Goal: Task Accomplishment & Management: Manage account settings

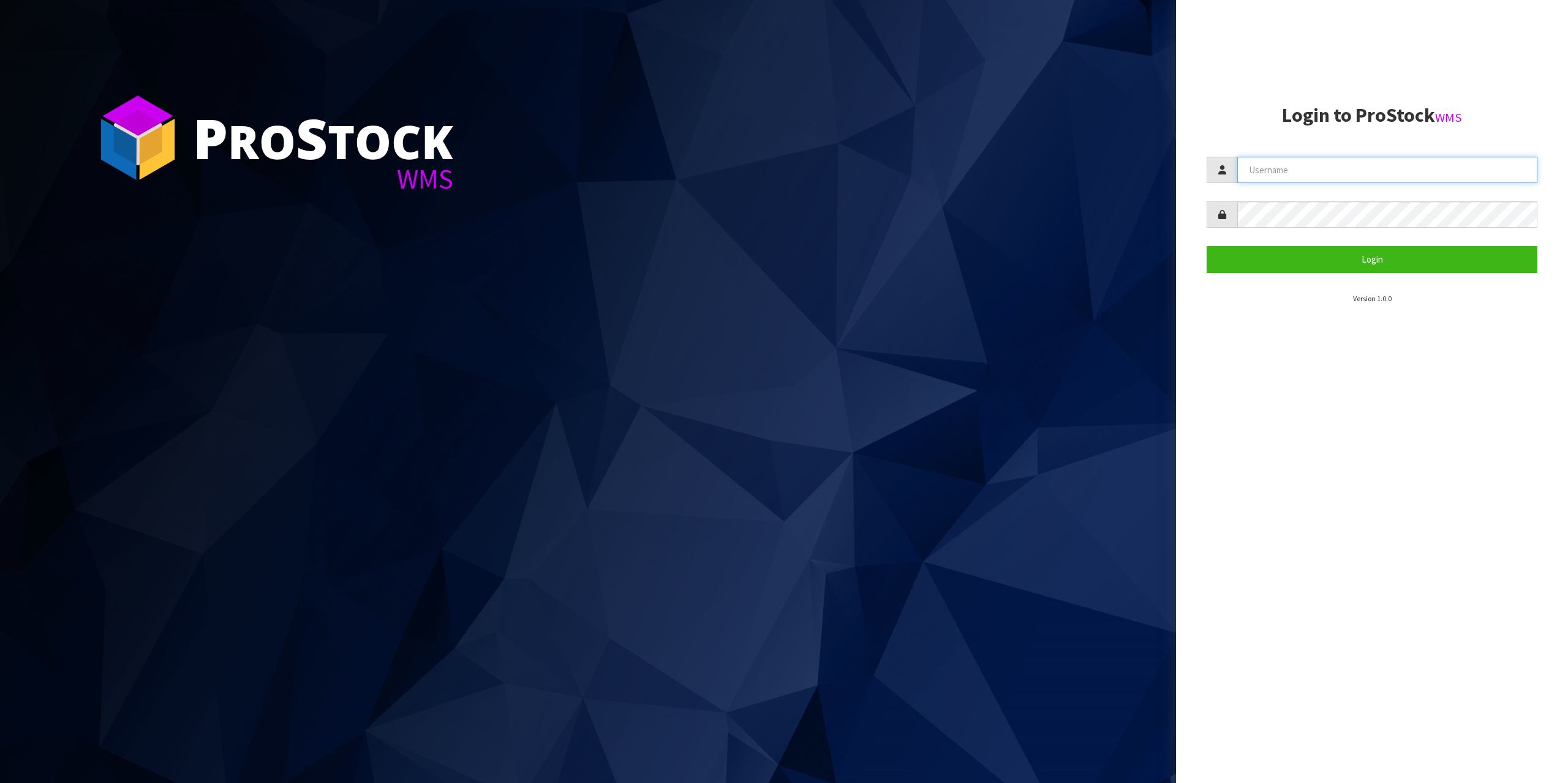
click at [1426, 168] on input "text" at bounding box center [1388, 170] width 300 height 26
type input "zubairmoolla"
click at [1207, 246] on button "Login" at bounding box center [1371, 259] width 330 height 26
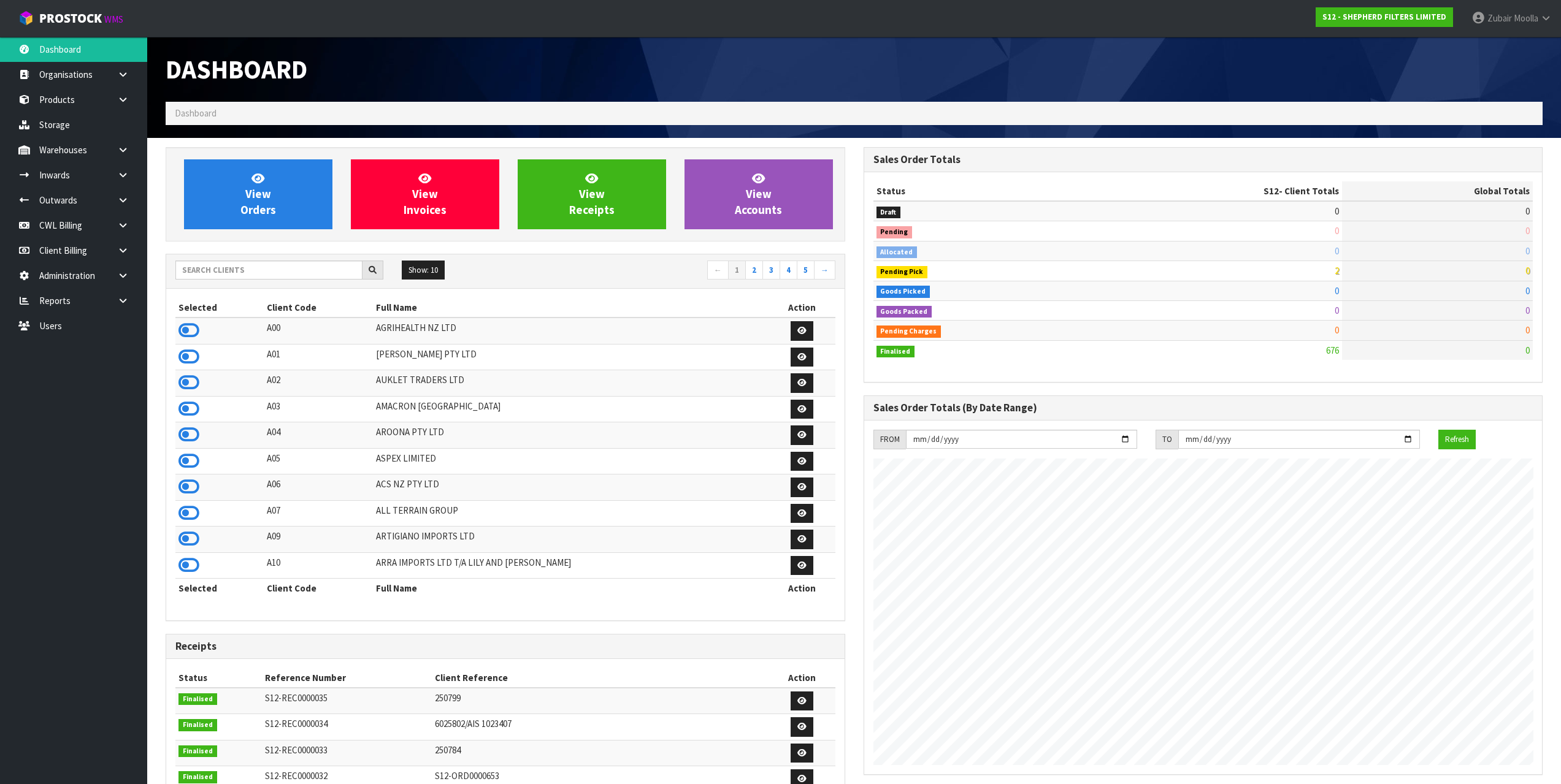
scroll to position [790, 698]
click at [635, 423] on td "AROONA PTY LTD" at bounding box center [571, 435] width 396 height 26
click at [135, 142] on link at bounding box center [127, 150] width 39 height 25
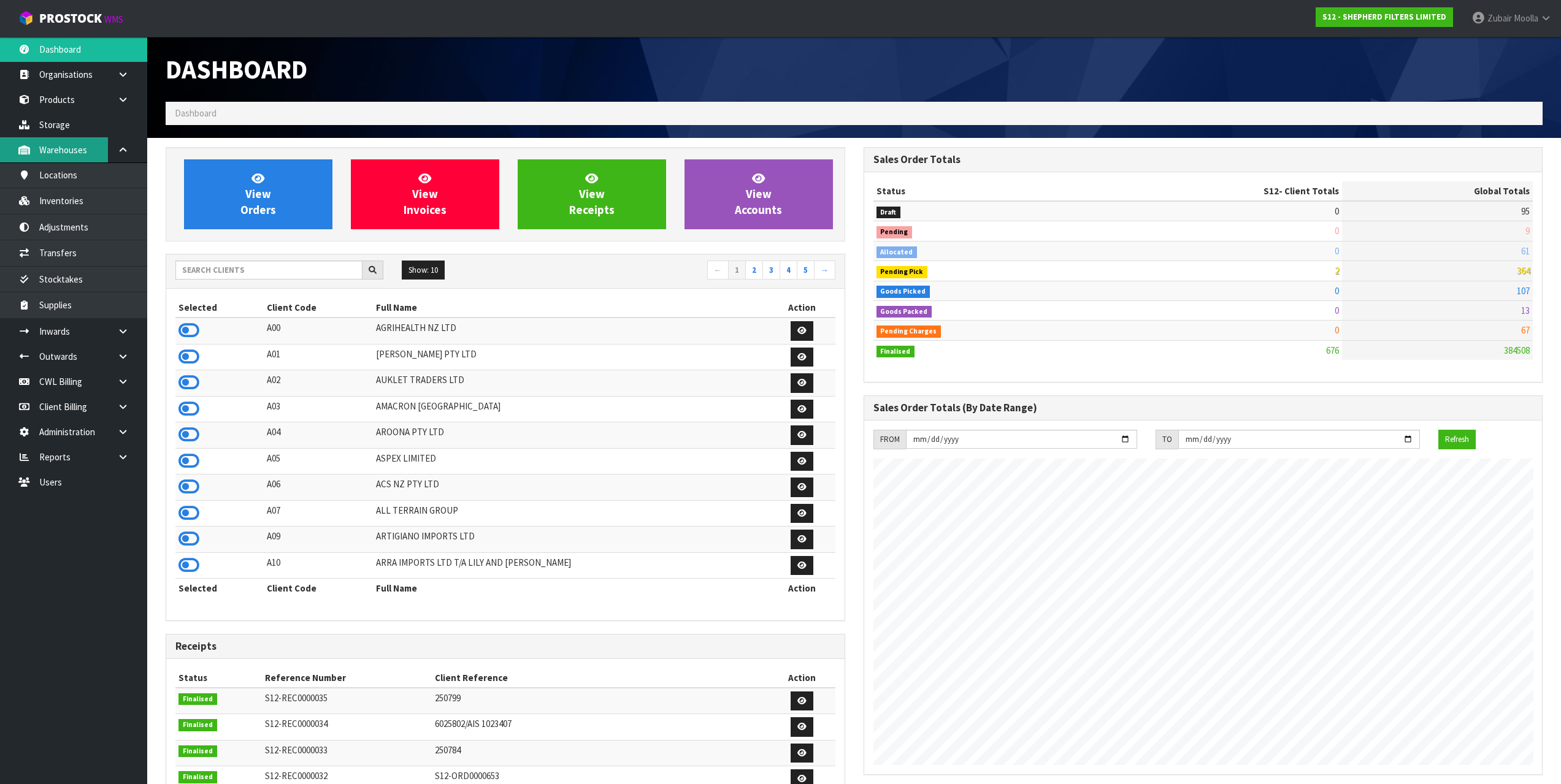
click at [106, 160] on link "Warehouses" at bounding box center [74, 150] width 148 height 25
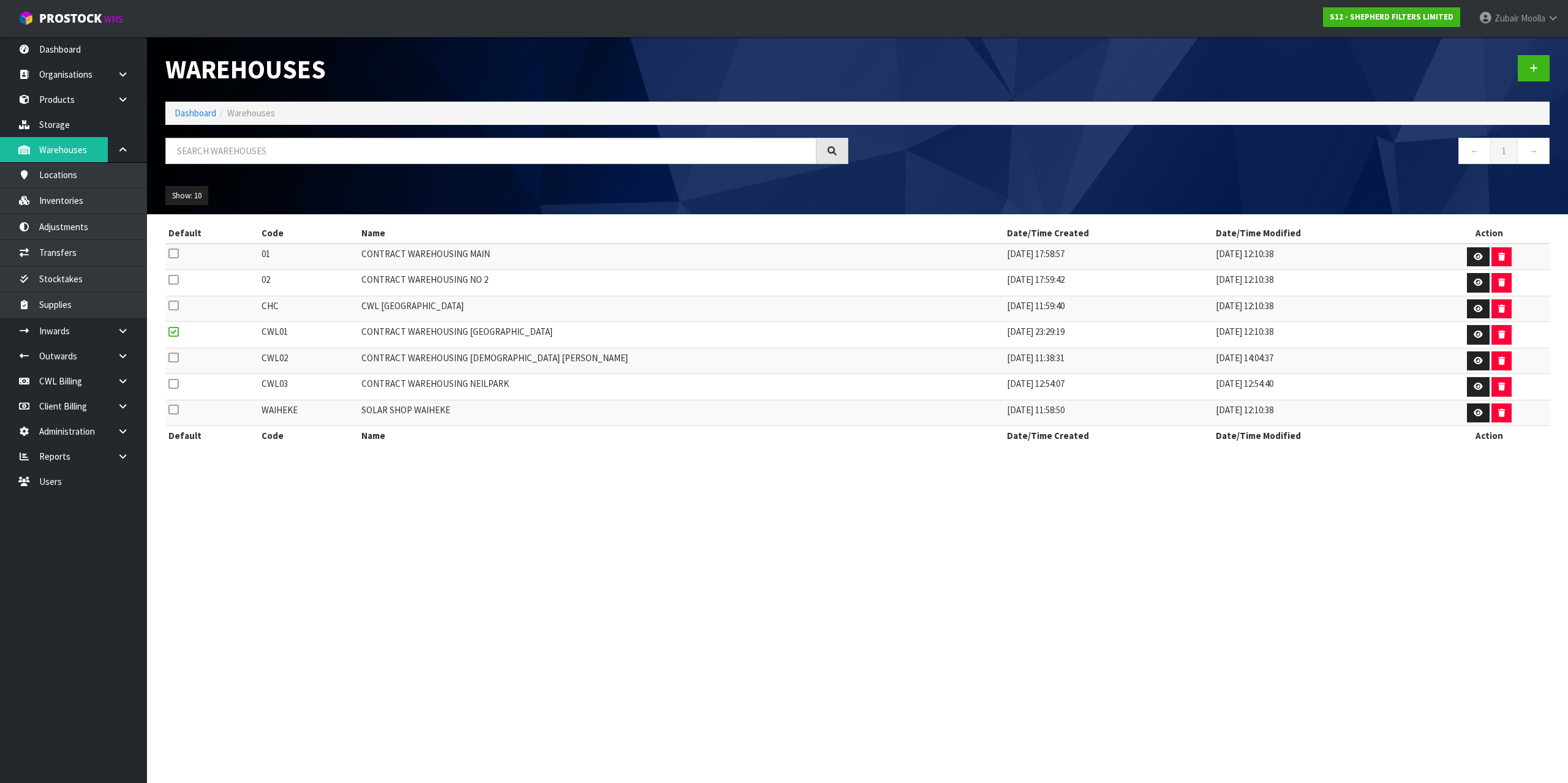
drag, startPoint x: 302, startPoint y: 522, endPoint x: 290, endPoint y: 523, distance: 12.0
click at [298, 523] on section "Warehouses Dashboard Warehouses ← 1 → Show: 10 5 10 25 50 Default Code Name Dat…" at bounding box center [784, 392] width 1568 height 783
click at [79, 43] on link "Dashboard" at bounding box center [74, 49] width 147 height 25
drag, startPoint x: 79, startPoint y: 43, endPoint x: 178, endPoint y: 39, distance: 99.1
click at [91, 42] on link "Dashboard" at bounding box center [74, 49] width 147 height 25
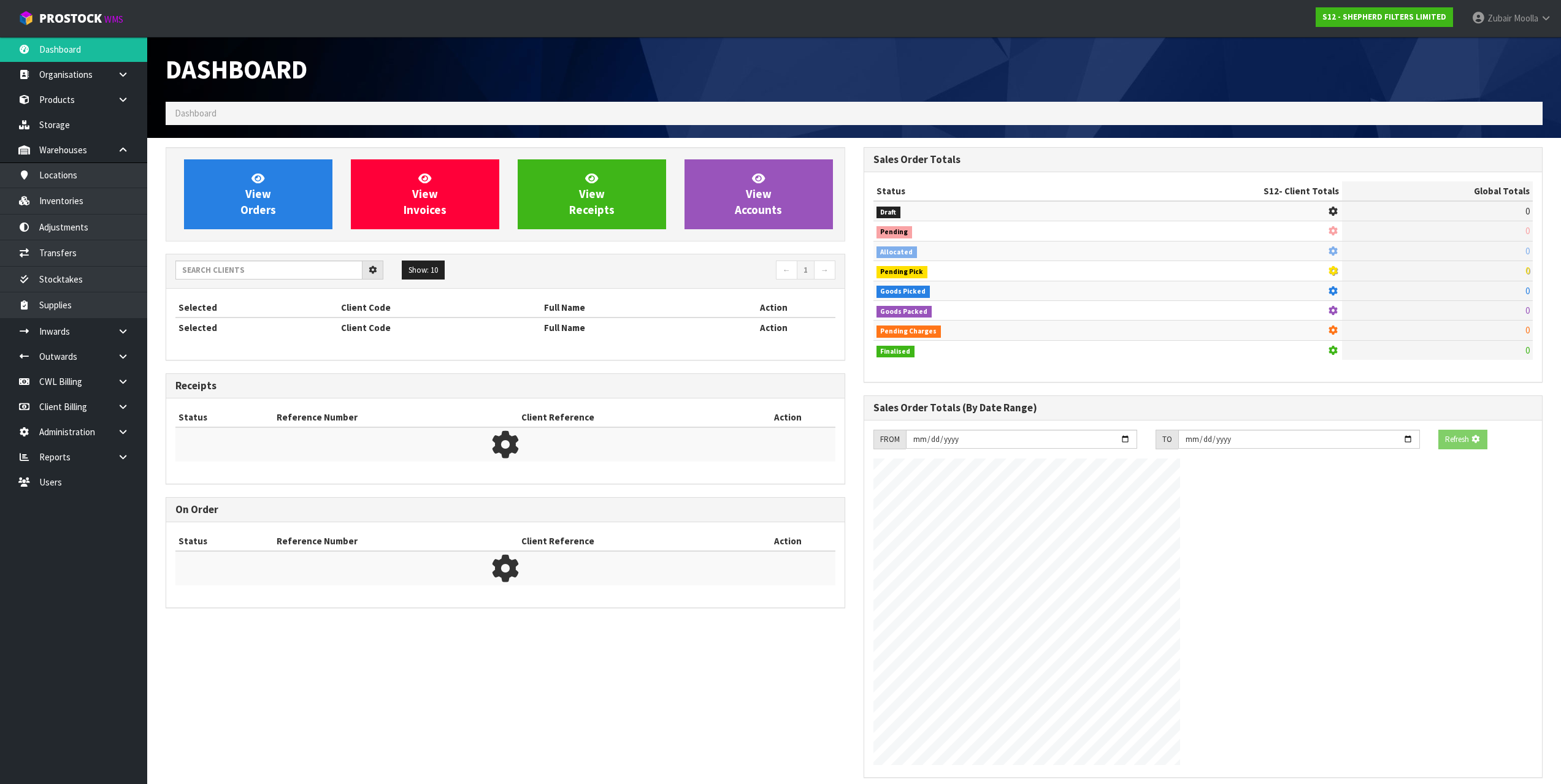
click at [354, 45] on div "Dashboard" at bounding box center [505, 69] width 698 height 65
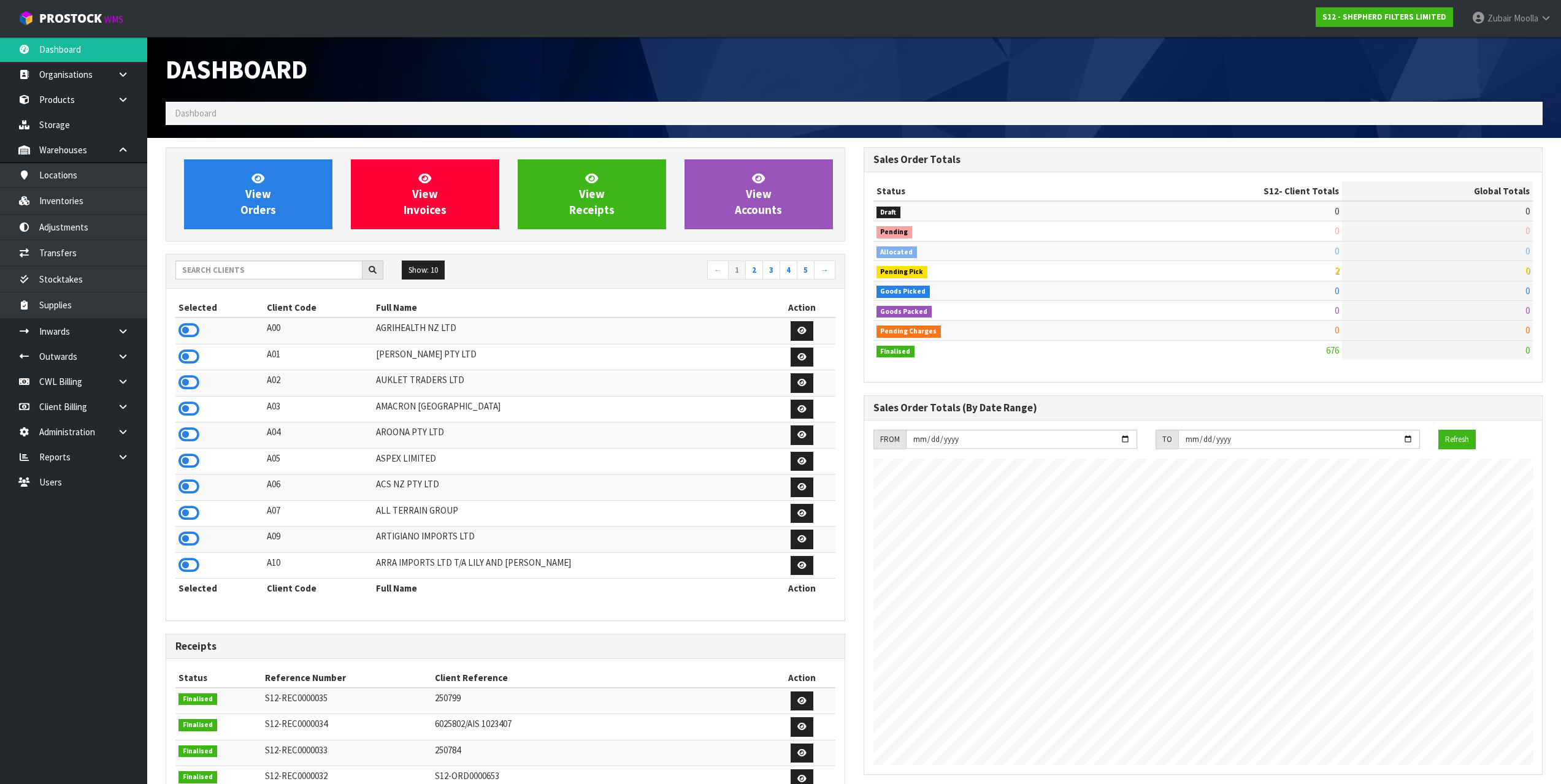
scroll to position [790, 698]
click at [289, 265] on input "text" at bounding box center [269, 271] width 187 height 19
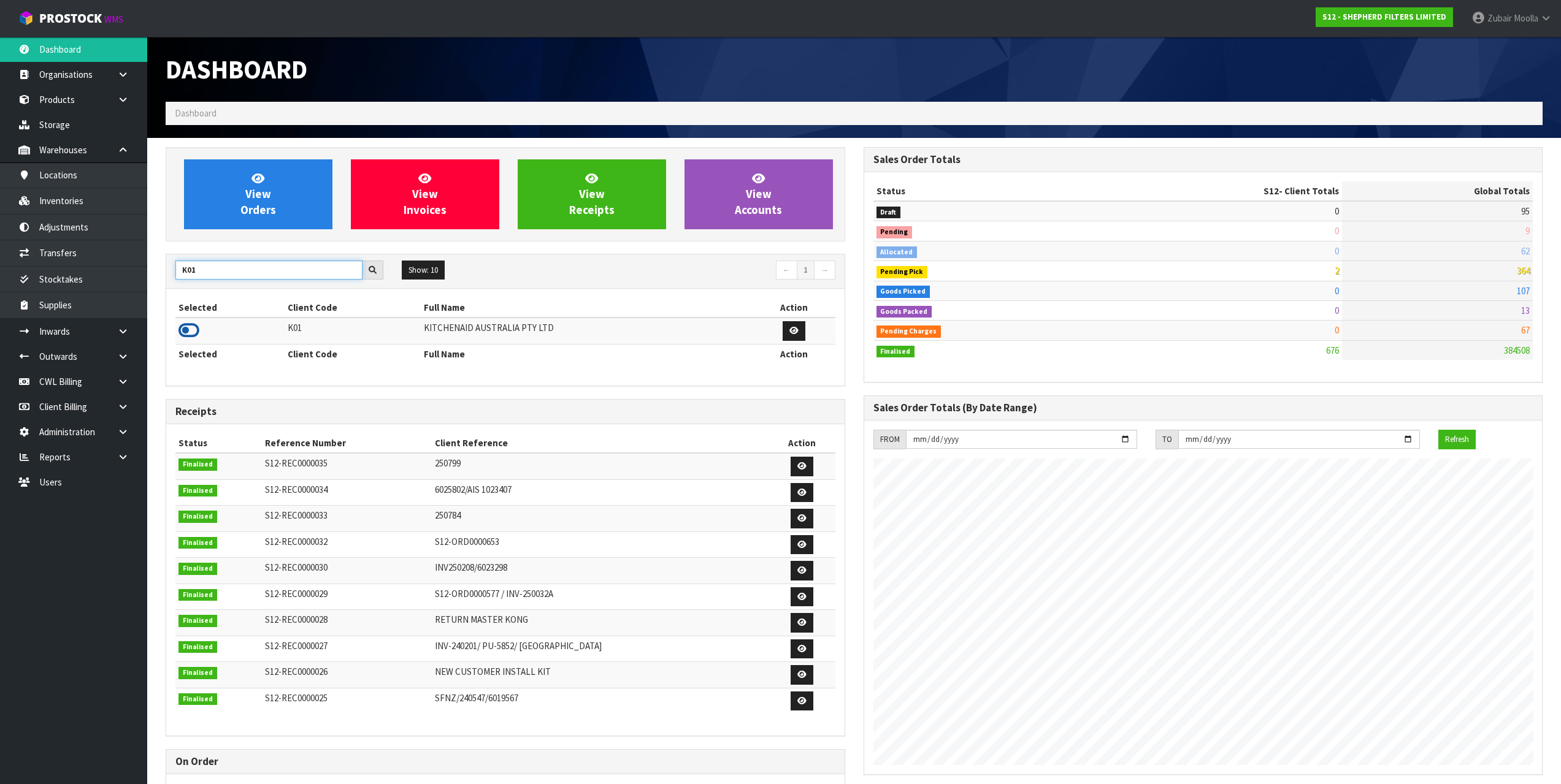
type input "K01"
click at [192, 331] on icon at bounding box center [188, 330] width 20 height 18
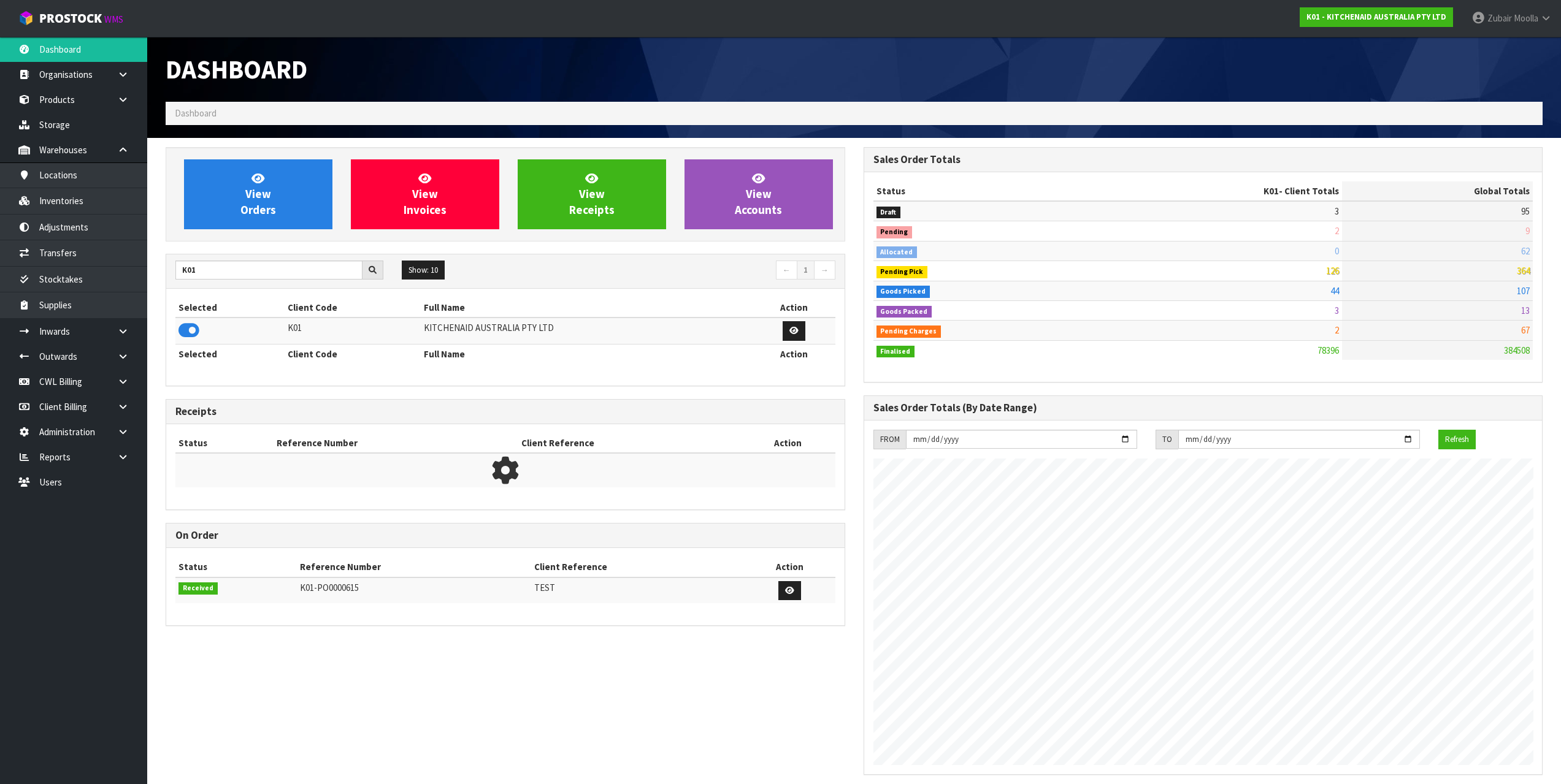
scroll to position [929, 698]
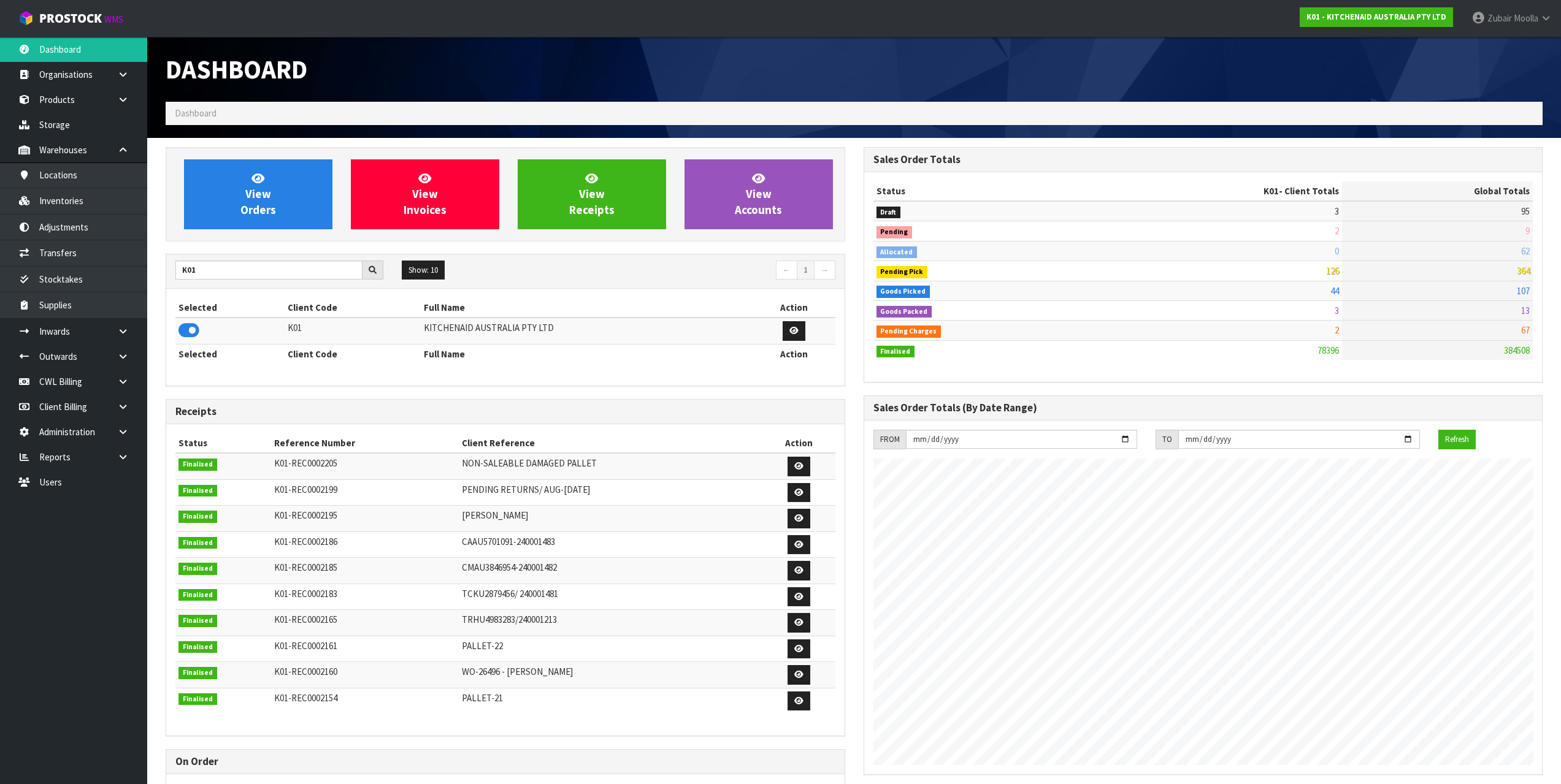
click at [541, 359] on th "Full Name" at bounding box center [587, 354] width 332 height 19
click at [75, 364] on link "Outwards" at bounding box center [74, 357] width 148 height 25
click at [122, 352] on icon at bounding box center [123, 356] width 12 height 9
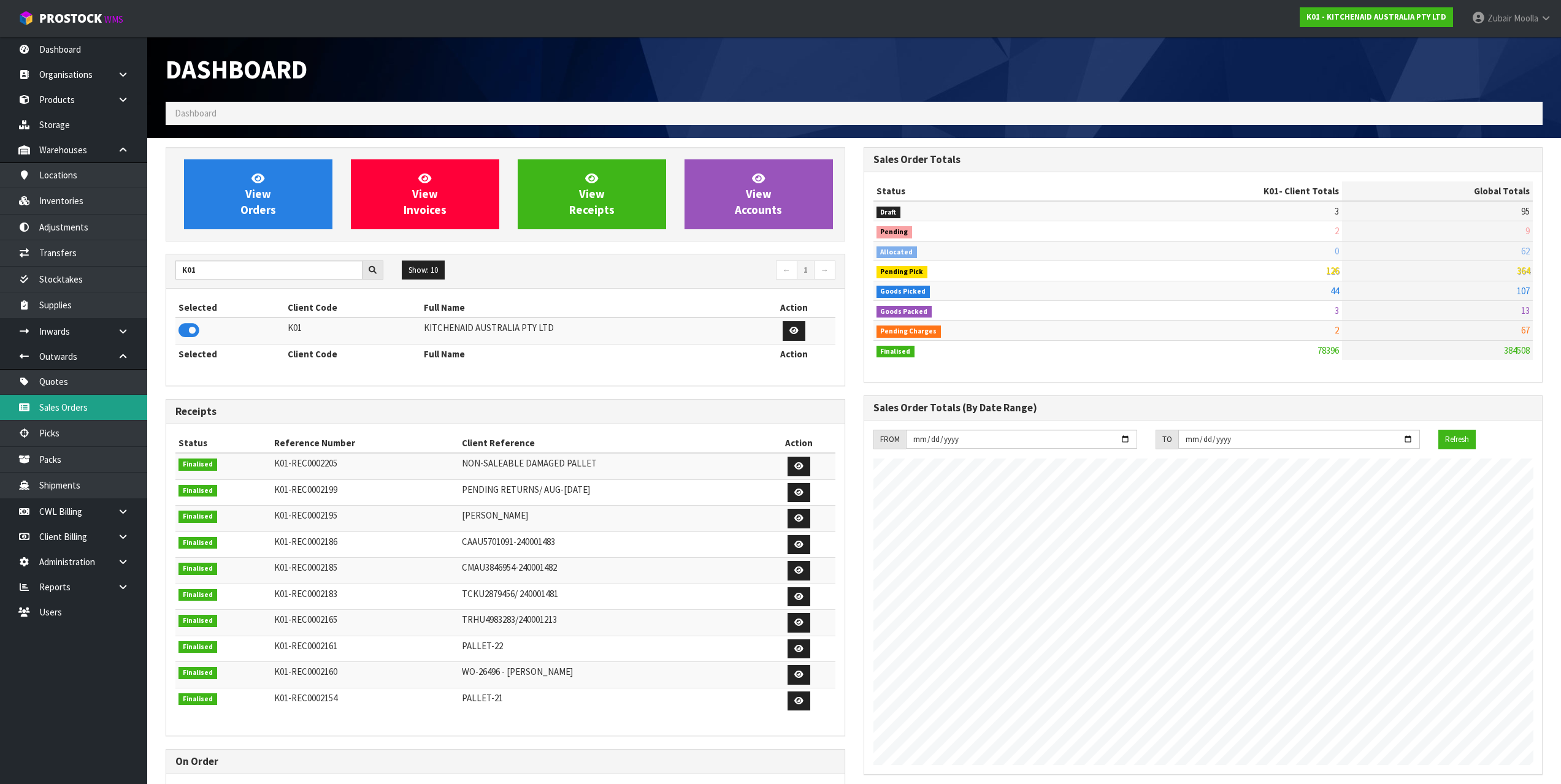
click at [81, 411] on link "Sales Orders" at bounding box center [74, 408] width 148 height 25
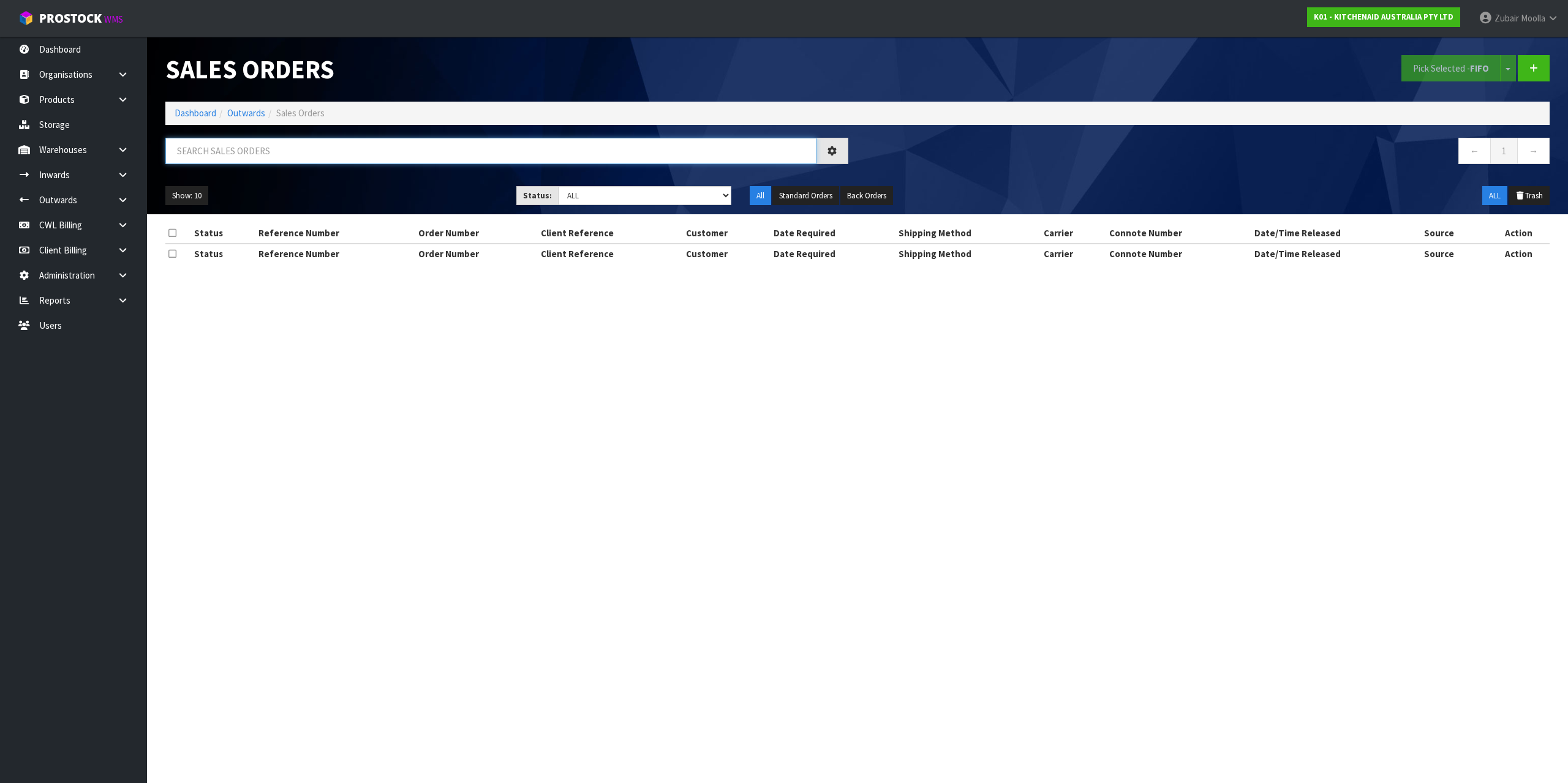
click at [395, 156] on input "text" at bounding box center [491, 150] width 651 height 26
paste input "K01-ORD0080079"
type input "K01-ORD0080079"
click at [816, 115] on ol "Dashboard Outwards Sales Orders" at bounding box center [858, 112] width 1384 height 22
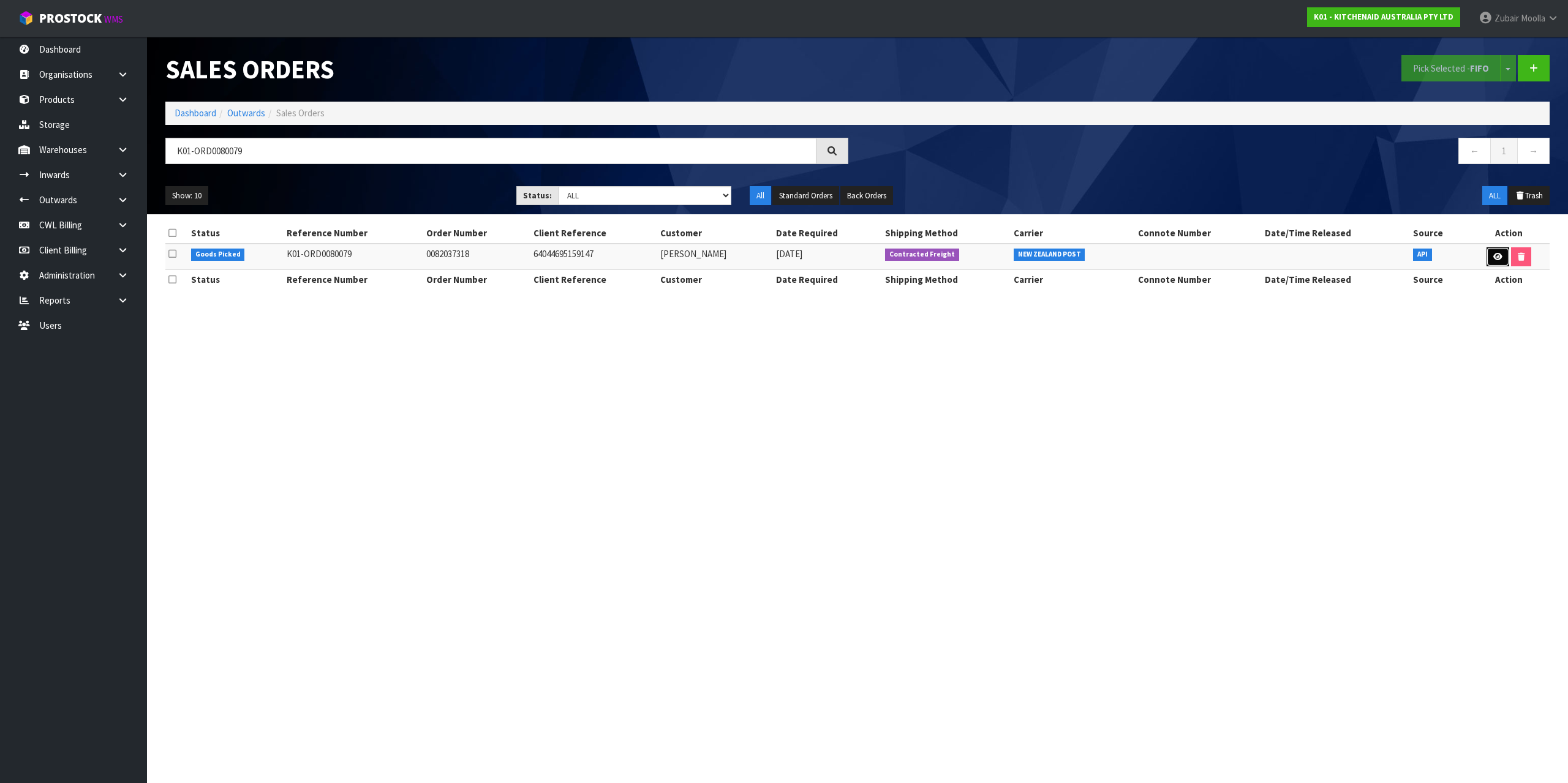
click at [1500, 253] on link at bounding box center [1497, 257] width 22 height 19
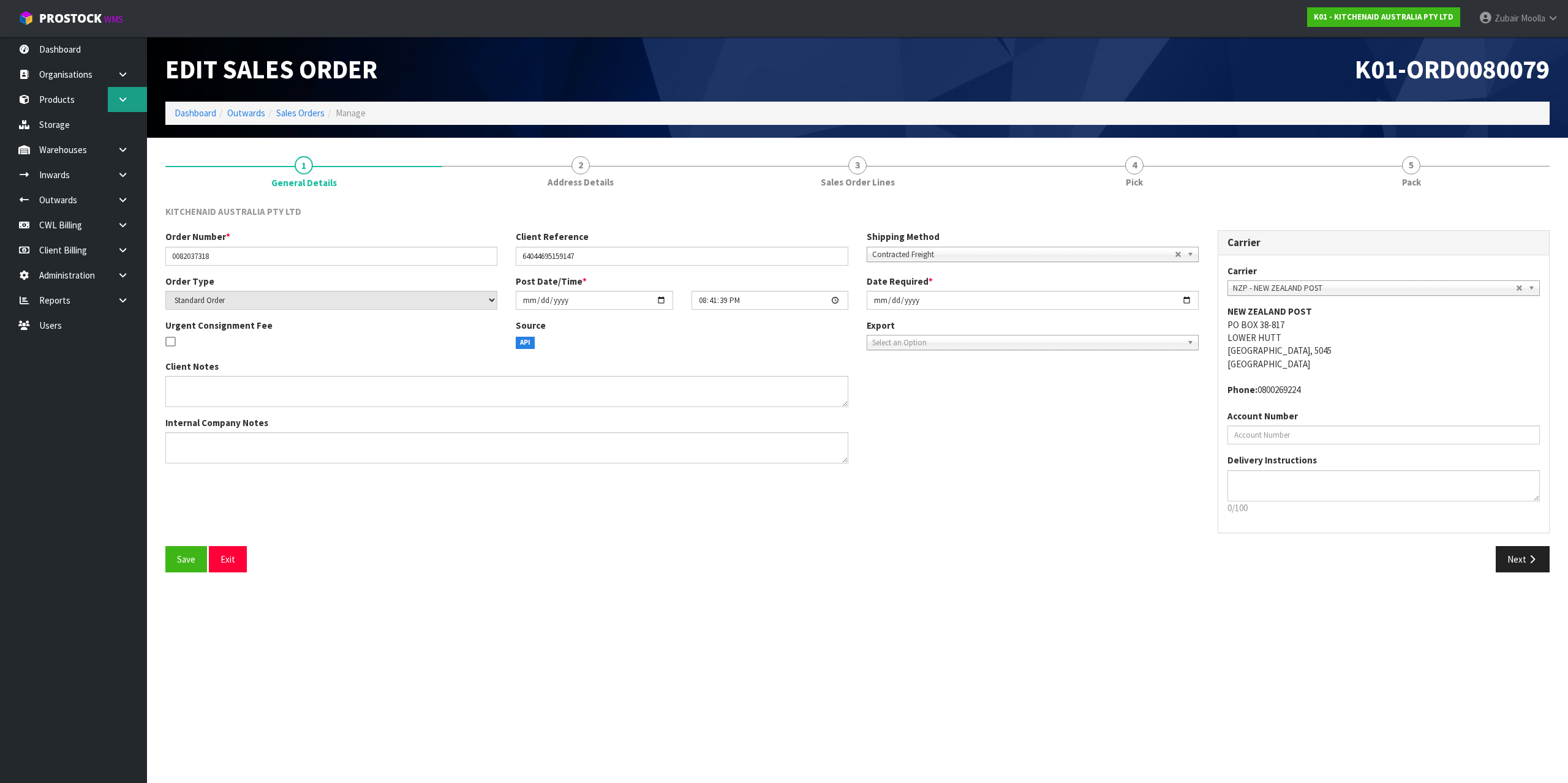
click at [134, 109] on link at bounding box center [127, 100] width 39 height 25
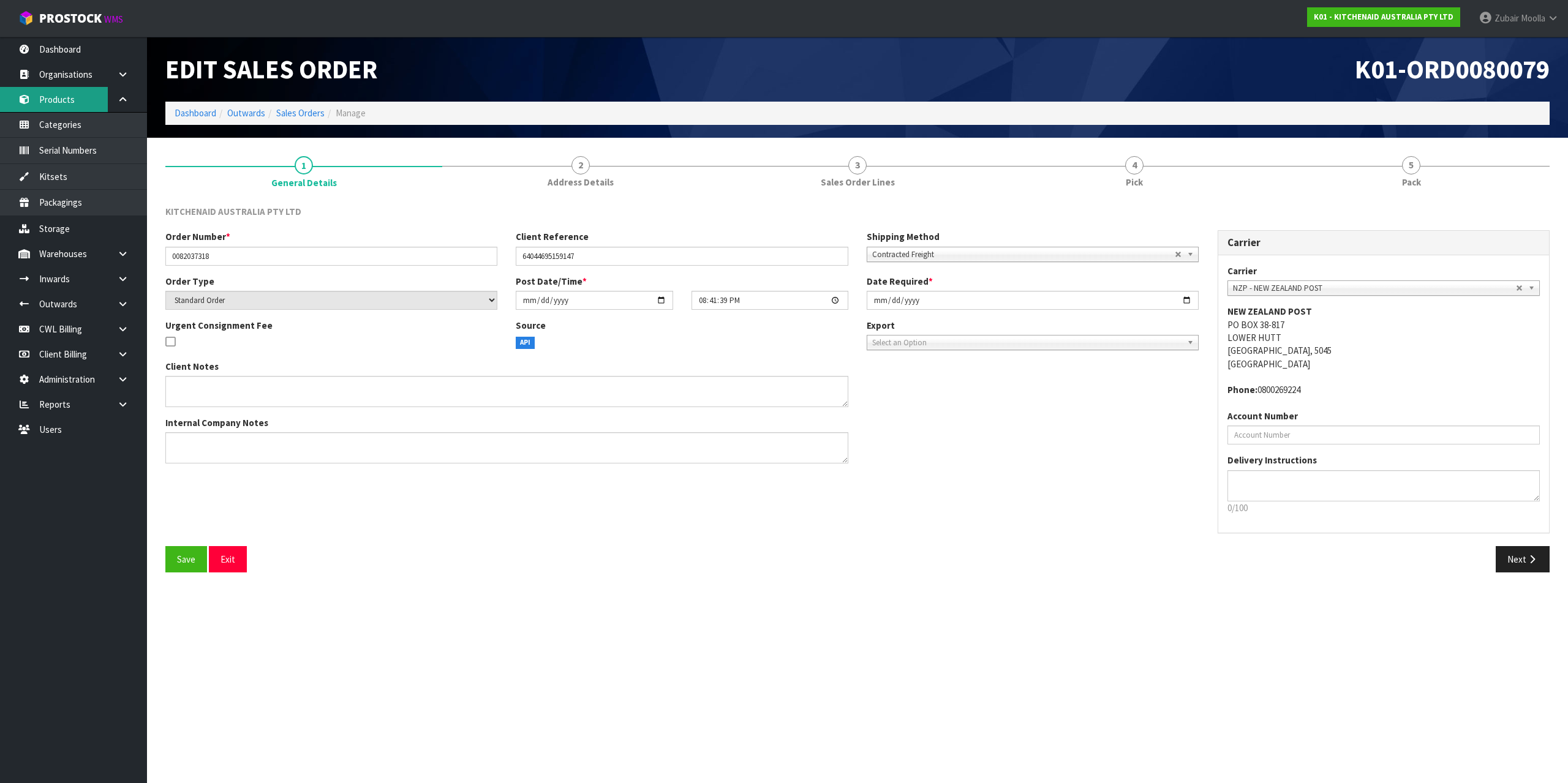
click at [63, 96] on link "Products" at bounding box center [74, 100] width 147 height 25
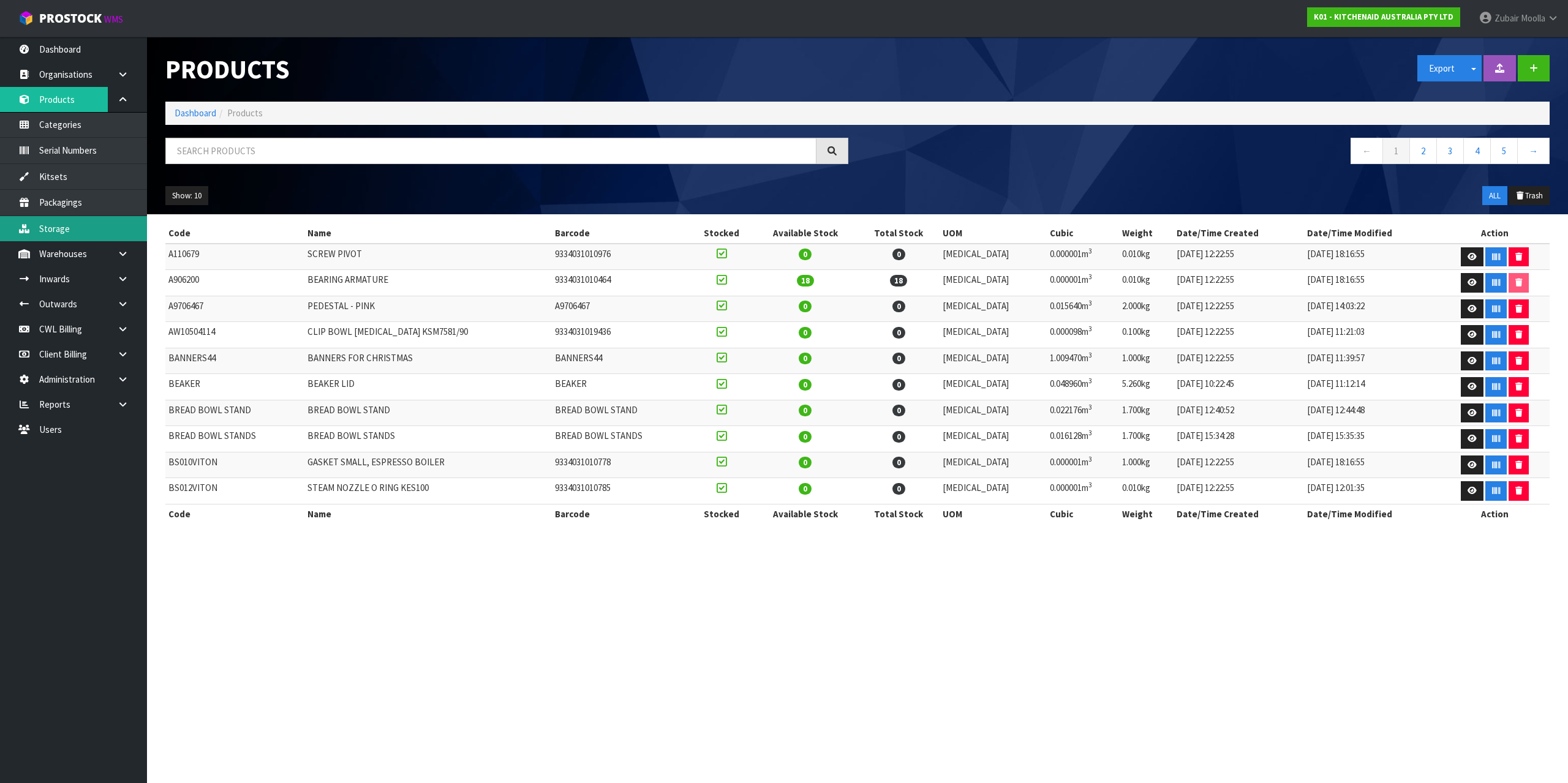
click at [136, 237] on link "Storage" at bounding box center [74, 229] width 147 height 25
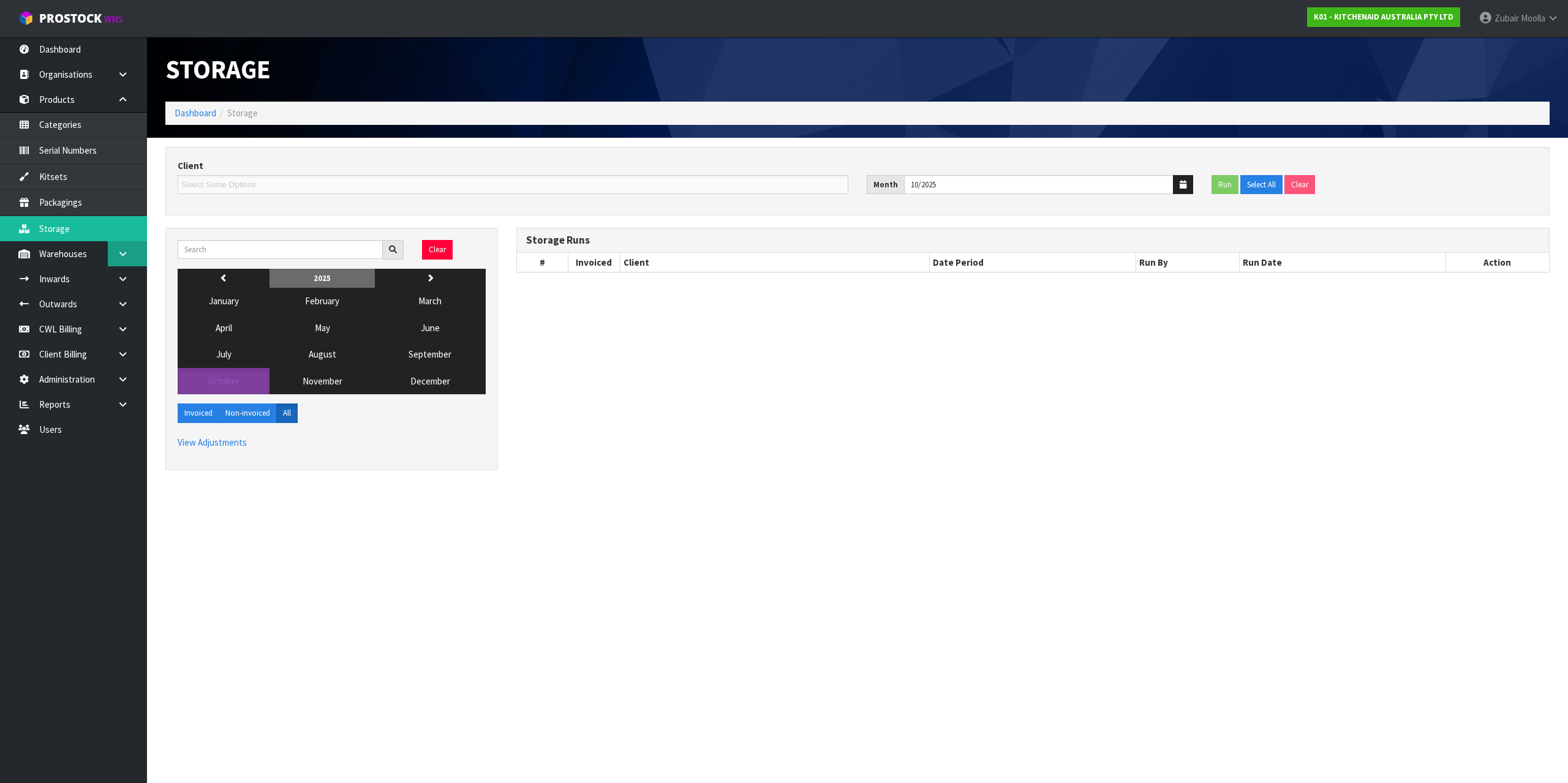
click at [120, 254] on body "Toggle navigation ProStock WMS K01 - KITCHENAID AUSTRALIA PTY LTD Zubair Moolla…" at bounding box center [784, 392] width 1568 height 783
click at [118, 250] on icon at bounding box center [123, 253] width 12 height 9
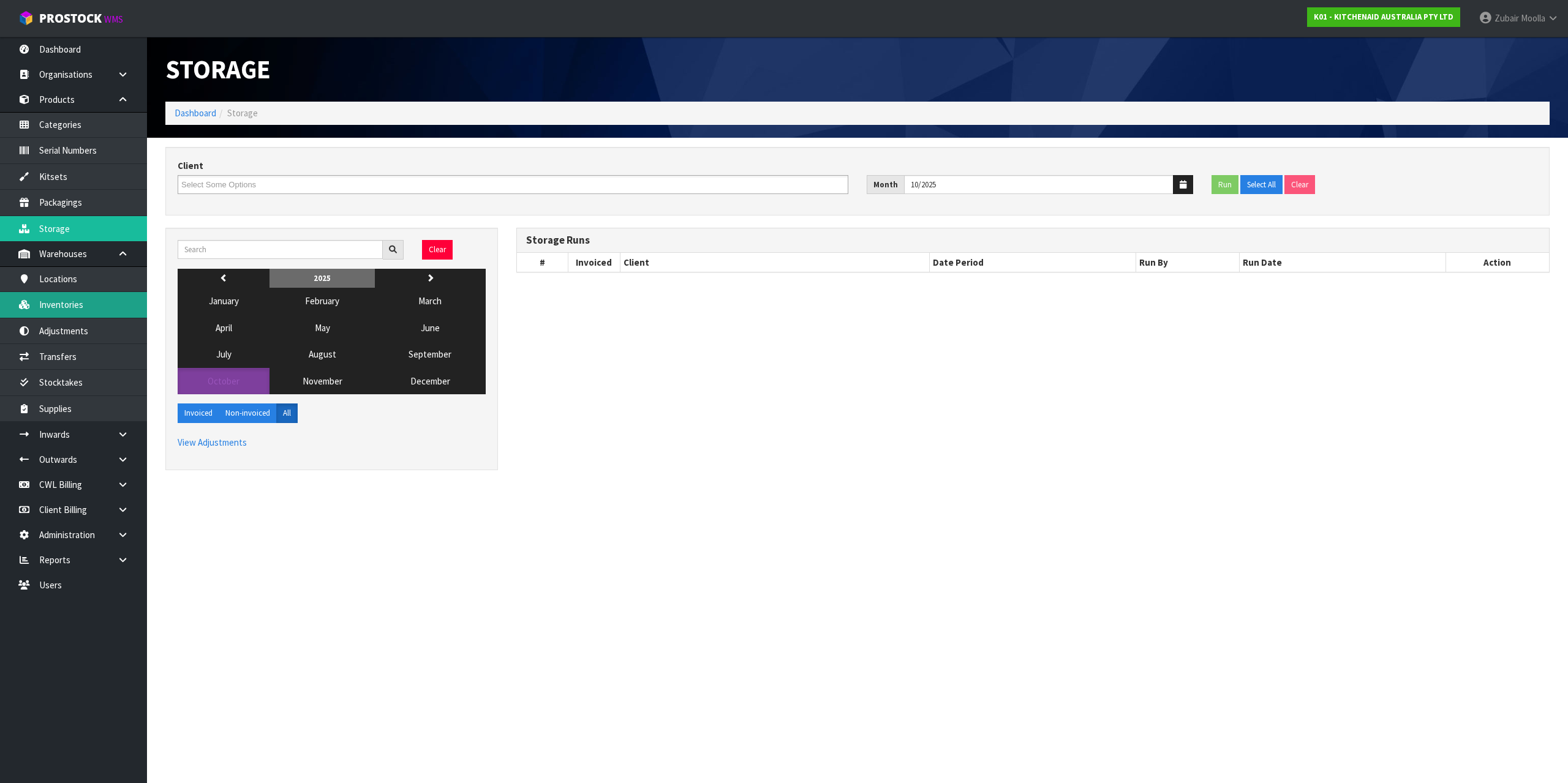
click at [103, 309] on link "Inventories" at bounding box center [74, 304] width 147 height 25
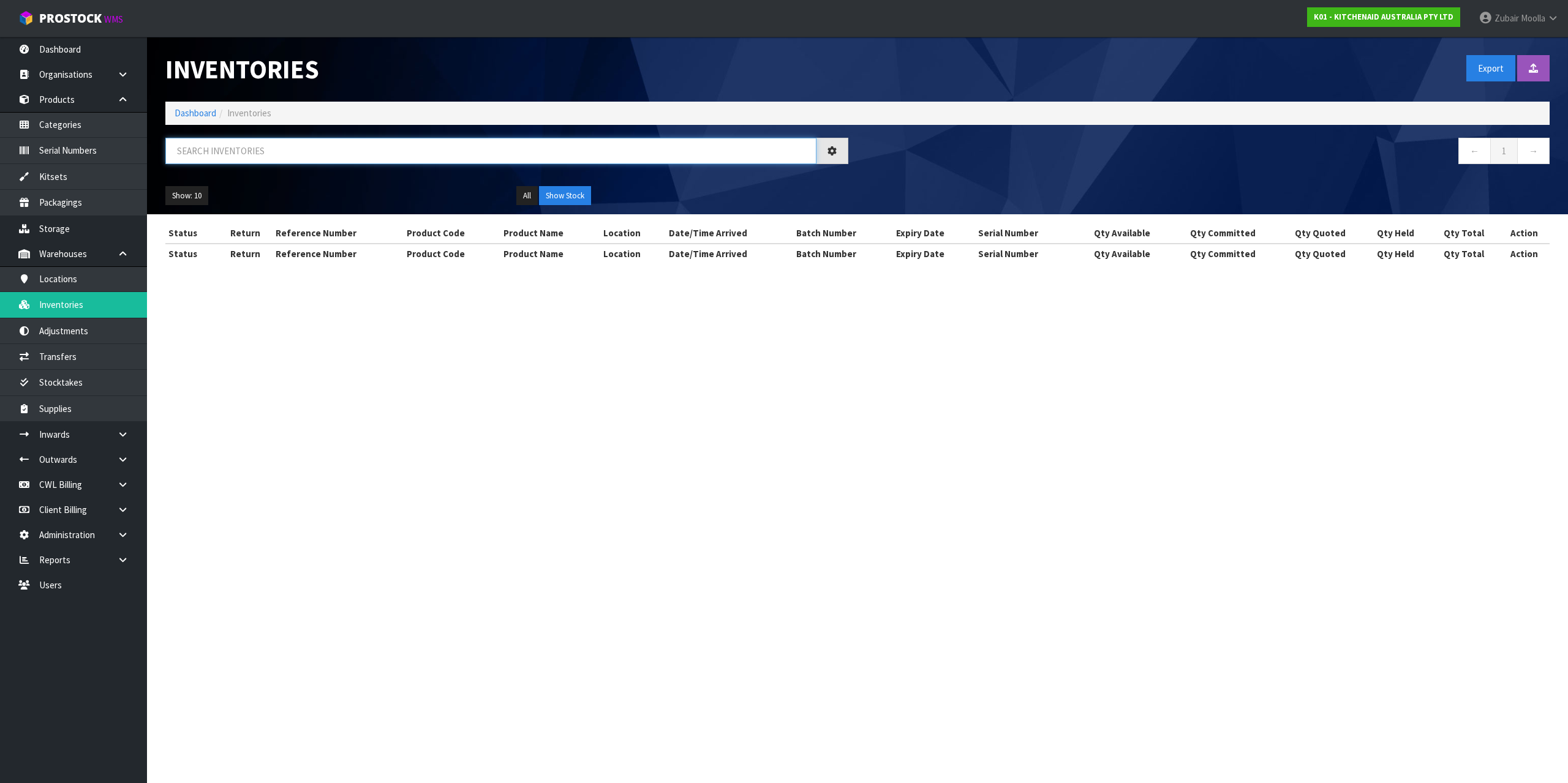
click at [198, 139] on input "text" at bounding box center [491, 150] width 651 height 26
paste input "wd0705958"
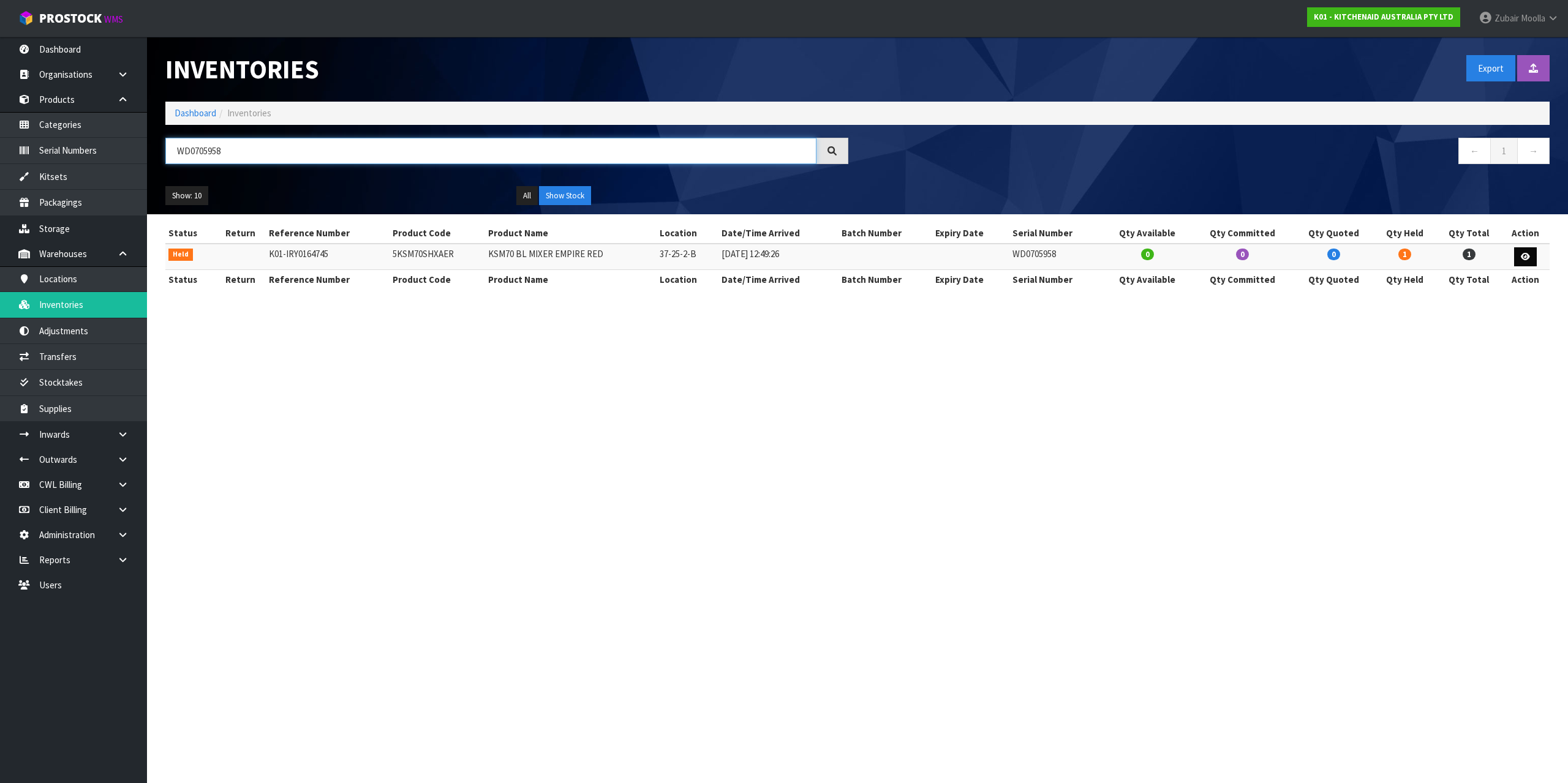
type input "WD0705958"
click at [1530, 260] on icon at bounding box center [1524, 257] width 9 height 8
click at [1521, 319] on section "Inventories Export Import Inventory Drop file here to import csv template Dashb…" at bounding box center [784, 392] width 1568 height 783
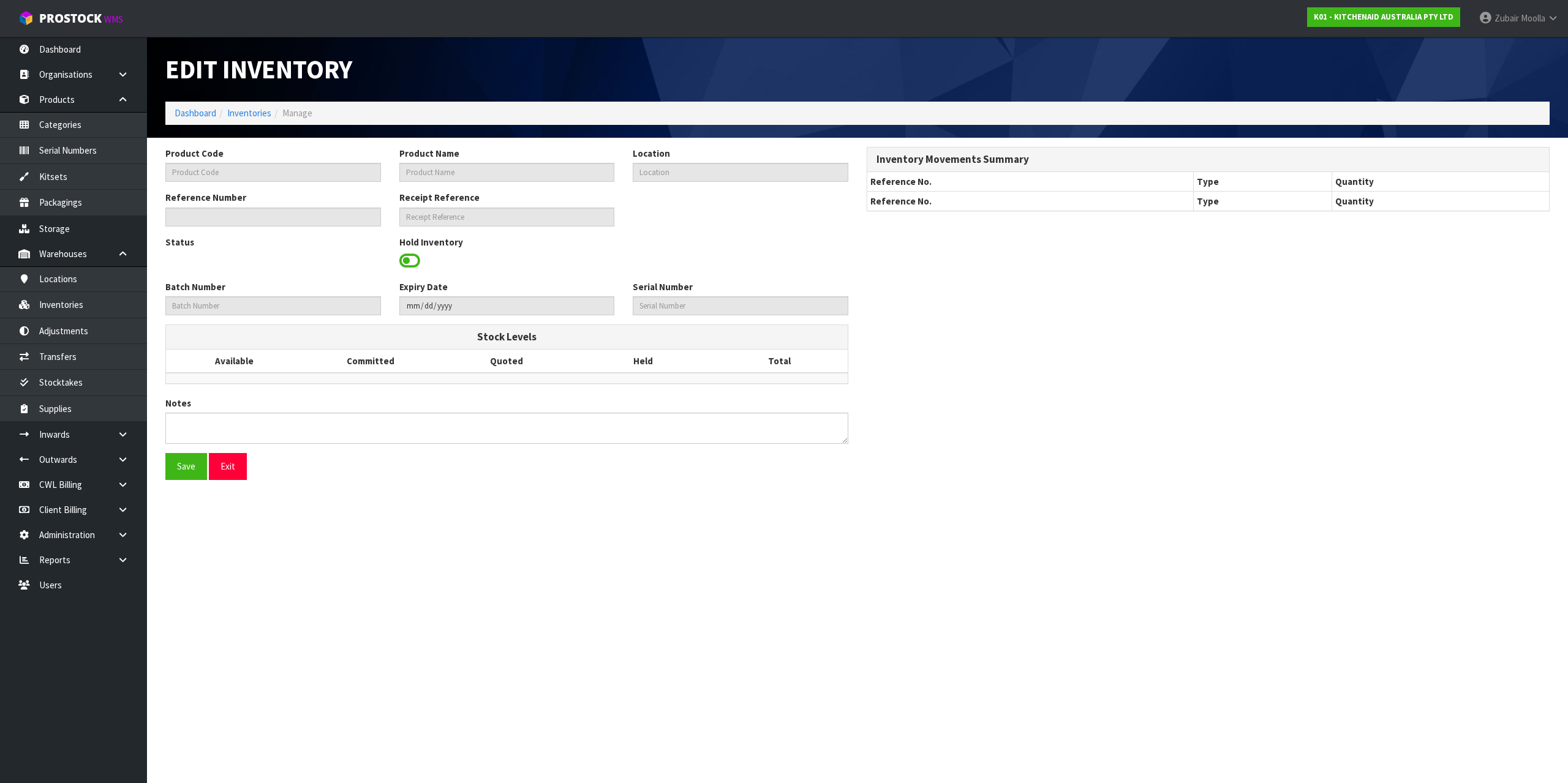
type input "5KSM70SHXAER"
type input "KSM70 BL MIXER EMPIRE RED"
type input "37-25-2-B"
type input "K01-IRY0164745"
type input "K01-REC0002017"
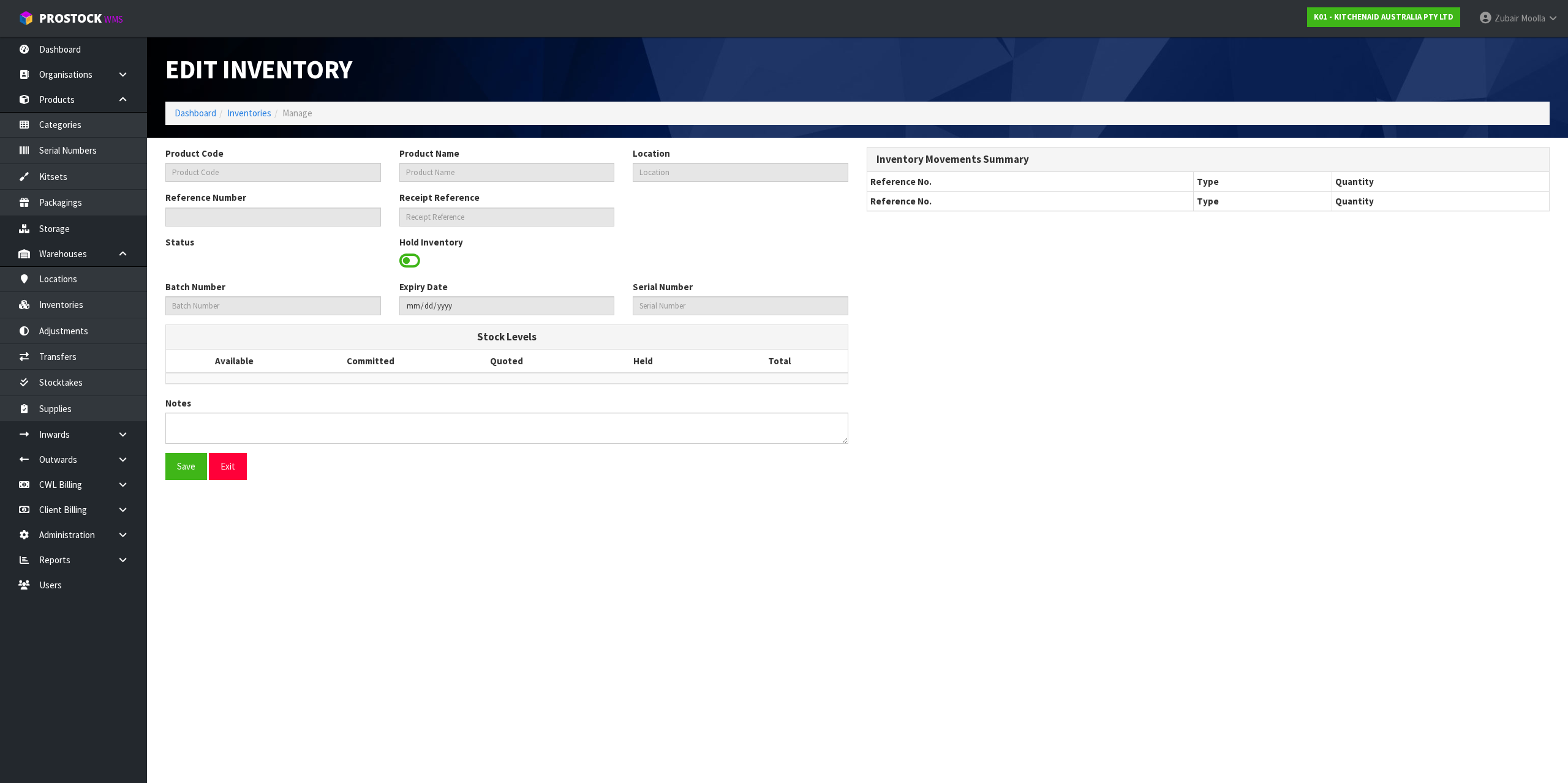
type input "WD0705958"
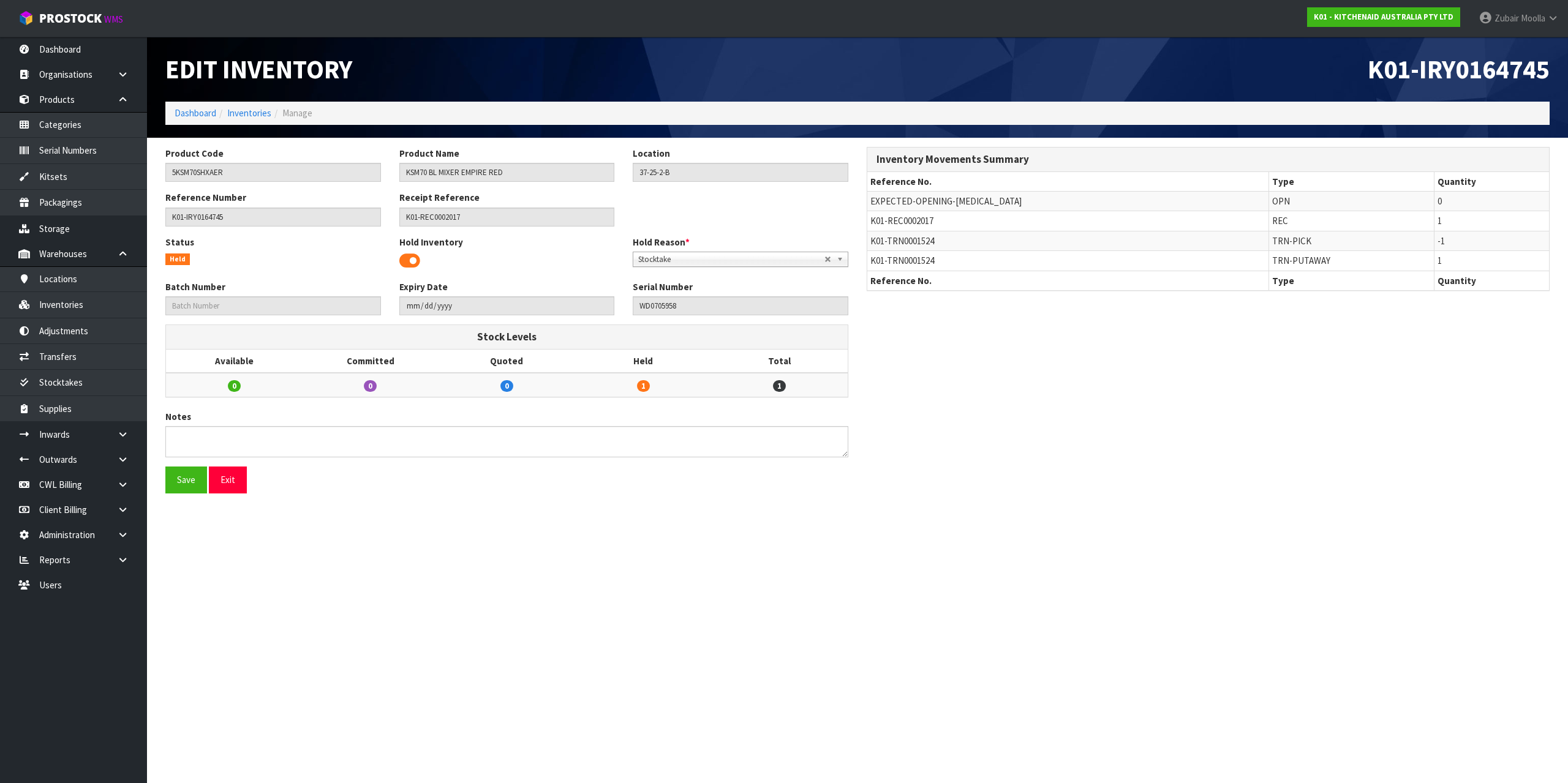
click at [739, 81] on h1 "Edit Inventory" at bounding box center [507, 69] width 683 height 28
click at [246, 112] on link "Inventories" at bounding box center [249, 113] width 45 height 12
drag, startPoint x: 246, startPoint y: 112, endPoint x: 432, endPoint y: 73, distance: 190.0
click at [270, 110] on ol "Dashboard Inventories Manage" at bounding box center [858, 112] width 1384 height 22
click at [553, 66] on h1 "Edit Inventory" at bounding box center [507, 69] width 683 height 28
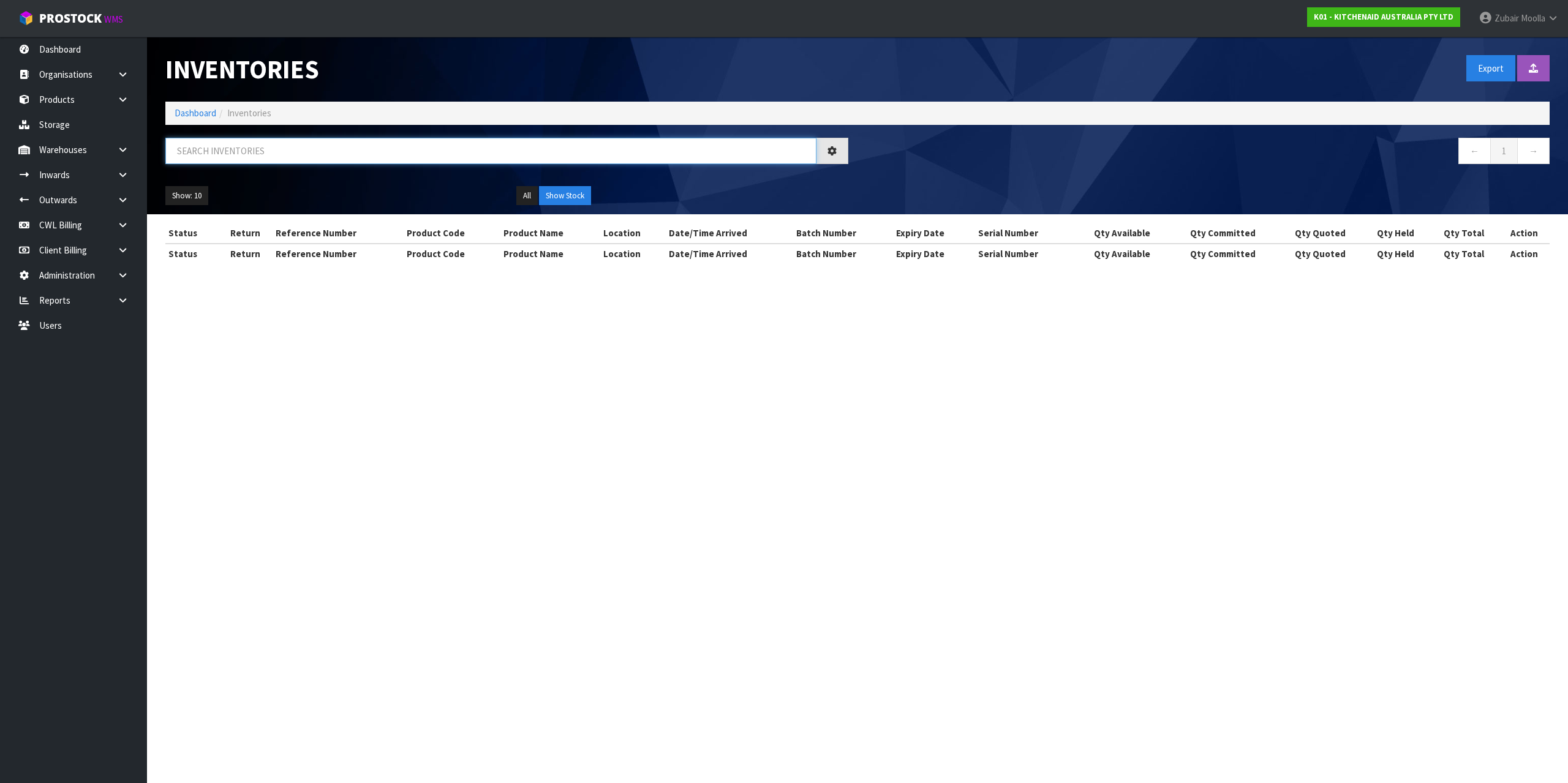
paste input "WD2147965"
click at [391, 150] on input "WD2147965" at bounding box center [491, 150] width 651 height 26
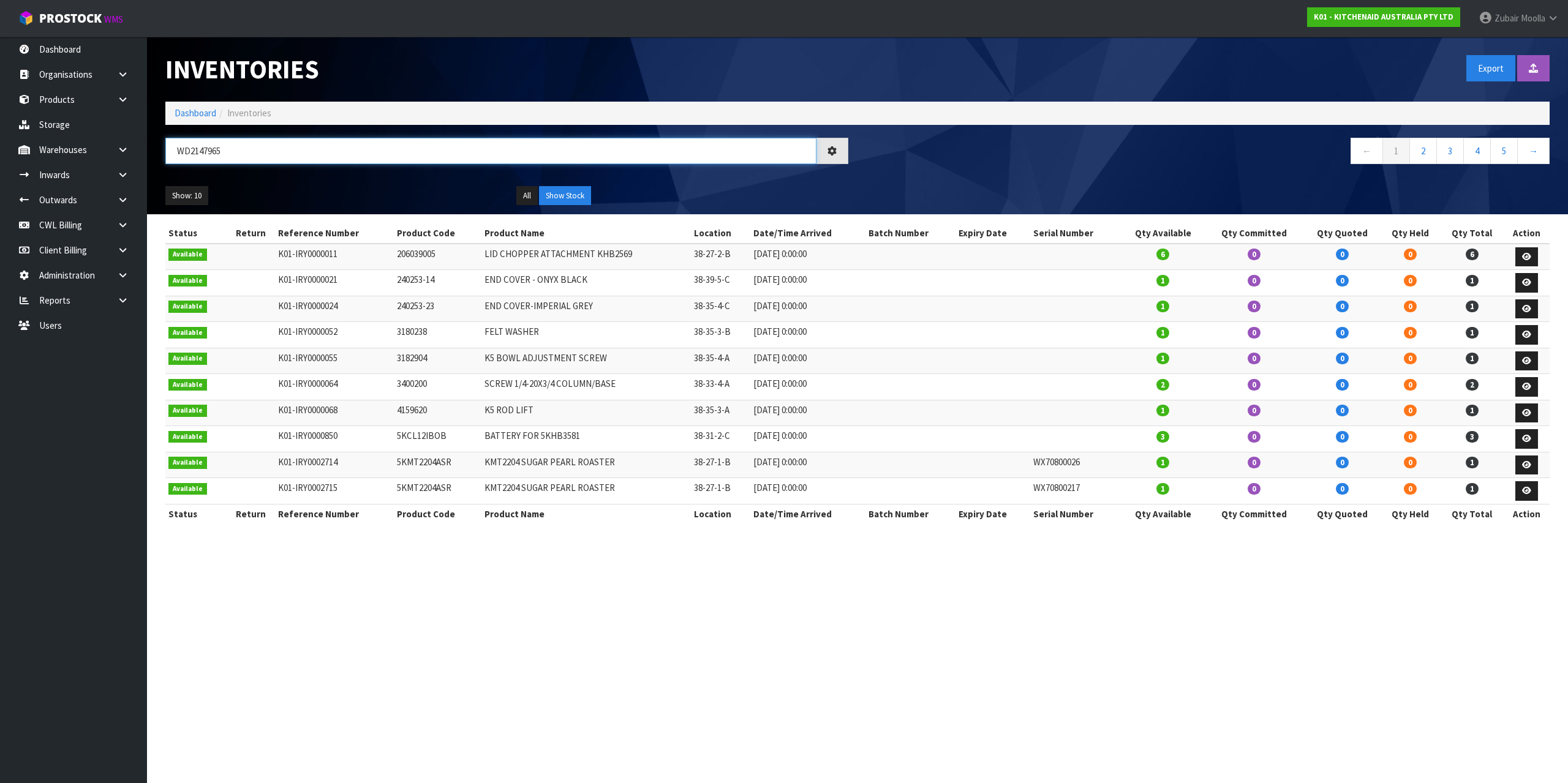
type input "WD2147965"
click at [463, 88] on div "Inventories" at bounding box center [507, 69] width 702 height 65
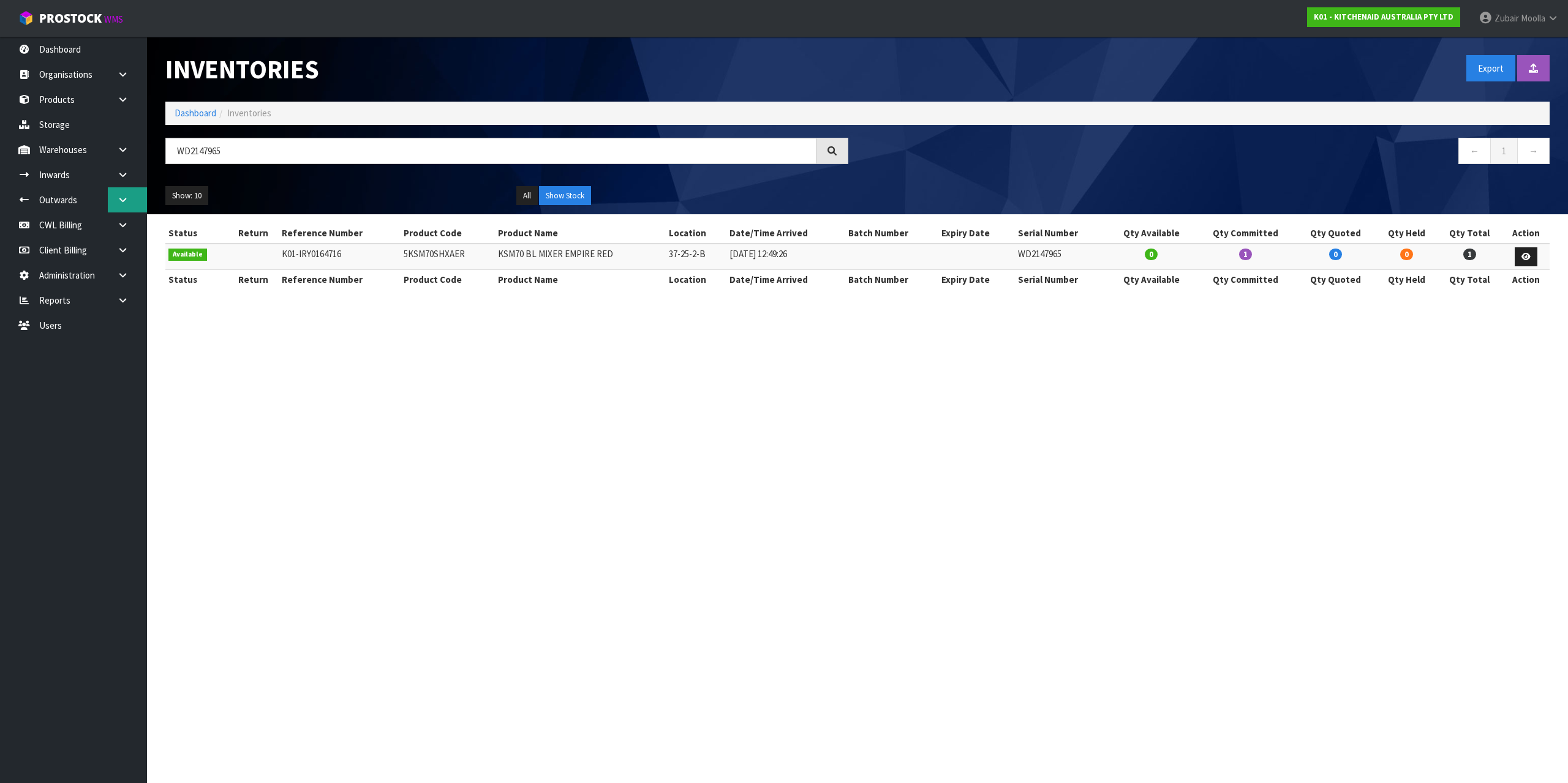
click at [134, 191] on link at bounding box center [127, 200] width 39 height 25
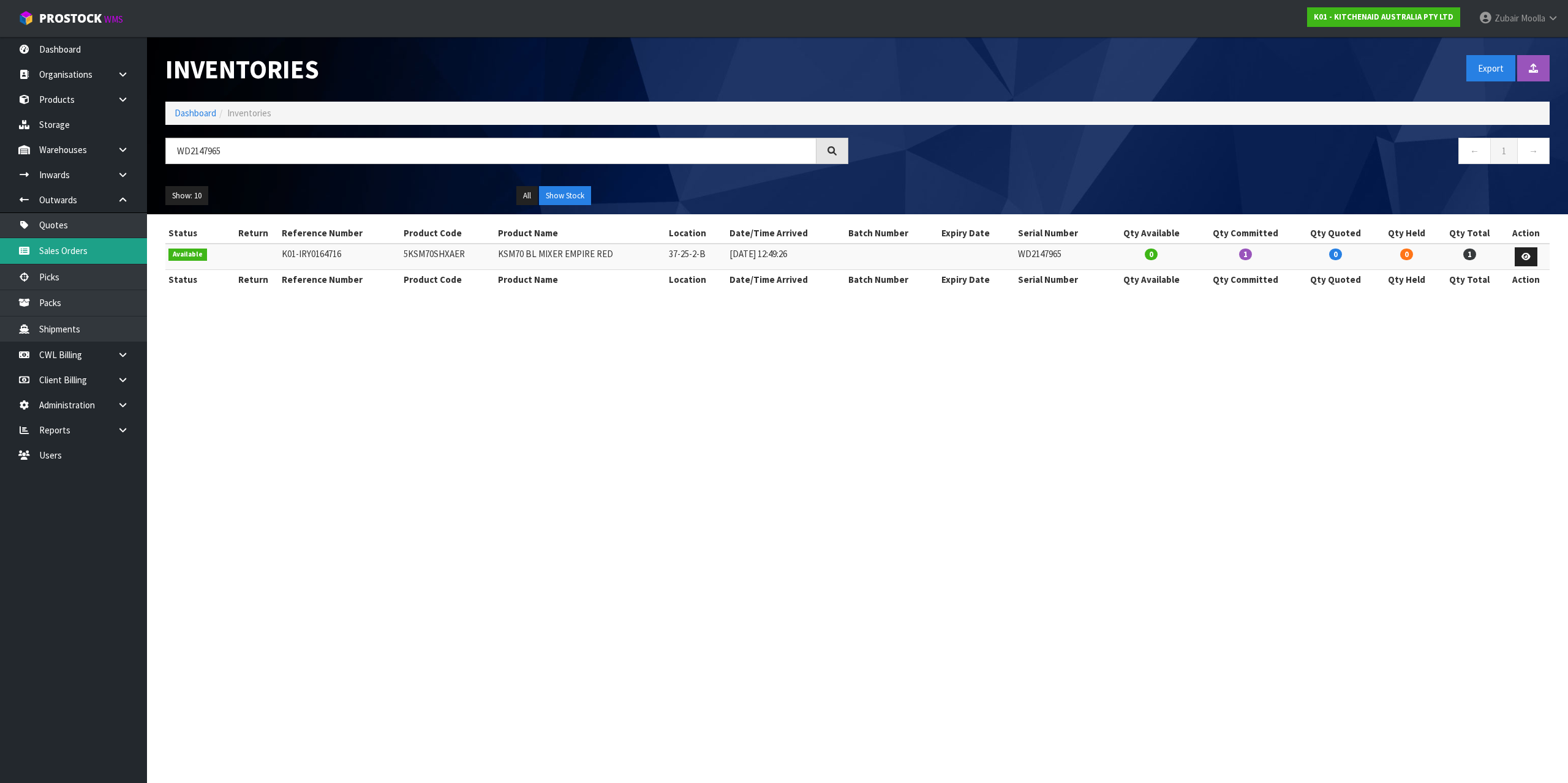
click at [125, 248] on link "Sales Orders" at bounding box center [74, 251] width 147 height 25
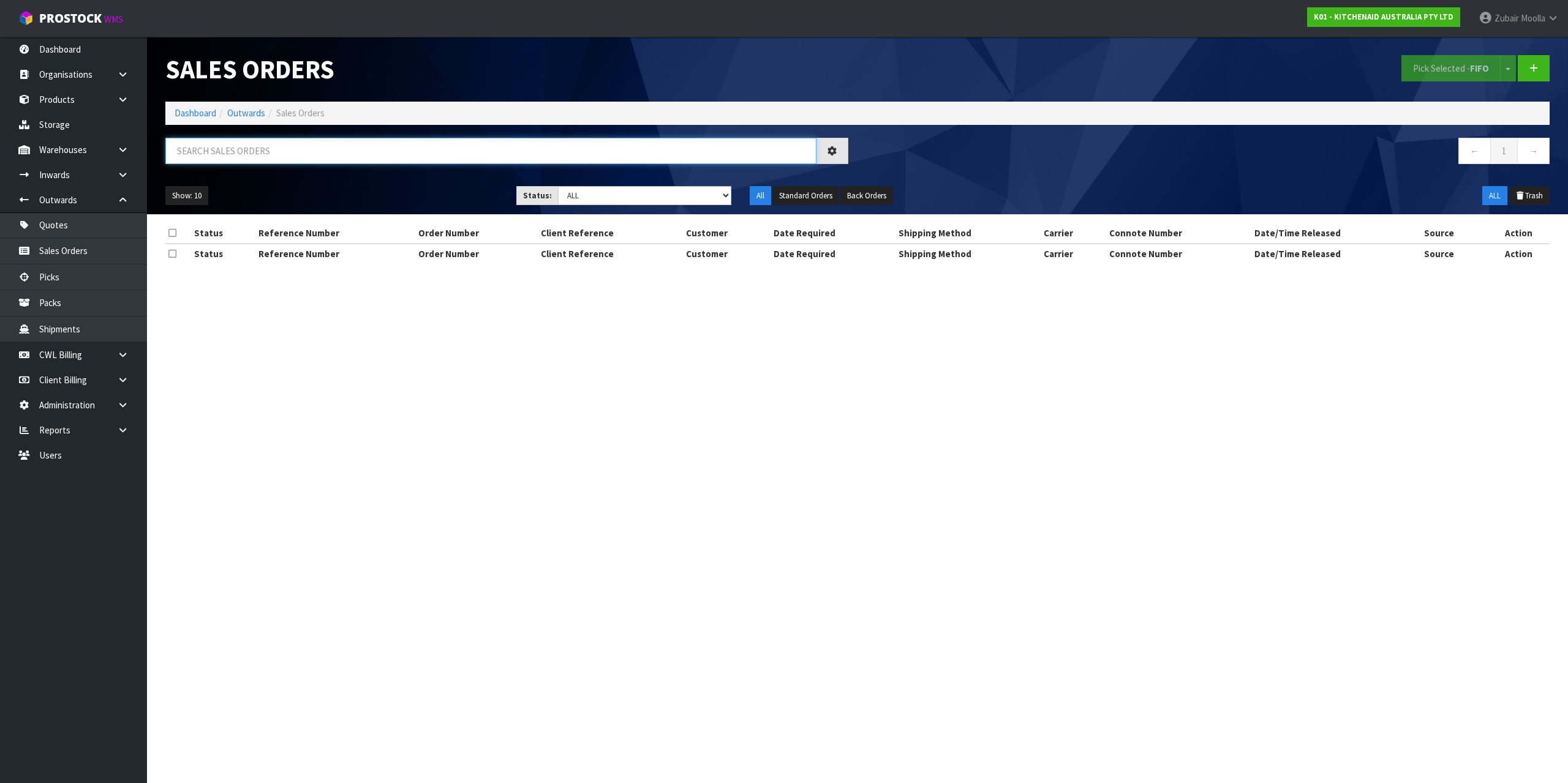
click at [320, 156] on input "text" at bounding box center [491, 150] width 651 height 26
paste input "ORD0080079"
type input "ORD0080079"
click at [685, 66] on h1 "Sales Orders" at bounding box center [507, 69] width 683 height 28
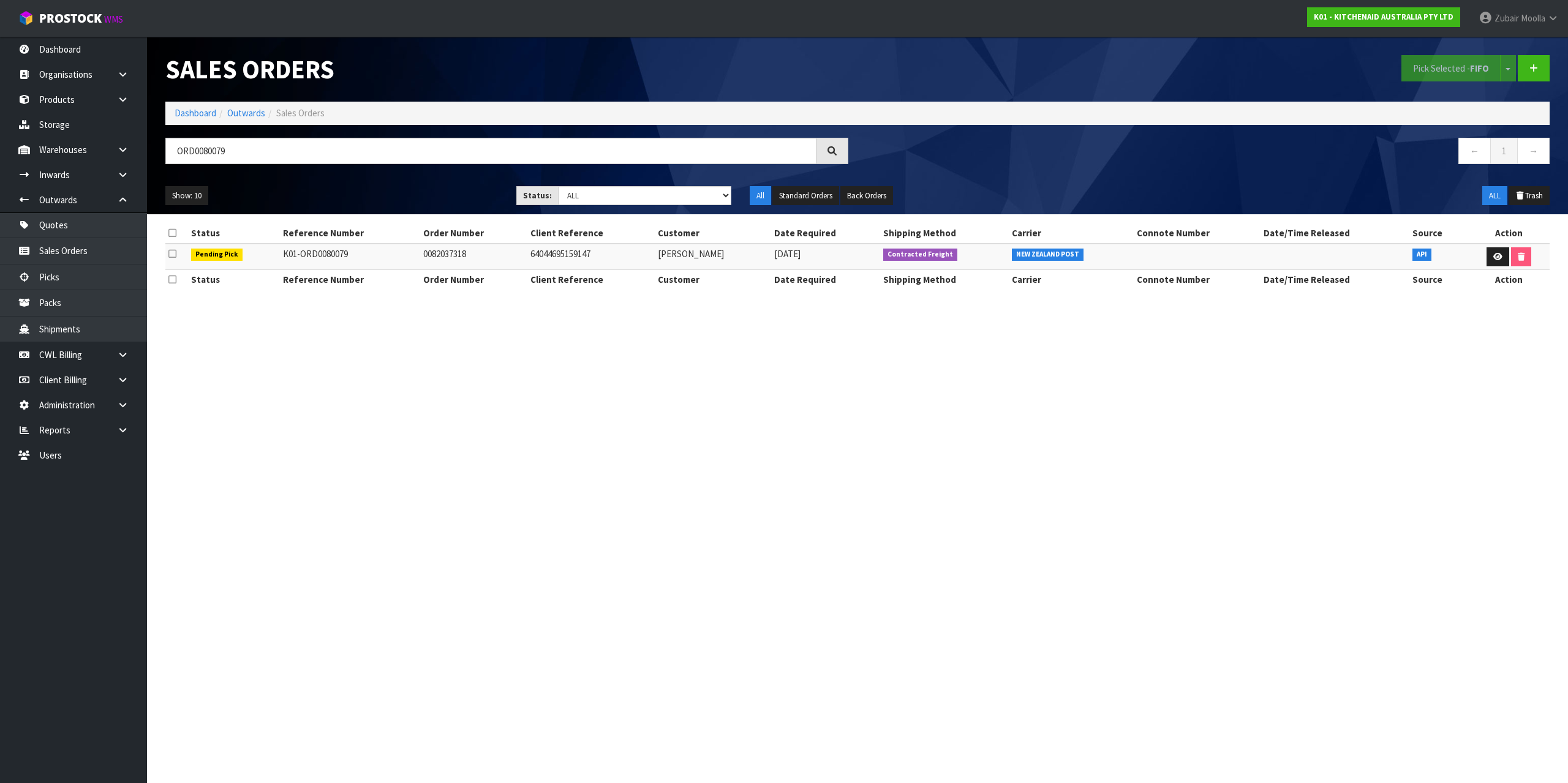
click at [1026, 180] on div "Show: 10 5 10 25 50 Status: Draft Pending Allocated Pending Pick Goods Picked G…" at bounding box center [857, 196] width 1402 height 38
click at [1027, 172] on div "← 1 →" at bounding box center [1208, 157] width 702 height 39
click at [1493, 256] on icon at bounding box center [1497, 257] width 9 height 8
click at [1414, 467] on section "Sales Orders Pick Selected - FIFO Split button! FIFO - First In First Out FEFO …" at bounding box center [784, 392] width 1568 height 783
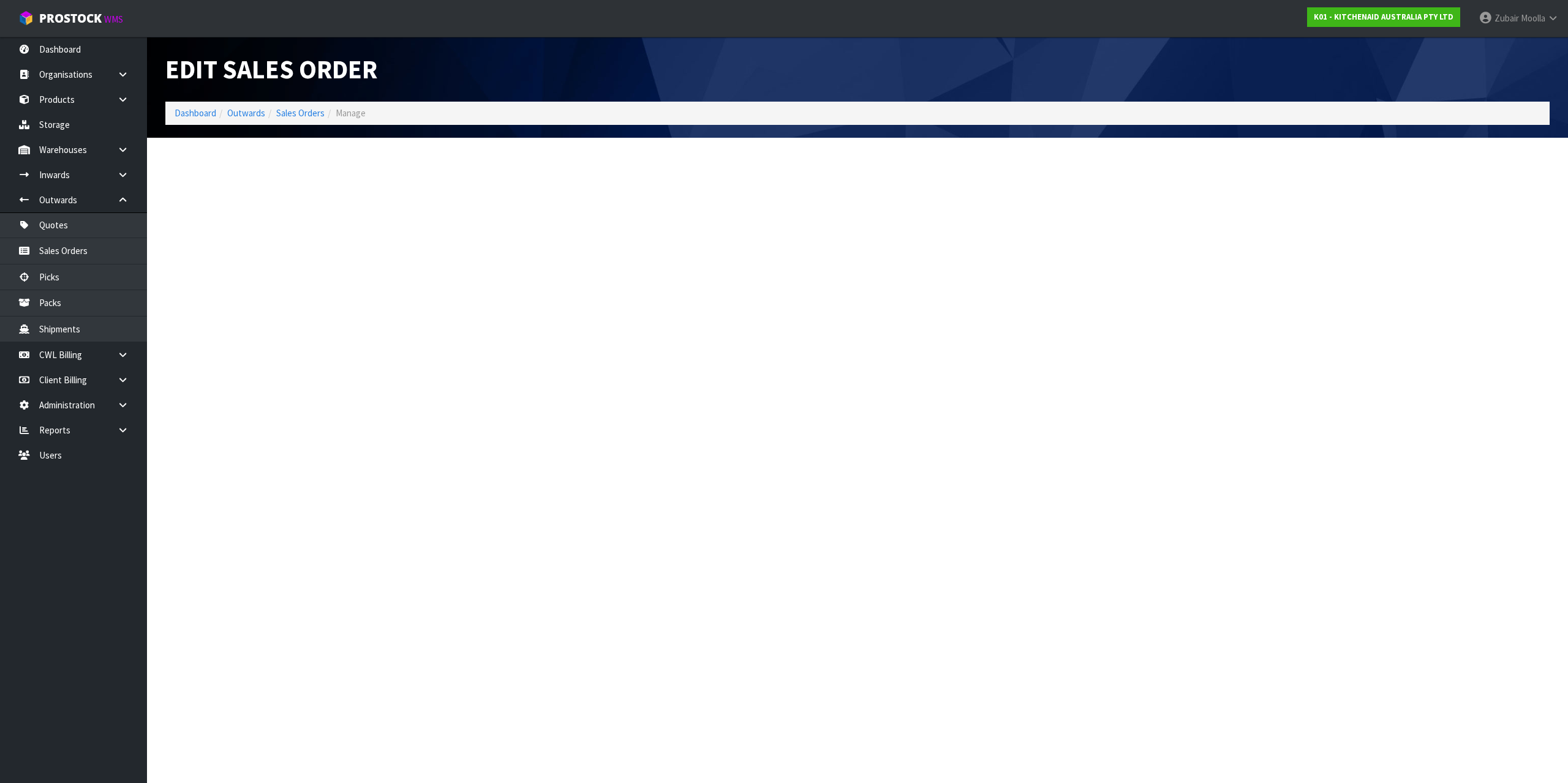
drag, startPoint x: 1414, startPoint y: 467, endPoint x: 1207, endPoint y: 630, distance: 263.5
click at [1410, 471] on section "Edit Sales Order Dashboard Outwards Sales Orders Manage" at bounding box center [784, 392] width 1568 height 783
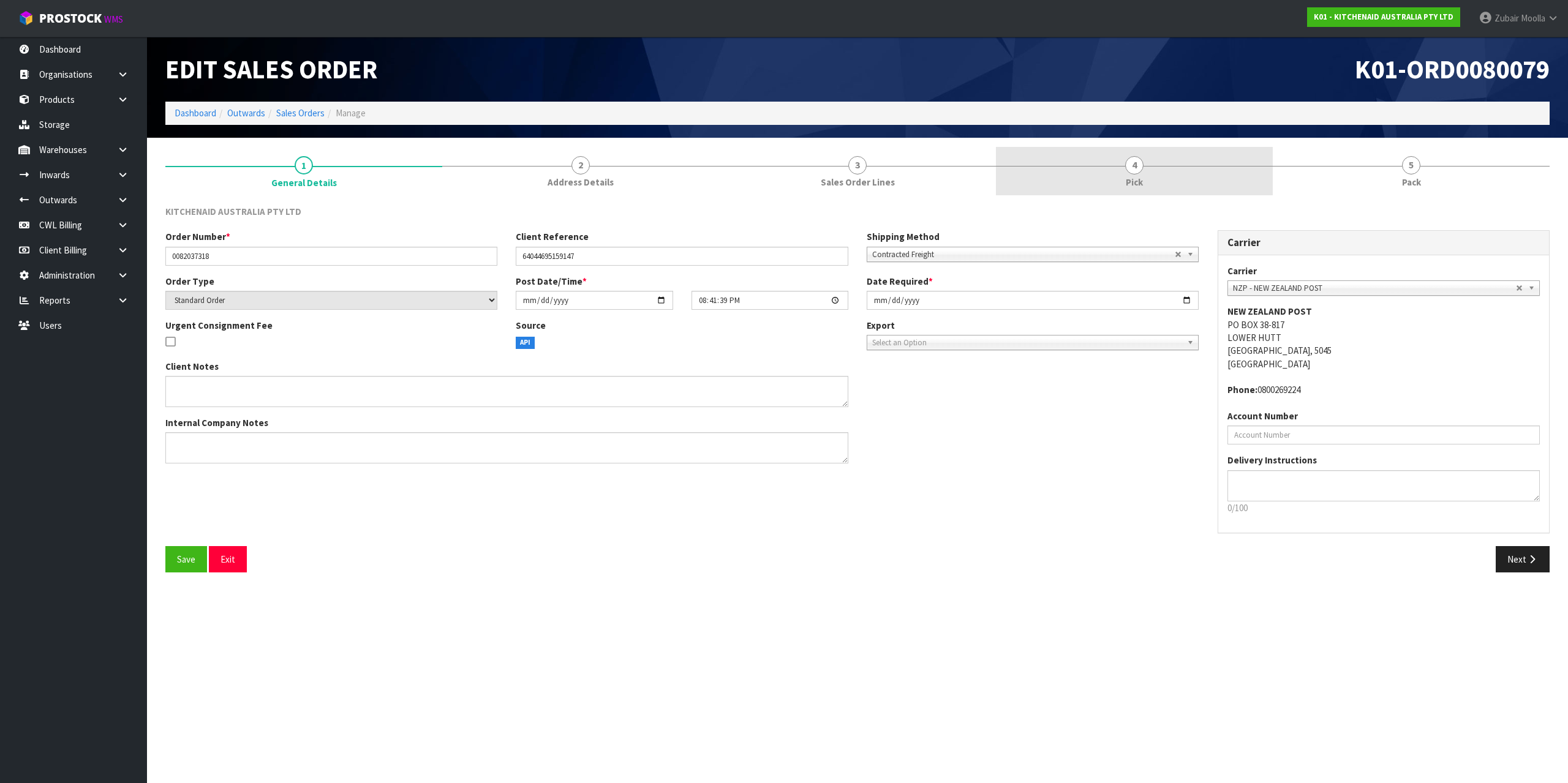
click at [1143, 154] on link "4 Pick" at bounding box center [1135, 172] width 277 height 48
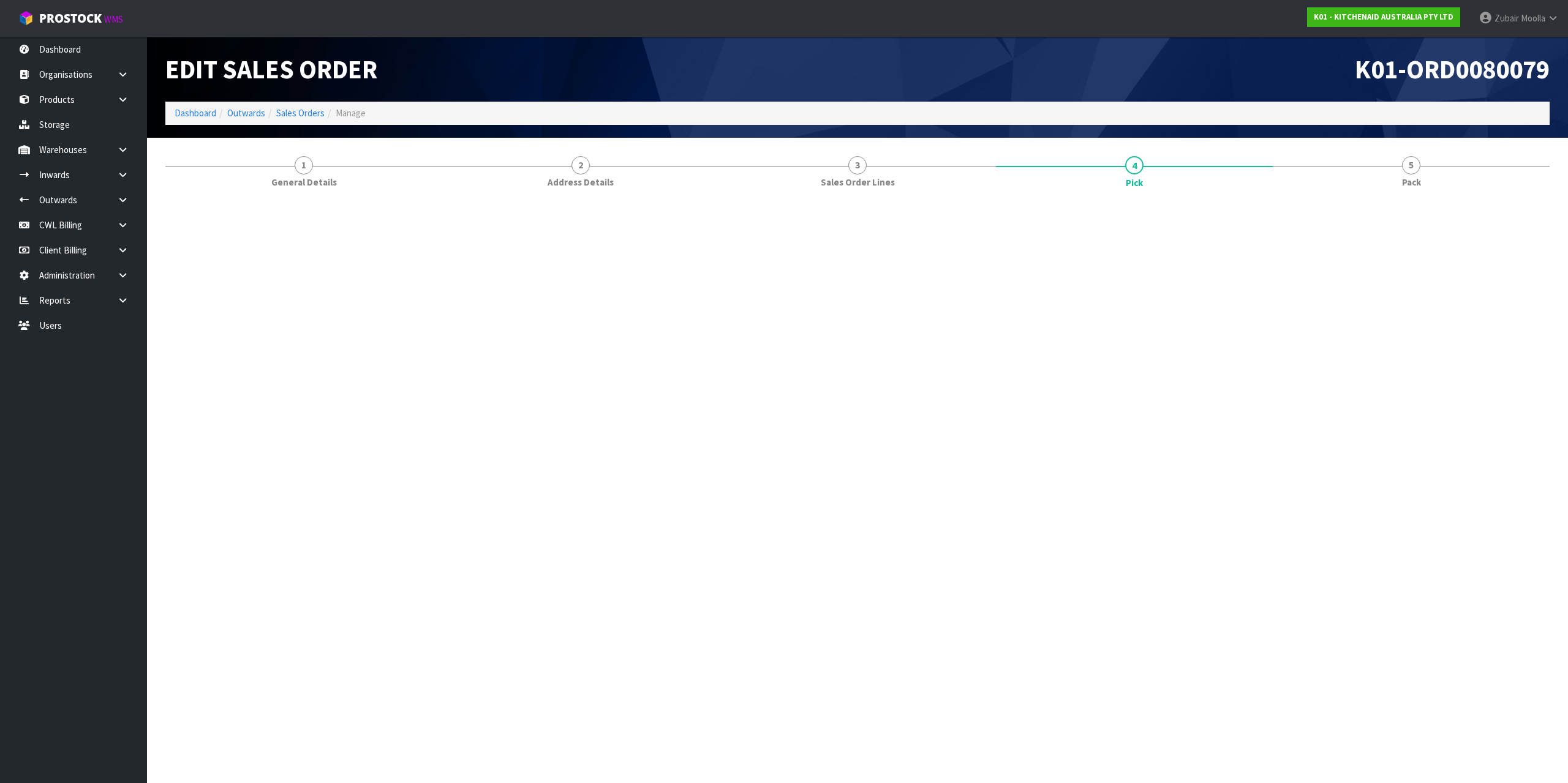
drag, startPoint x: 1279, startPoint y: 92, endPoint x: 1284, endPoint y: 85, distance: 8.6
click at [1279, 92] on div "K01-ORD0080079" at bounding box center [1208, 69] width 702 height 65
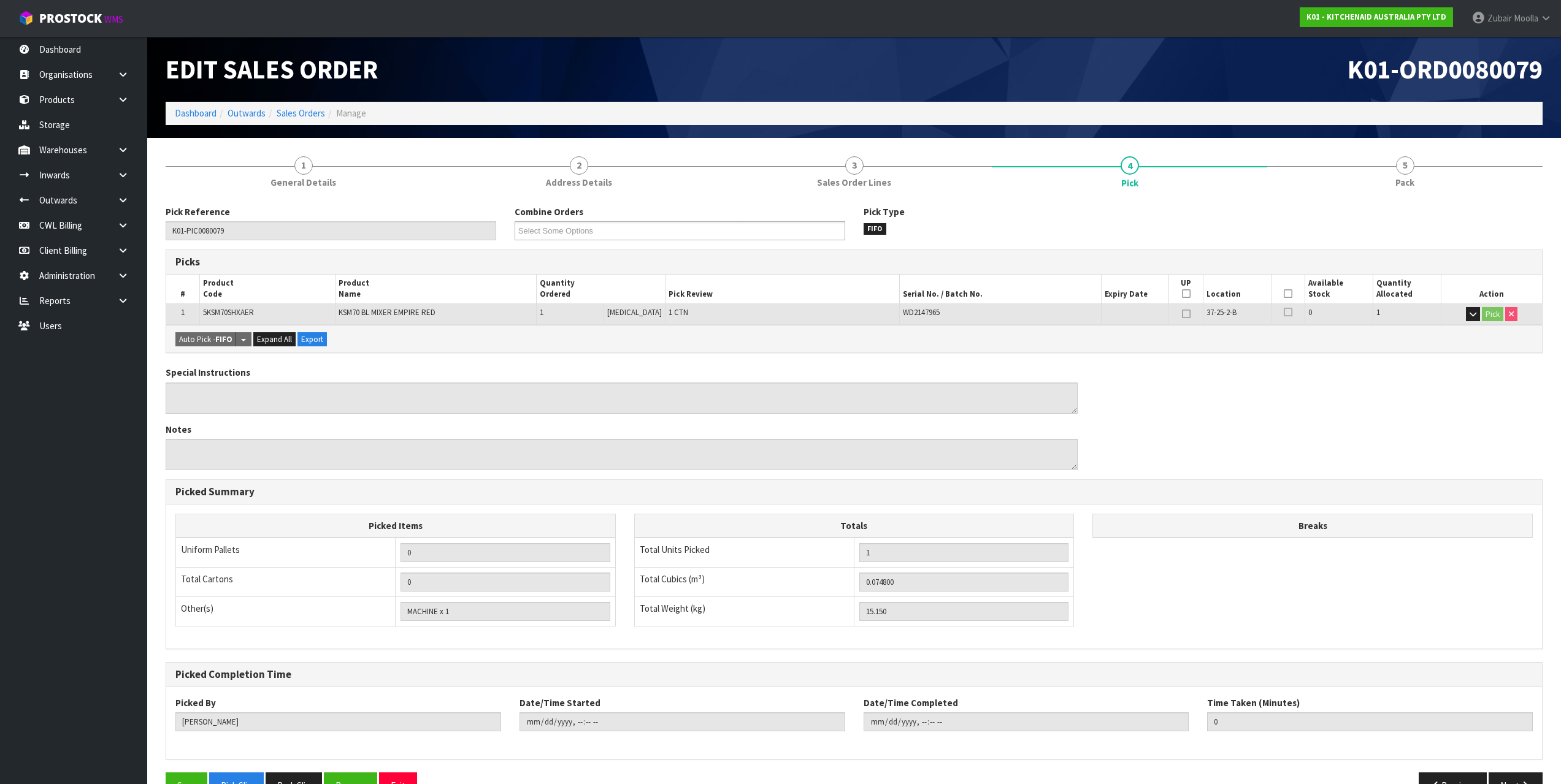
click at [1021, 341] on div "Auto Pick - FIFO Split button! FIFO - First In First Out FEFO - First Expired F…" at bounding box center [854, 339] width 1377 height 27
click at [1049, 385] on textarea at bounding box center [622, 398] width 913 height 31
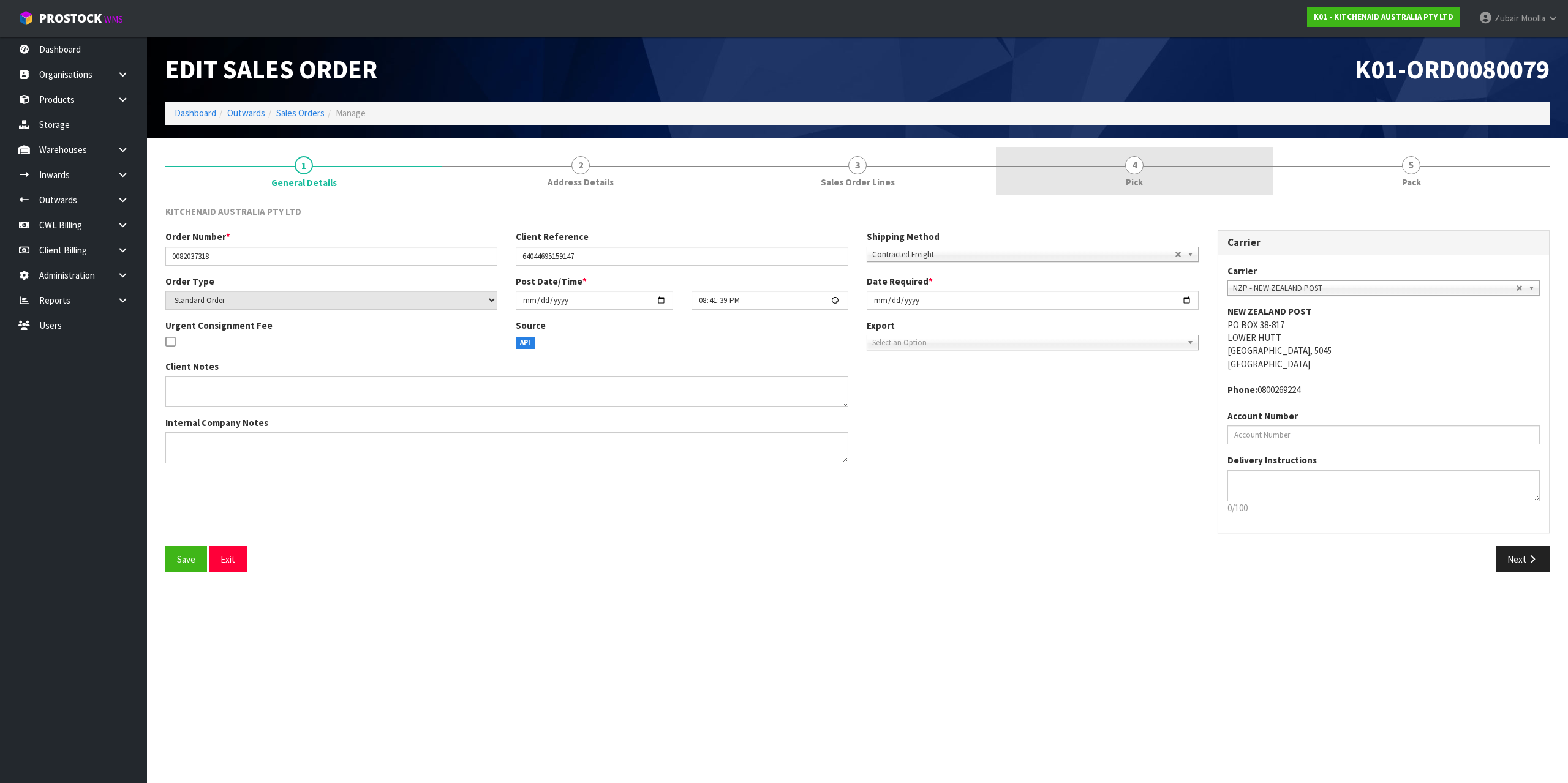
drag, startPoint x: 892, startPoint y: 189, endPoint x: 1157, endPoint y: 182, distance: 265.1
click at [892, 189] on link "3 Sales Order Lines" at bounding box center [858, 172] width 277 height 48
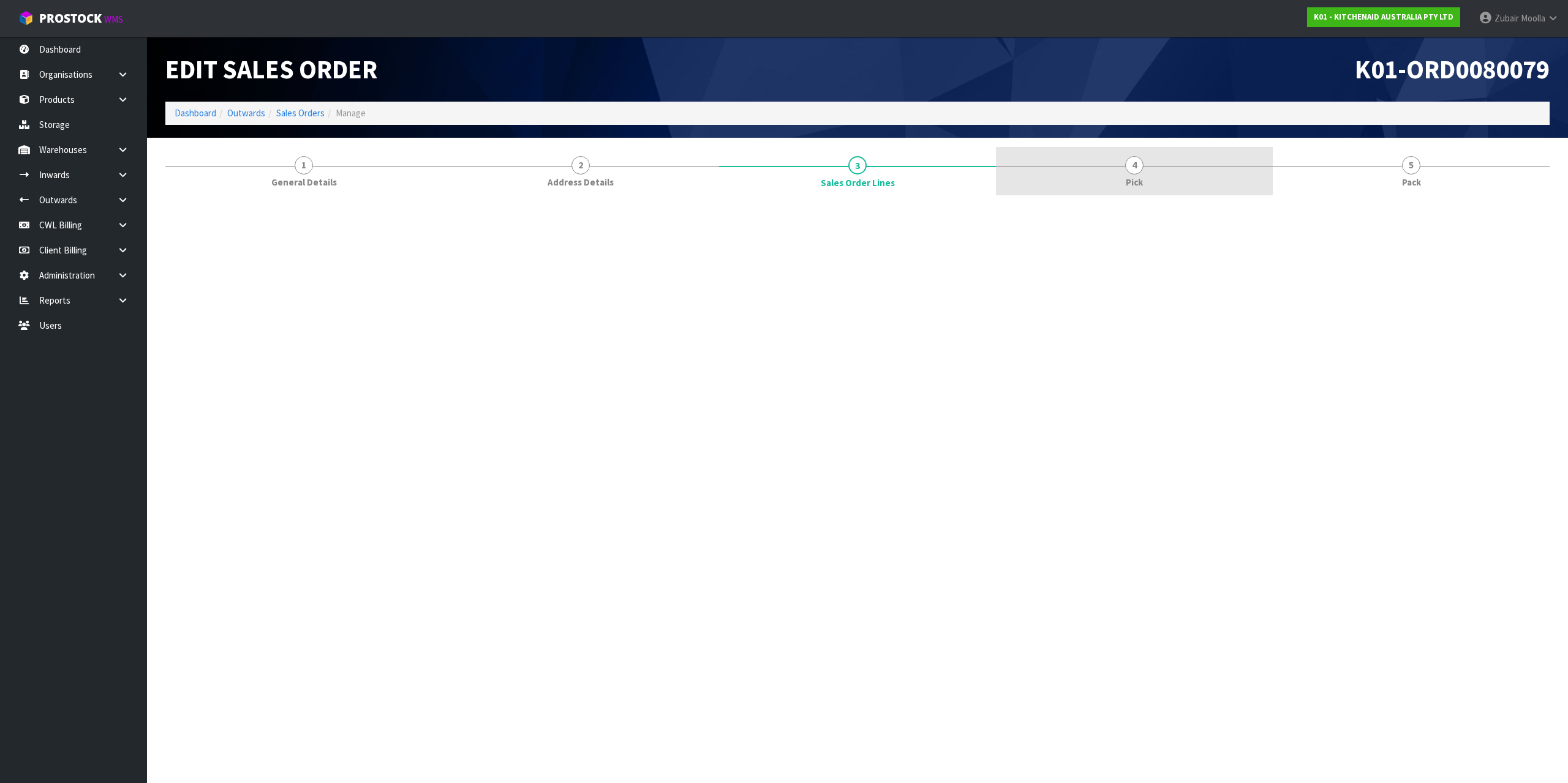
click at [1159, 182] on link "4 Pick" at bounding box center [1135, 172] width 277 height 48
click at [1199, 77] on h1 "K01-ORD0080079" at bounding box center [1207, 69] width 683 height 28
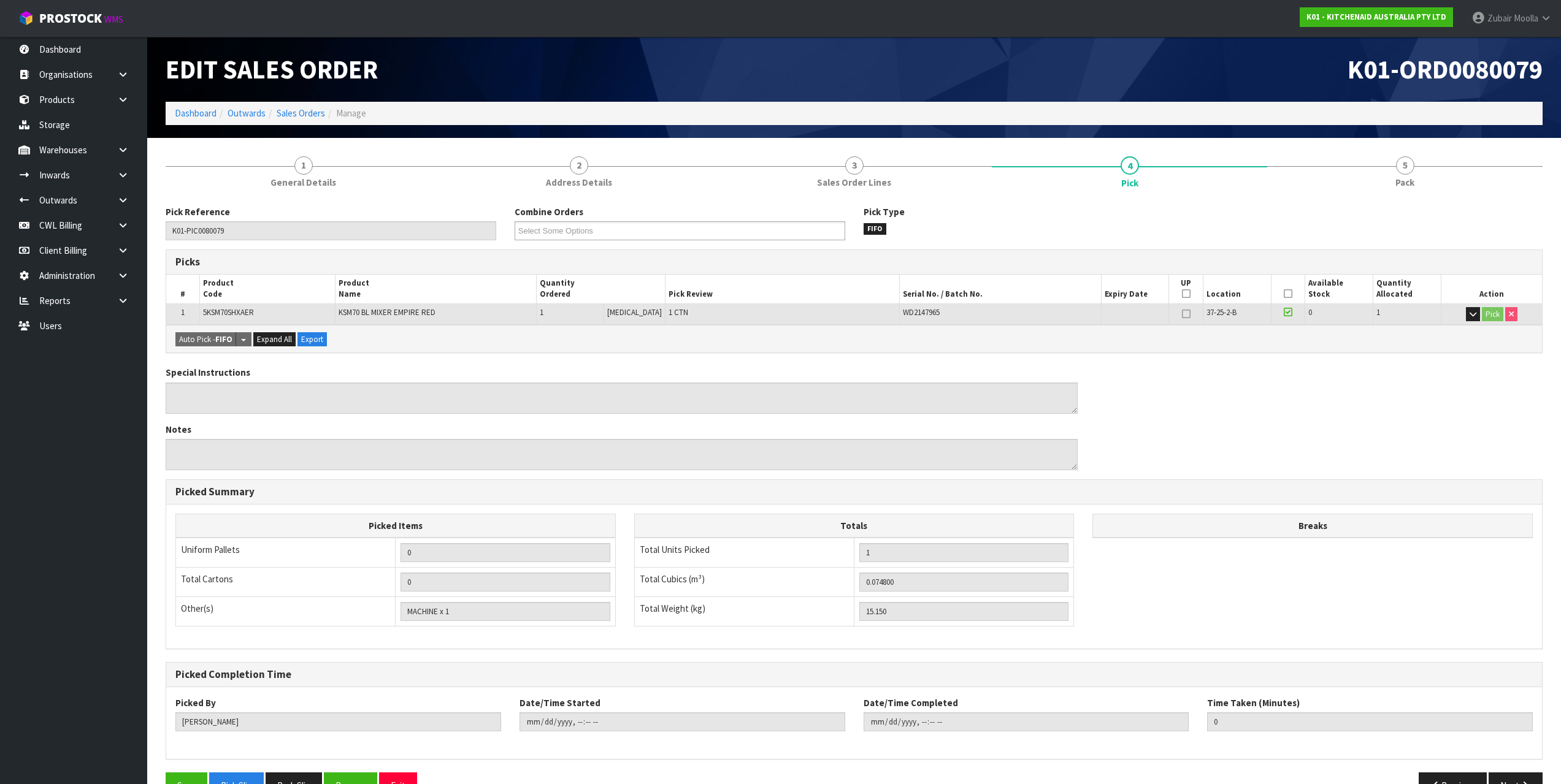
click at [1204, 71] on h1 "K01-ORD0080079" at bounding box center [1204, 69] width 680 height 28
click at [996, 328] on div "Picks # Product Code Product Name Quantity Ordered Pick Review Serial No. / Bat…" at bounding box center [854, 301] width 1378 height 104
click at [996, 328] on div "Auto Pick - FIFO Split button! FIFO - First In First Out FEFO - First Expired F…" at bounding box center [854, 339] width 1377 height 27
drag, startPoint x: 1428, startPoint y: 211, endPoint x: 1467, endPoint y: 164, distance: 61.1
click at [1436, 197] on div "Pick Reference K01-PIC0080079 Combine Orders K01-ORD0079928 K01-ORD0079949 K01-…" at bounding box center [854, 502] width 1378 height 612
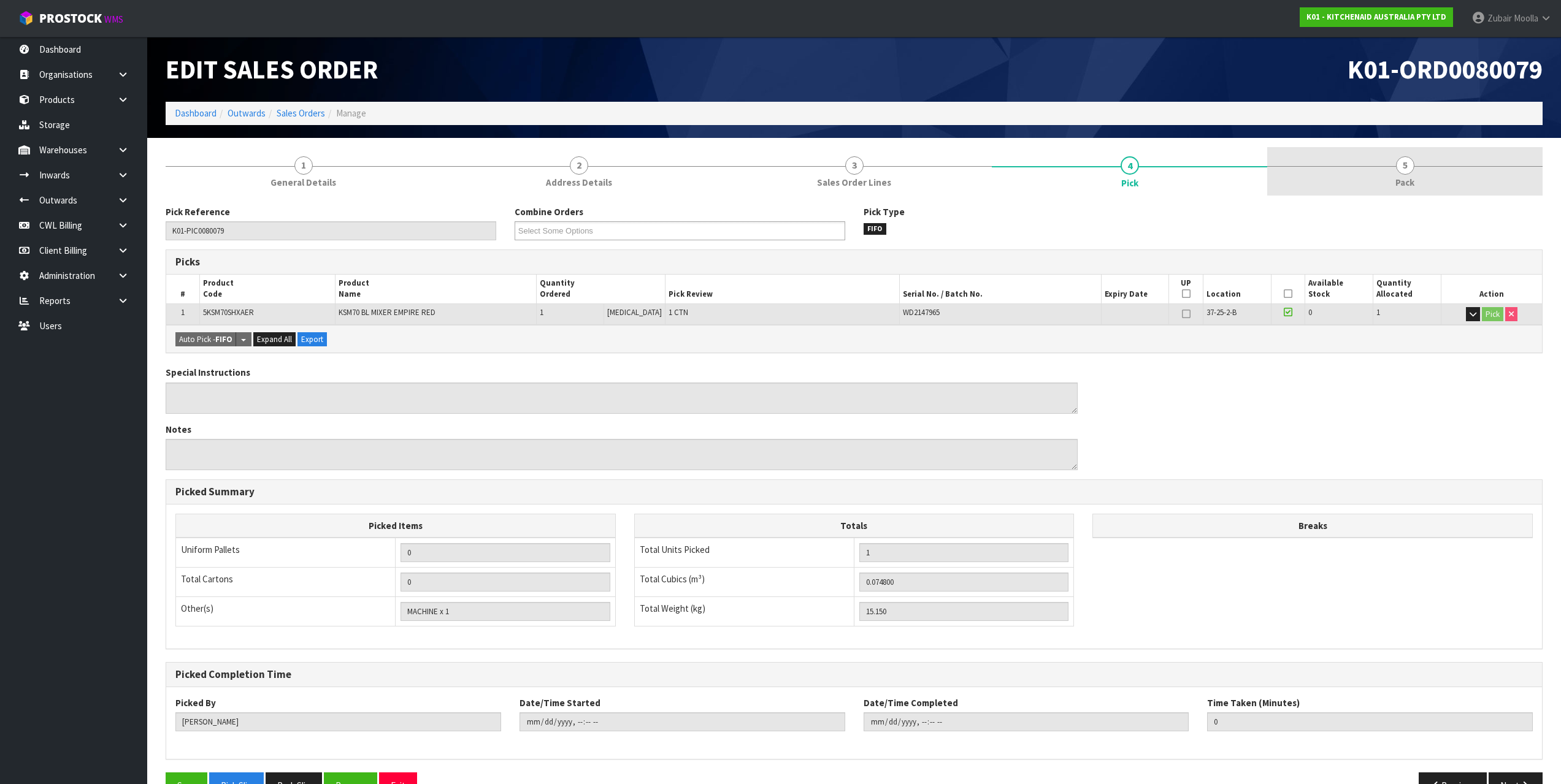
click at [1467, 164] on link "5 Pack" at bounding box center [1406, 172] width 276 height 49
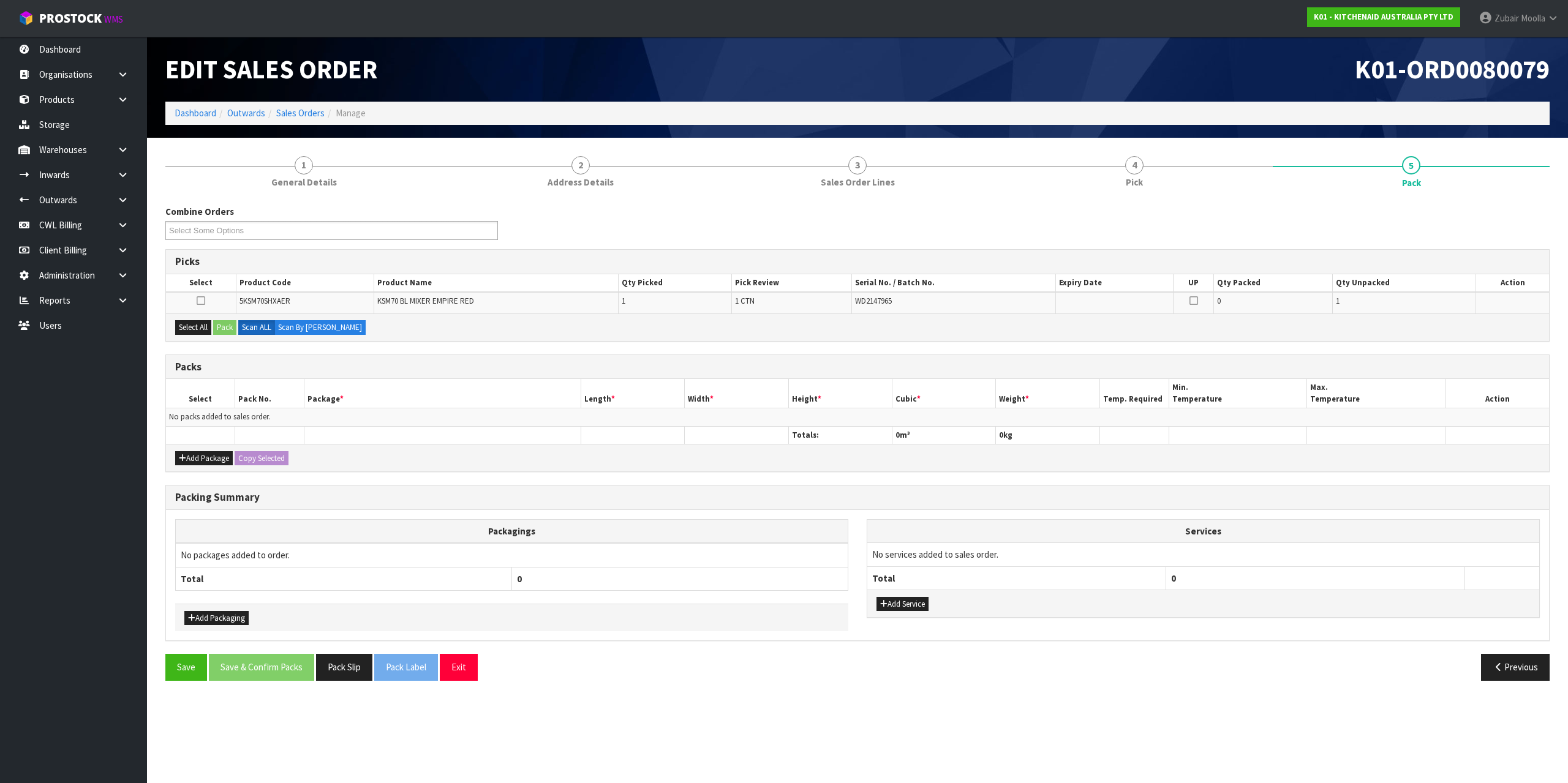
click at [1150, 220] on div "Combine Orders K01-ORD0079928 K01-ORD0079949 K01-ORD0080006 K01-ORD0080043 K01-…" at bounding box center [857, 228] width 1402 height 45
click at [1156, 175] on link "4 Pick" at bounding box center [1135, 172] width 277 height 48
click at [1299, 121] on ol "Dashboard Outwards Sales Orders Manage" at bounding box center [853, 112] width 1375 height 22
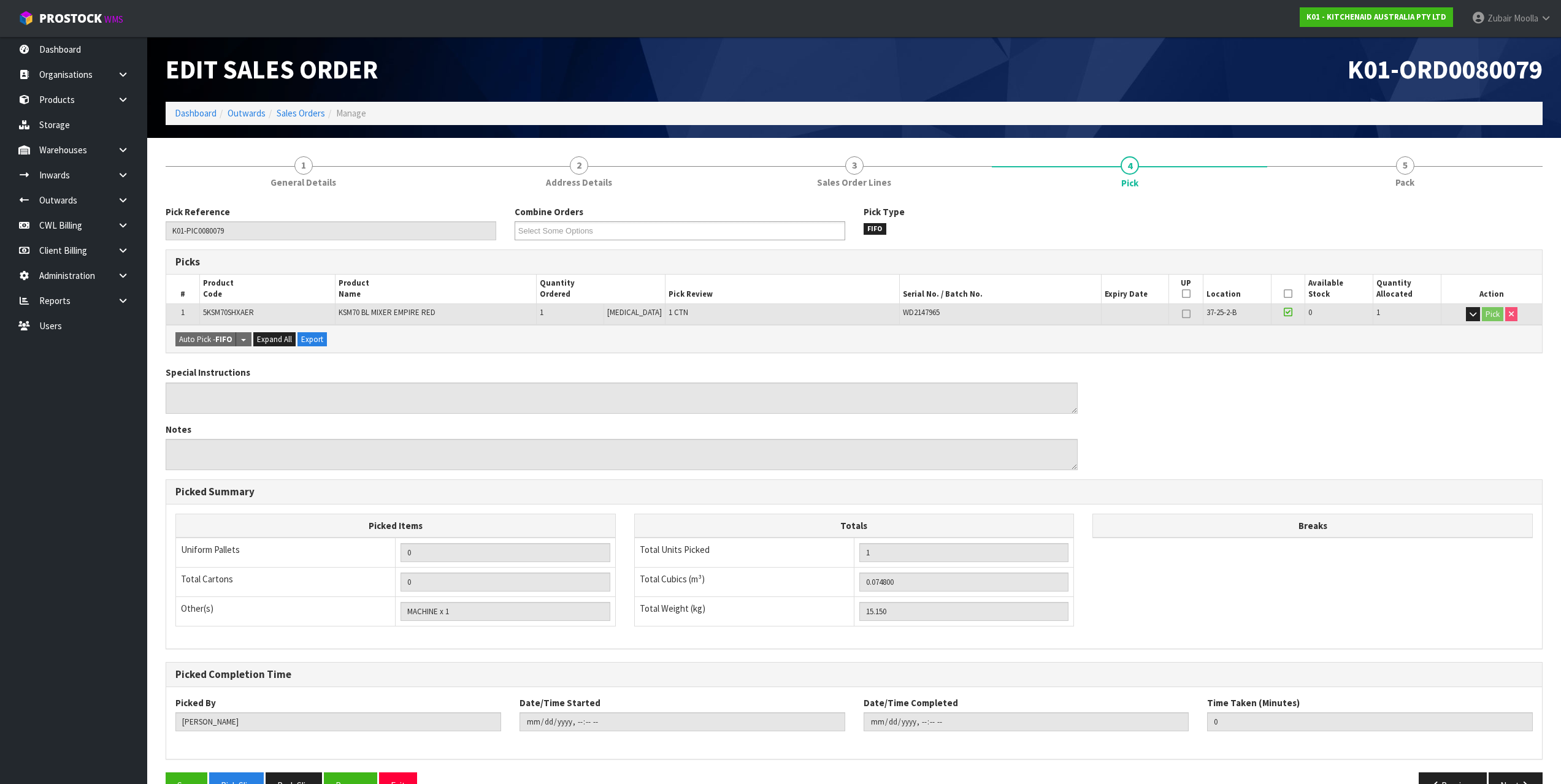
click at [1302, 120] on ol "Dashboard Outwards Sales Orders Manage" at bounding box center [854, 113] width 1378 height 22
drag, startPoint x: 1279, startPoint y: 308, endPoint x: 1338, endPoint y: 278, distance: 66.2
click at [1340, 278] on table "# Product Code Product Name Quantity Ordered Pick Review Serial No. / Batch No.…" at bounding box center [854, 300] width 1377 height 50
click at [1338, 278] on th "Available Stock" at bounding box center [1339, 289] width 68 height 29
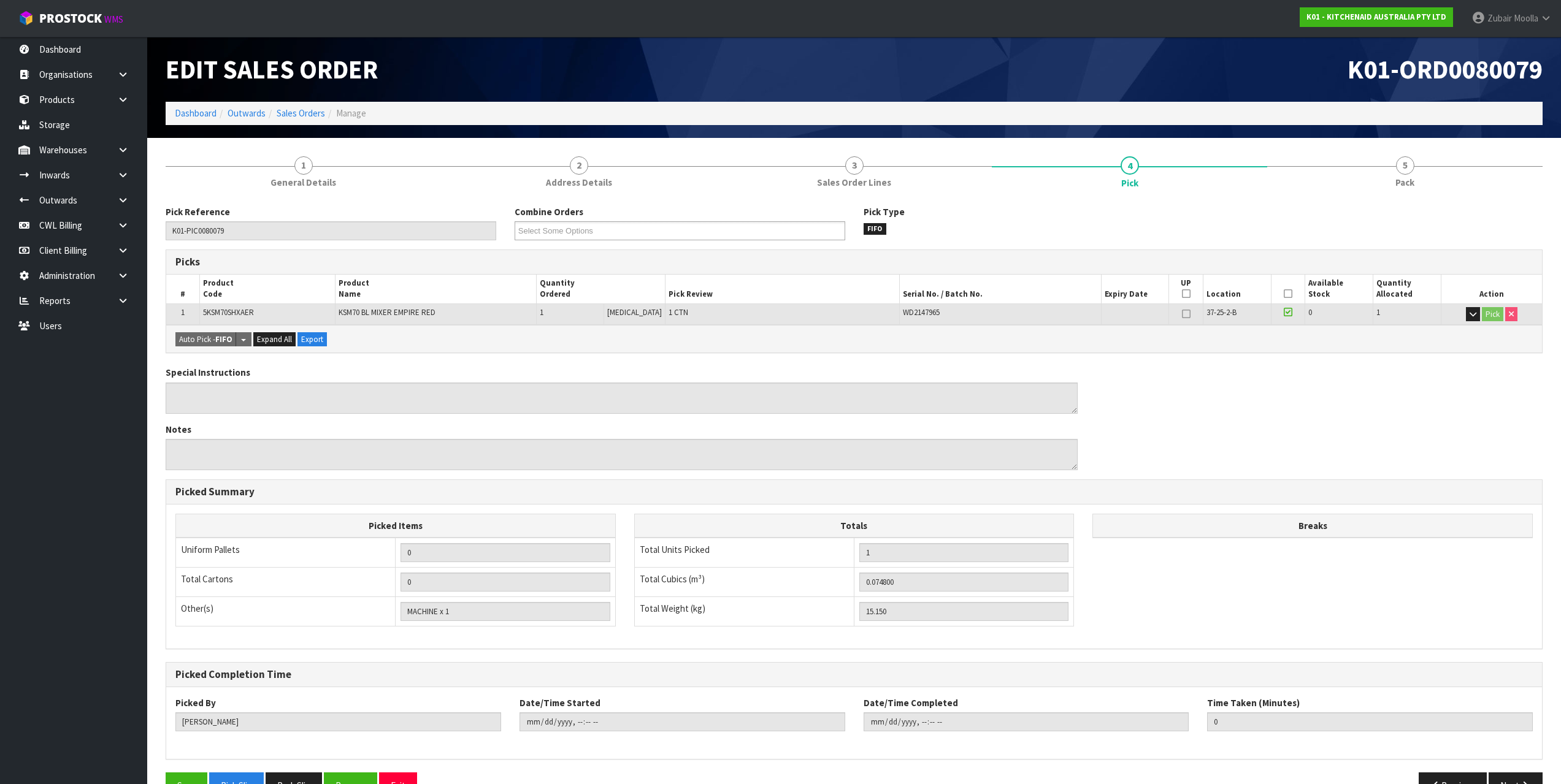
click at [944, 310] on div "WD2147965" at bounding box center [1000, 312] width 195 height 11
click at [919, 315] on span "WD2147965" at bounding box center [921, 312] width 37 height 11
drag, startPoint x: 919, startPoint y: 315, endPoint x: 973, endPoint y: 295, distance: 57.6
click at [973, 295] on table "# Product Code Product Name Quantity Ordered Pick Review Serial No. / Batch No.…" at bounding box center [854, 300] width 1377 height 50
click at [879, 334] on div "Auto Pick - FIFO Split button! FIFO - First In First Out FEFO - First Expired F…" at bounding box center [854, 339] width 1377 height 27
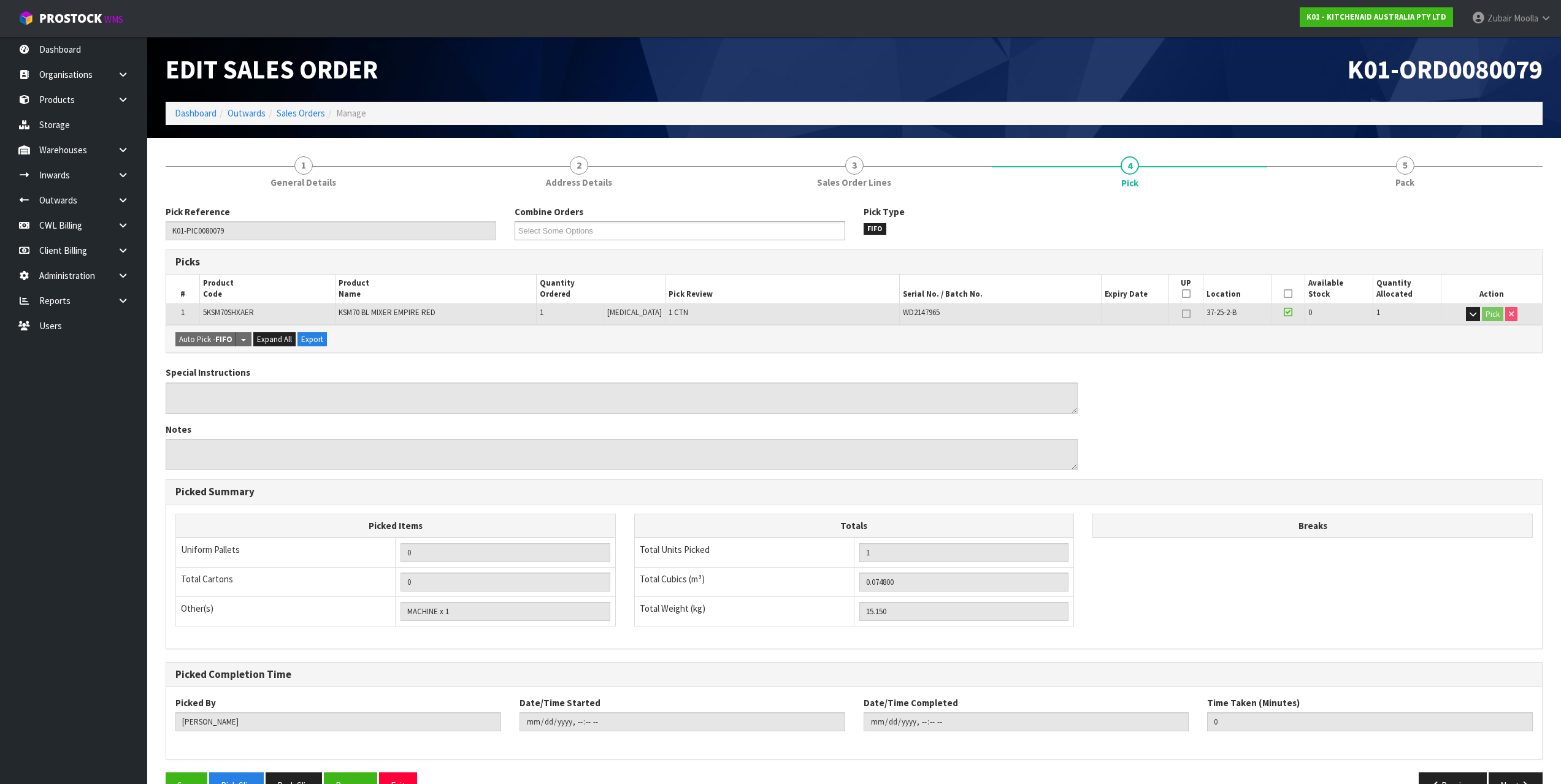
click at [925, 306] on td "WD2147965" at bounding box center [1001, 314] width 202 height 21
click at [913, 315] on span "WD2147965" at bounding box center [921, 312] width 37 height 11
copy span "WD2147965"
click at [698, 298] on th "Pick Review" at bounding box center [782, 289] width 235 height 29
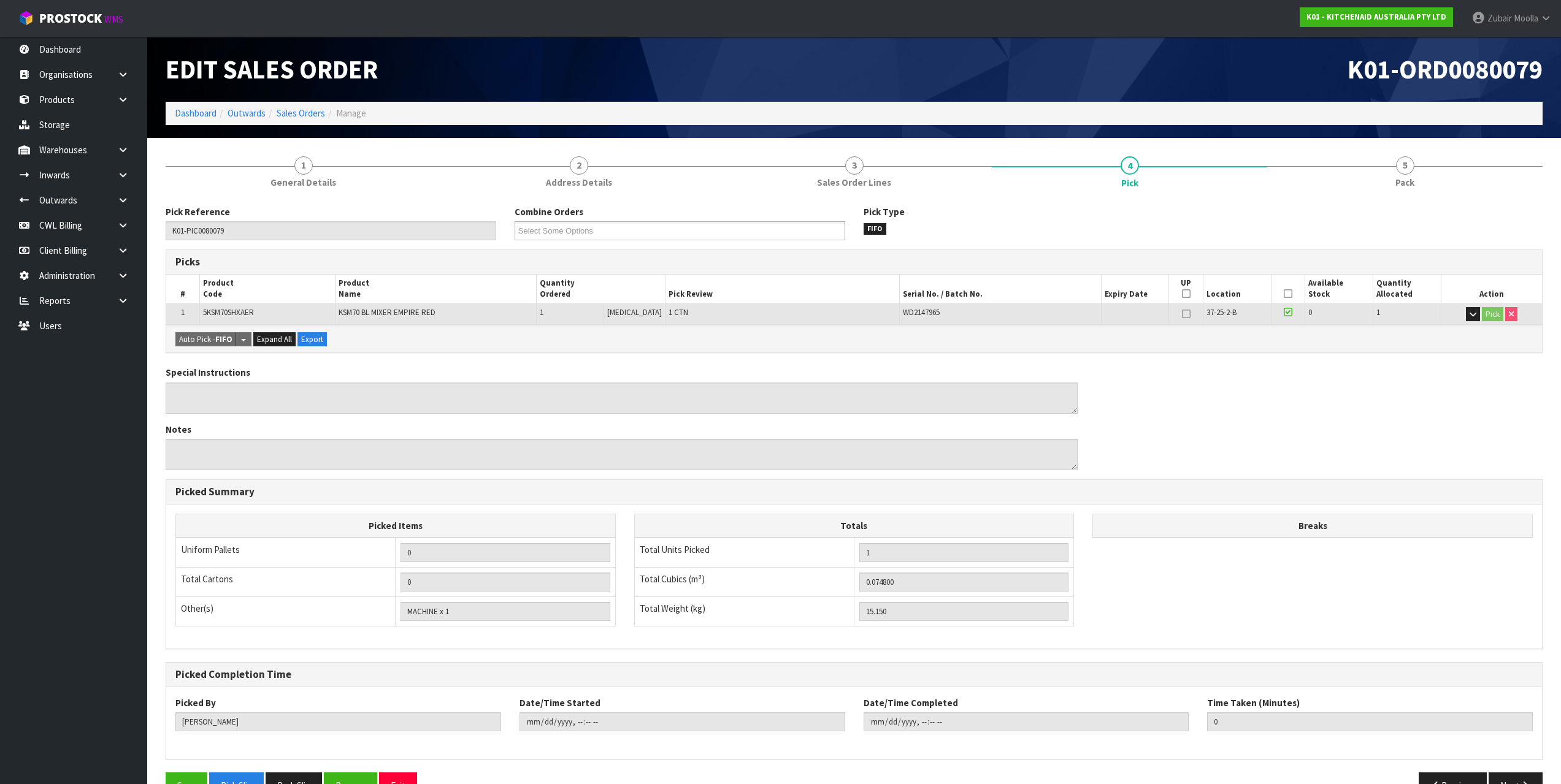
click at [1412, 73] on span "K01-ORD0080079" at bounding box center [1445, 69] width 195 height 33
click at [1379, 146] on section "1 General Details 2 Address Details 3 Sales Order Lines 4 Pick 5 Pack Pick Refe…" at bounding box center [854, 477] width 1414 height 680
click at [1415, 184] on link "5 Pack" at bounding box center [1406, 172] width 276 height 49
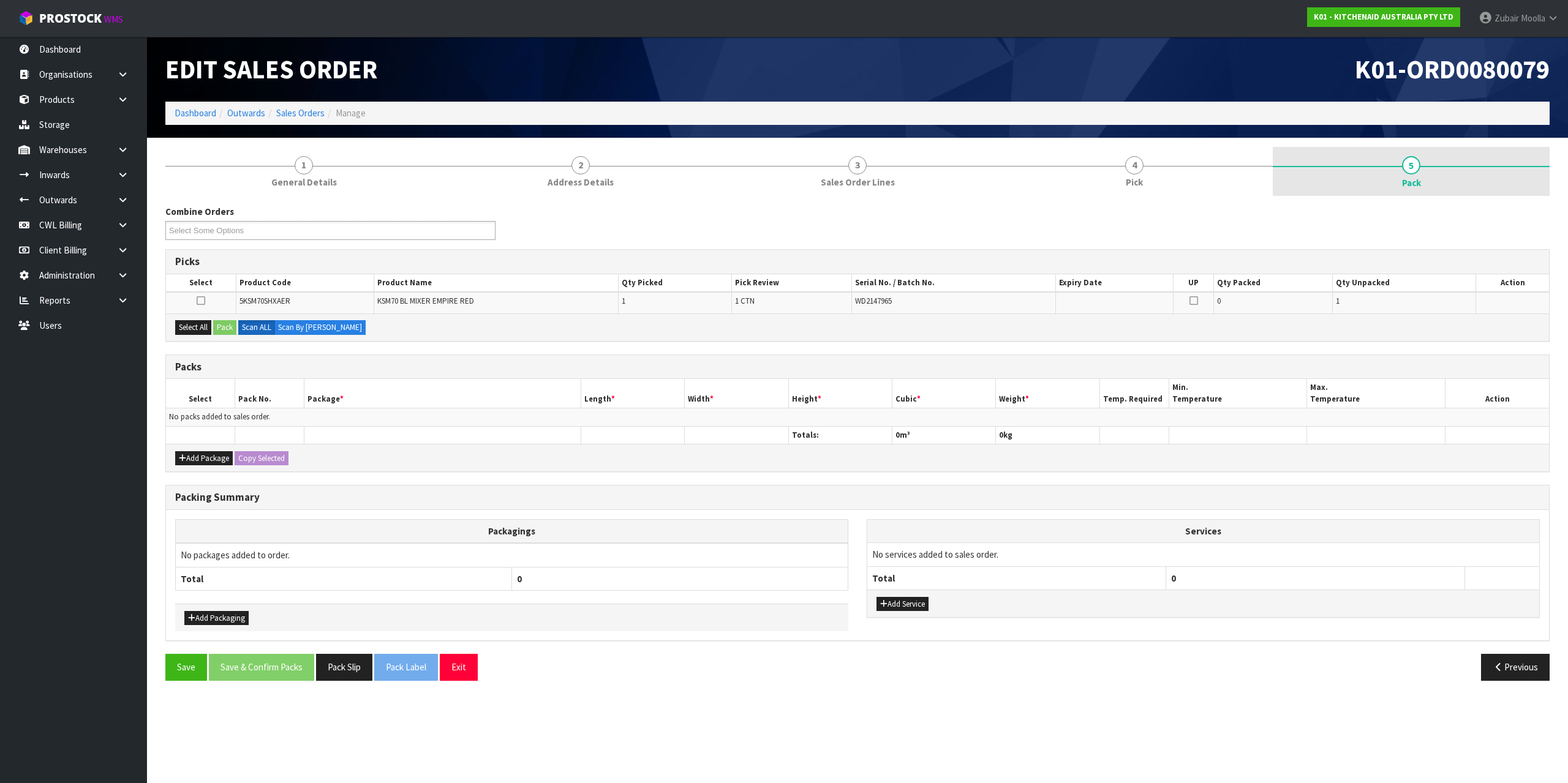
click at [1413, 184] on span "Pack" at bounding box center [1412, 182] width 19 height 13
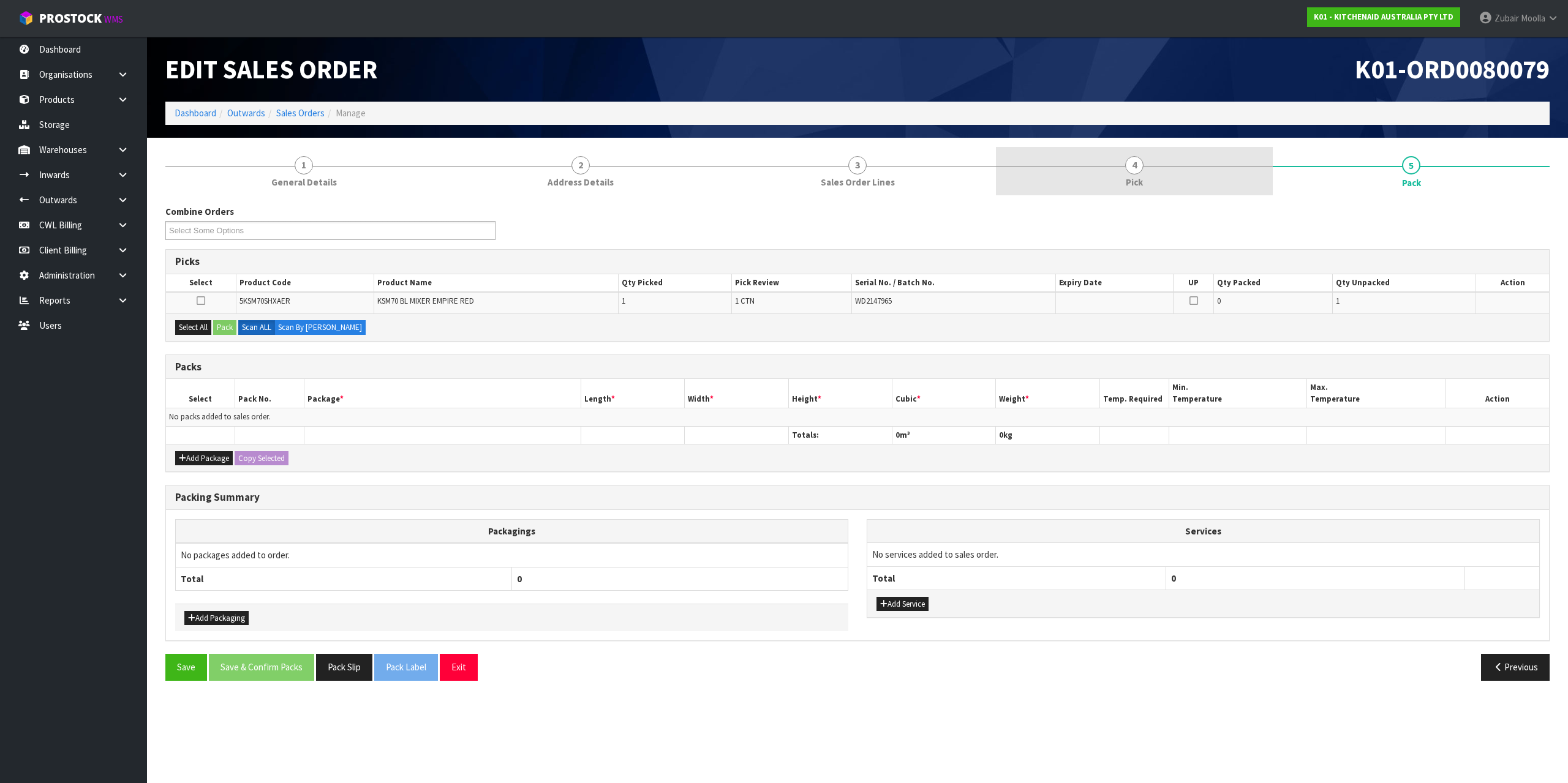
click at [1107, 182] on link "4 Pick" at bounding box center [1135, 172] width 277 height 48
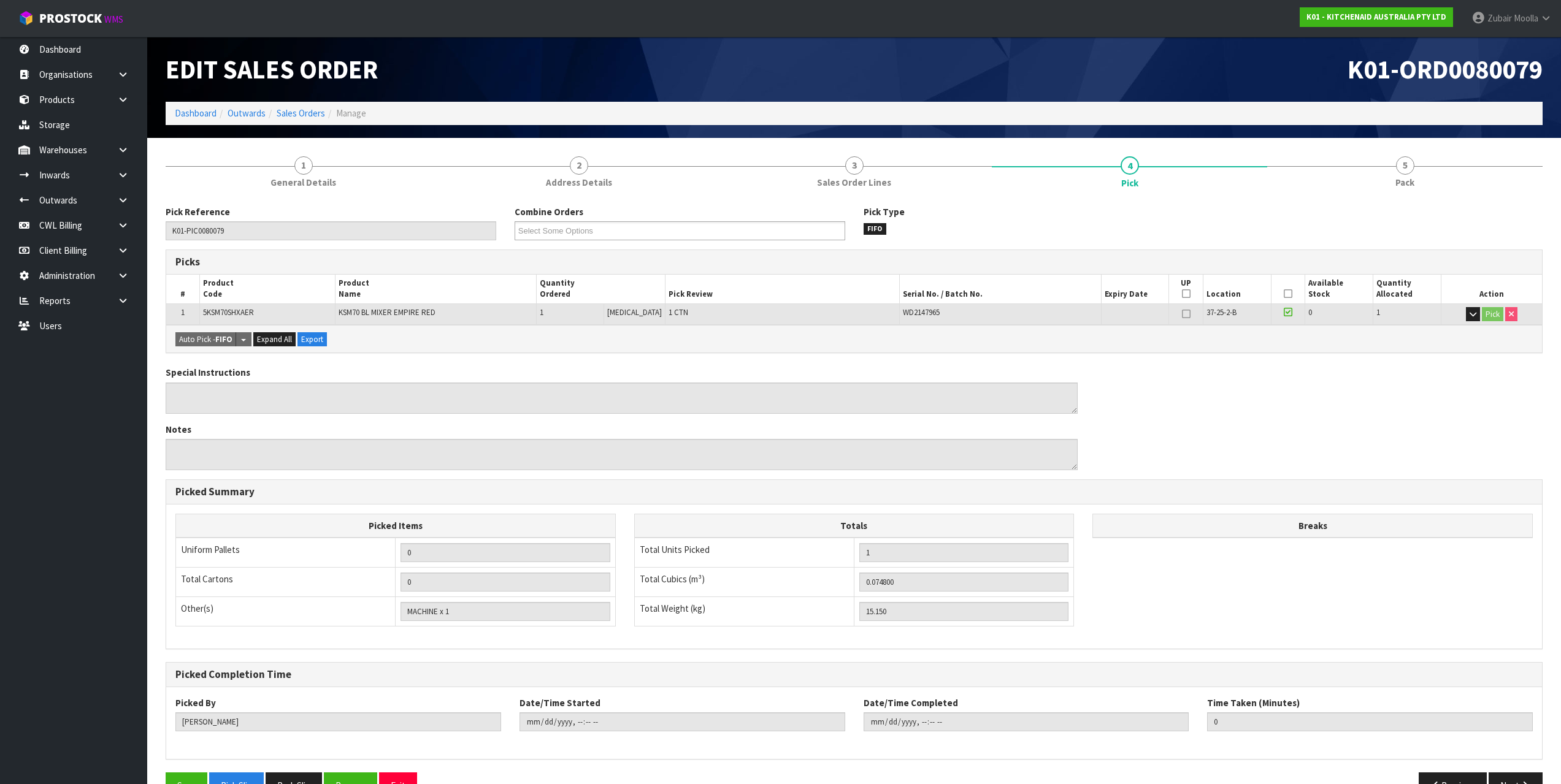
click at [1189, 123] on ol "Dashboard Outwards Sales Orders Manage" at bounding box center [854, 113] width 1378 height 22
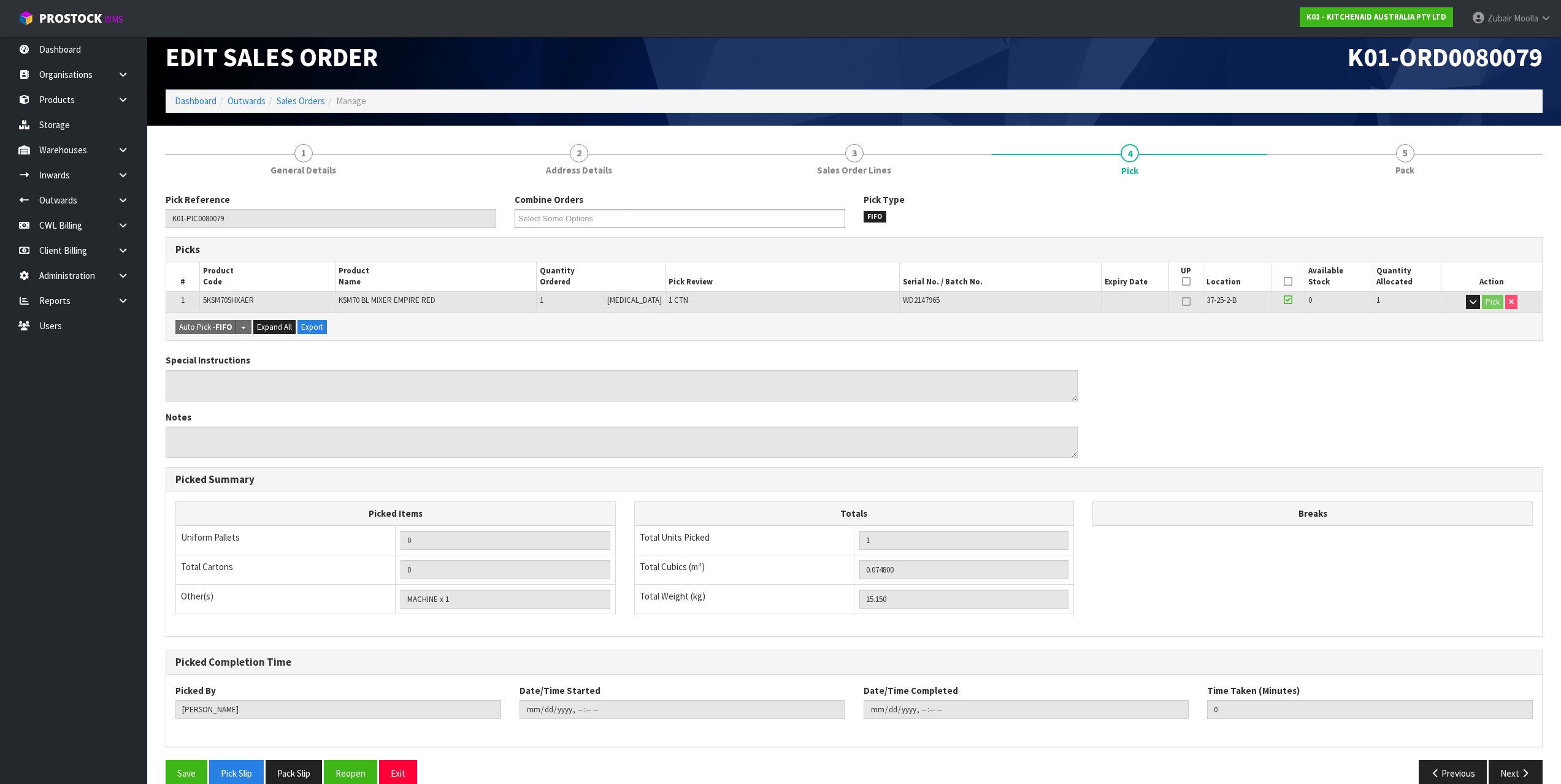
scroll to position [34, 0]
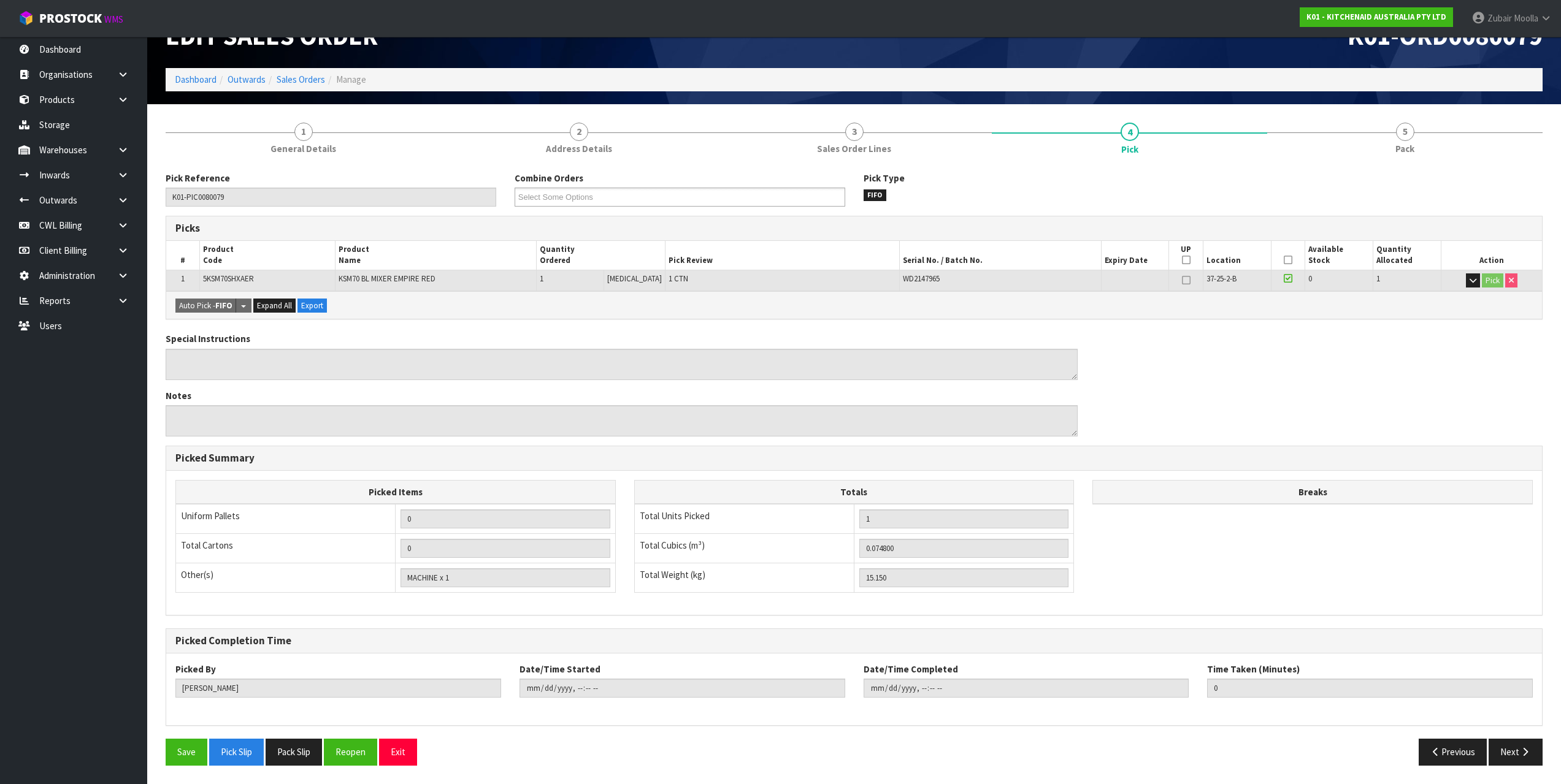
click at [1264, 420] on div "Special Instructions Notes" at bounding box center [854, 389] width 1396 height 114
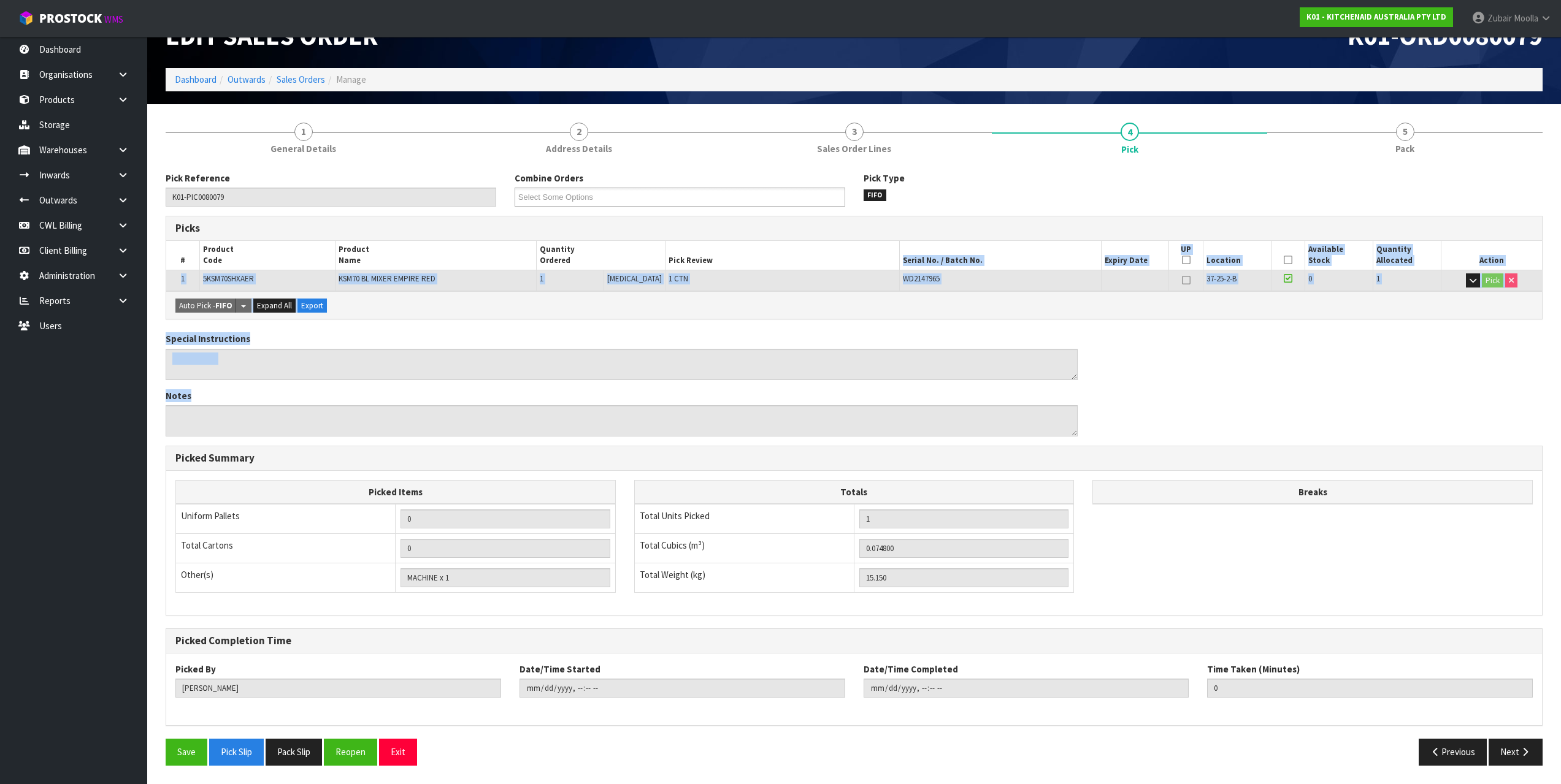
drag, startPoint x: 974, startPoint y: 350, endPoint x: 1070, endPoint y: 419, distance: 118.2
click at [1071, 419] on div "Pick Reference K01-PIC0080079 Combine Orders K01-ORD0079928 K01-ORD0079949 K01-…" at bounding box center [854, 474] width 1378 height 604
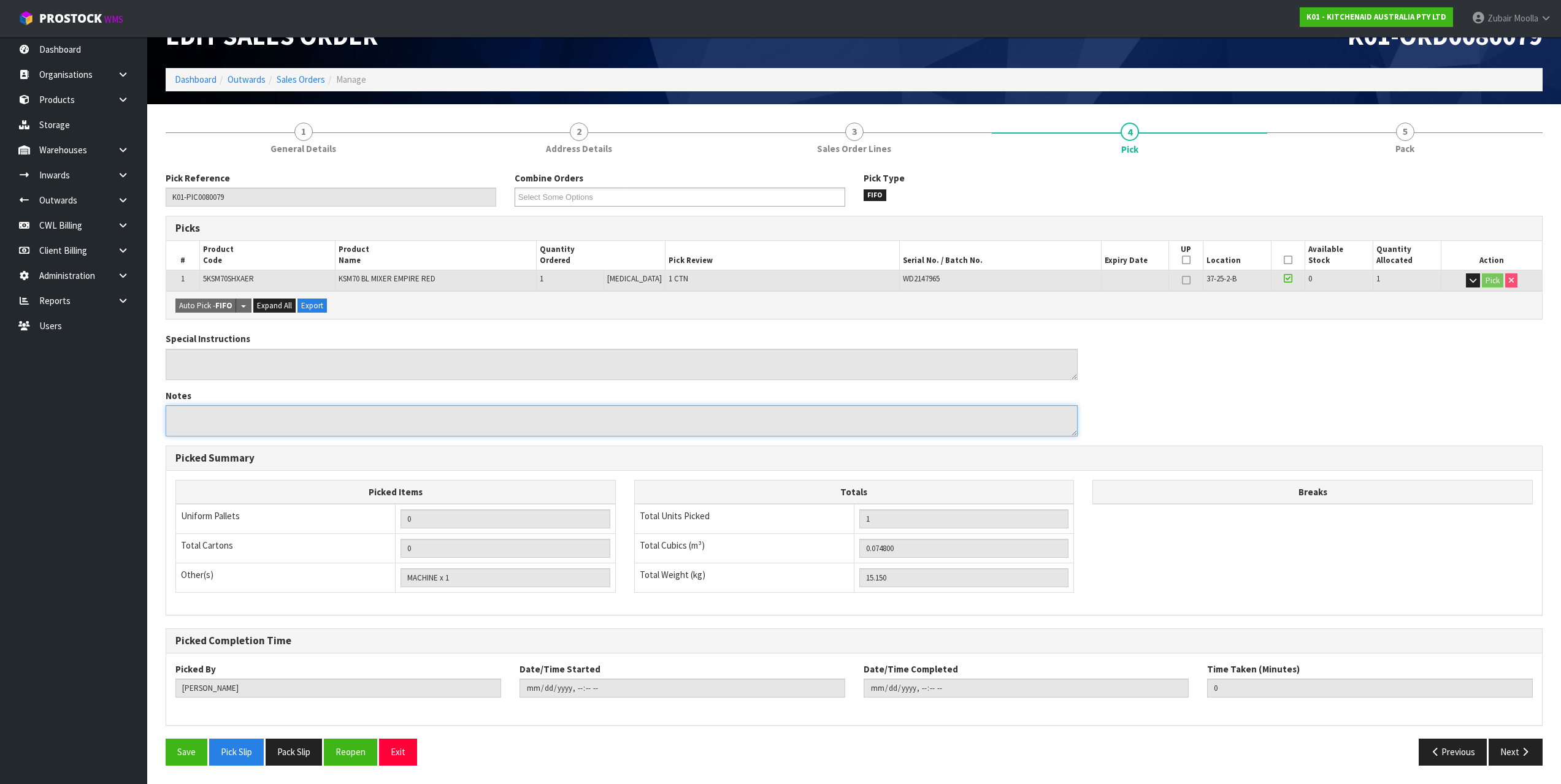
click at [1067, 418] on textarea at bounding box center [622, 421] width 913 height 31
click at [1442, 459] on h3 "Picked Summary" at bounding box center [854, 458] width 1358 height 12
drag, startPoint x: 1199, startPoint y: 261, endPoint x: 1242, endPoint y: 273, distance: 44.6
click at [1242, 273] on table "# Product Code Product Name Quantity Ordered Pick Review Serial No. / Batch No.…" at bounding box center [854, 266] width 1377 height 50
click at [1242, 273] on td "37-25-2-B" at bounding box center [1237, 280] width 68 height 21
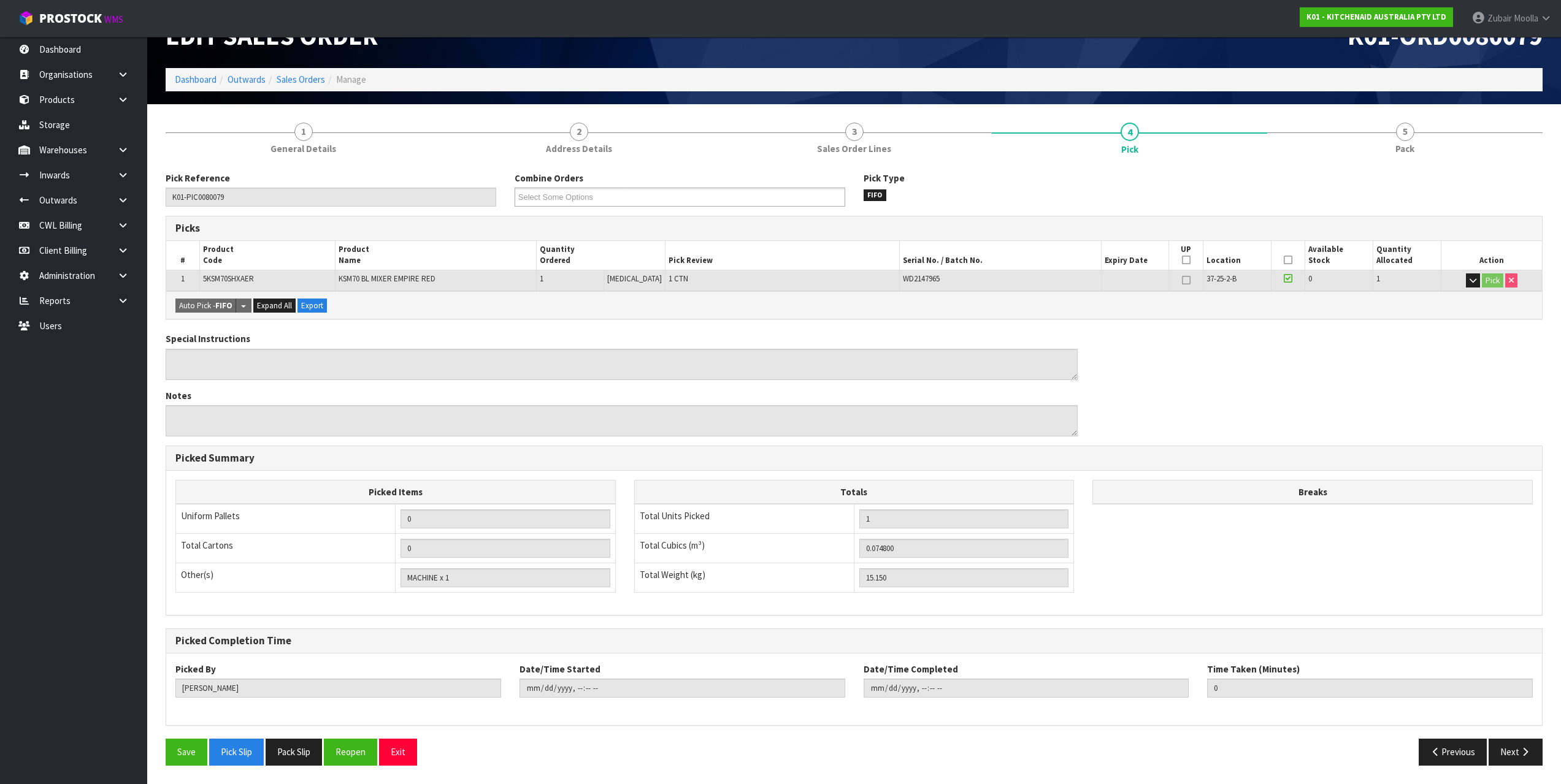
click at [1282, 412] on div "Special Instructions Notes" at bounding box center [854, 389] width 1396 height 114
drag, startPoint x: 1279, startPoint y: 412, endPoint x: 1270, endPoint y: 412, distance: 9.0
click at [214, 284] on td "5KSM70SHXAER" at bounding box center [268, 280] width 136 height 21
copy span "5KSM70SHXAER"
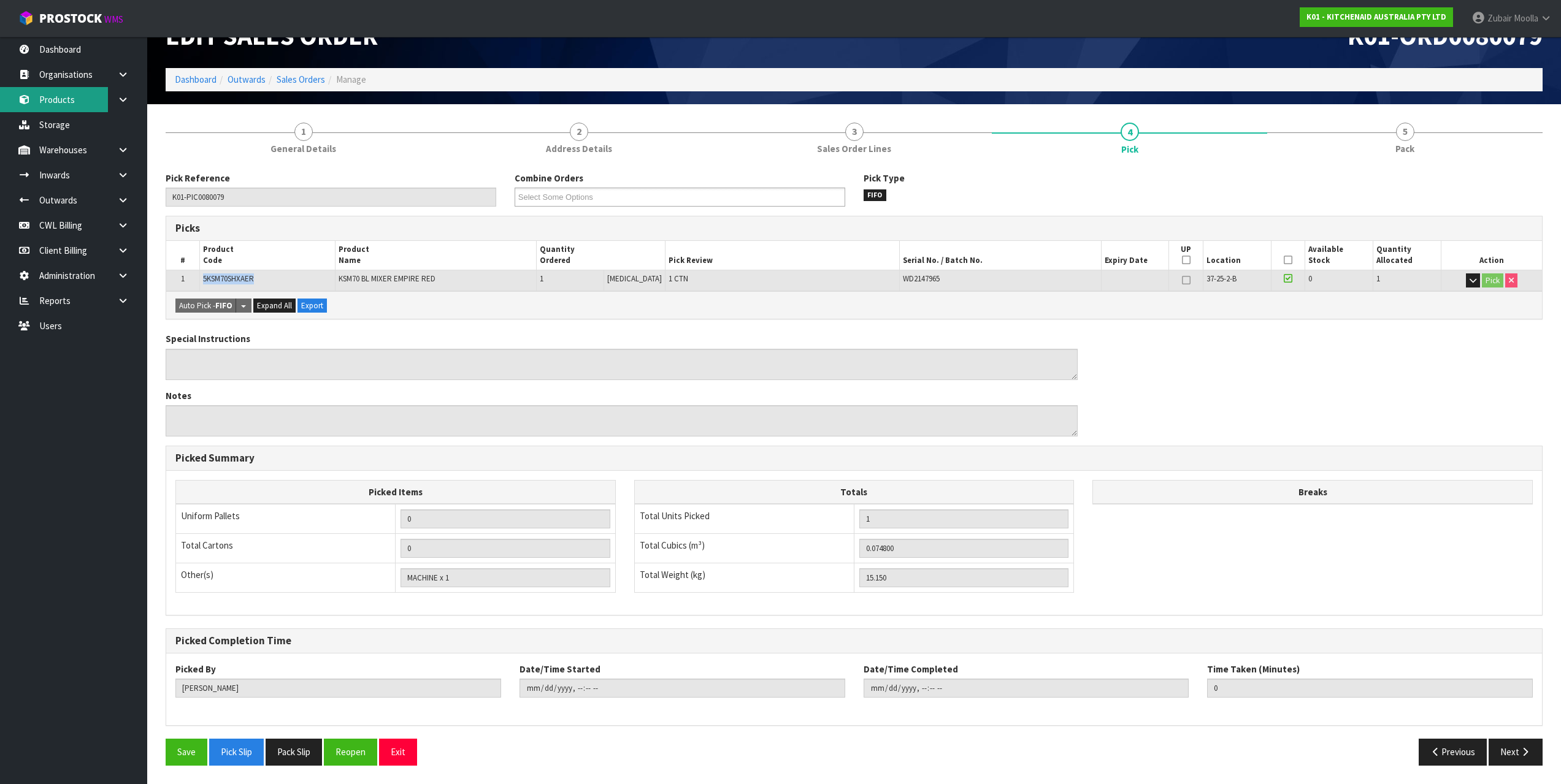
click at [72, 89] on link "Products" at bounding box center [74, 100] width 148 height 25
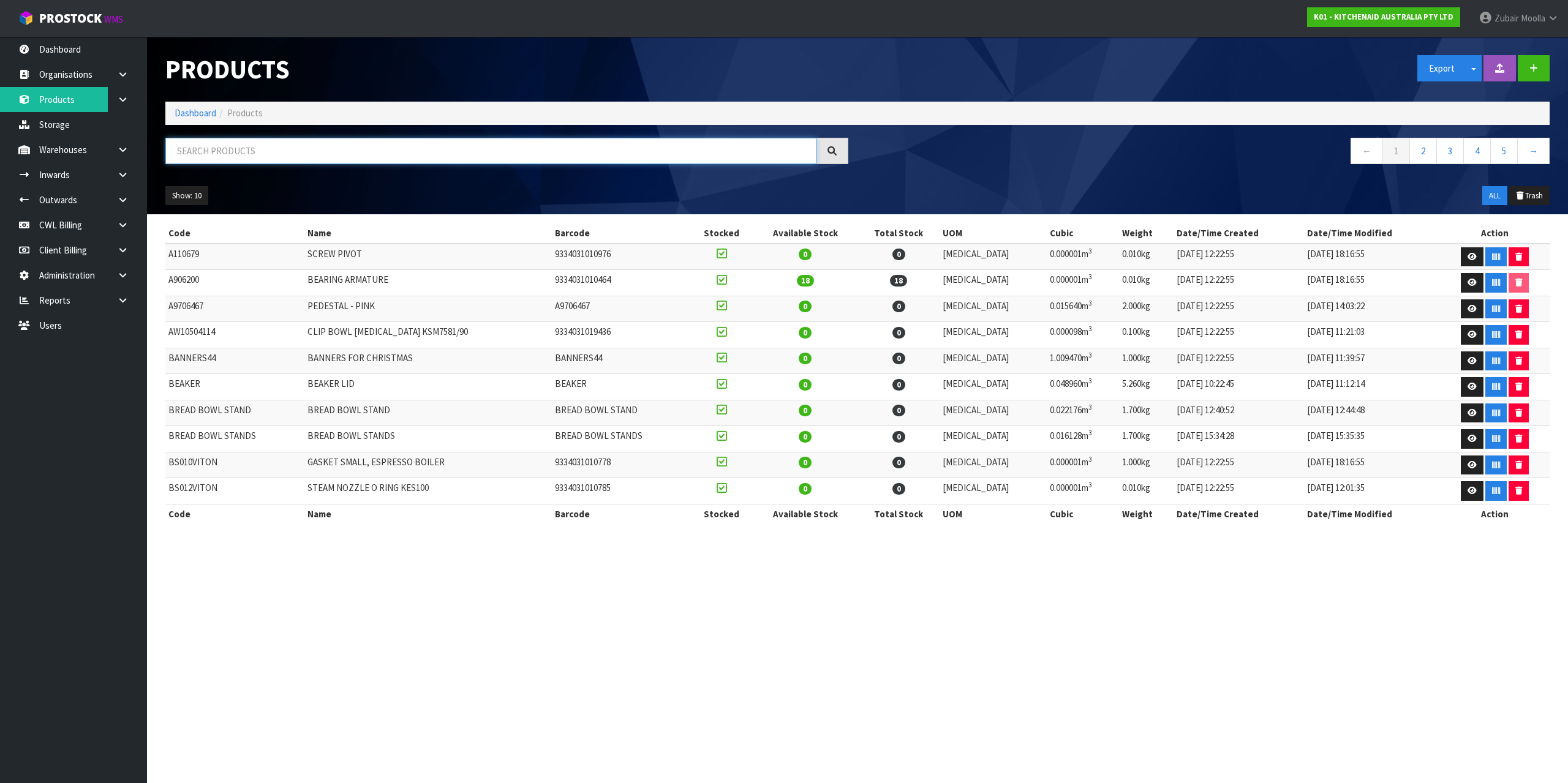
click at [342, 149] on input "text" at bounding box center [491, 150] width 651 height 26
paste input "5KSM70SHXAER"
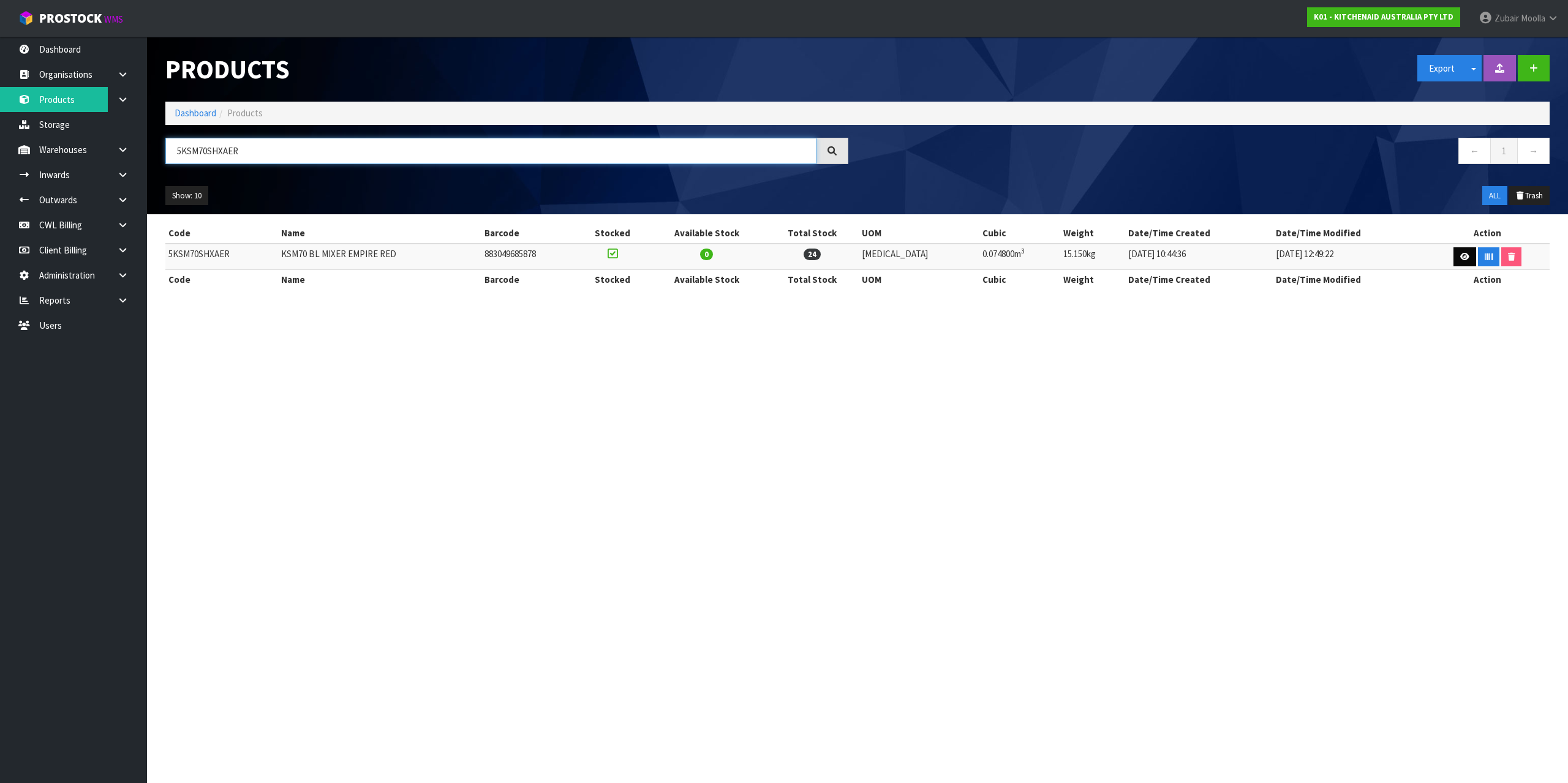
type input "5KSM70SHXAER"
click at [1330, 542] on section "Products Export Split button! SOH Summary Measurements Dangerous Goods Import P…" at bounding box center [784, 392] width 1568 height 783
click at [1454, 257] on link at bounding box center [1464, 257] width 22 height 19
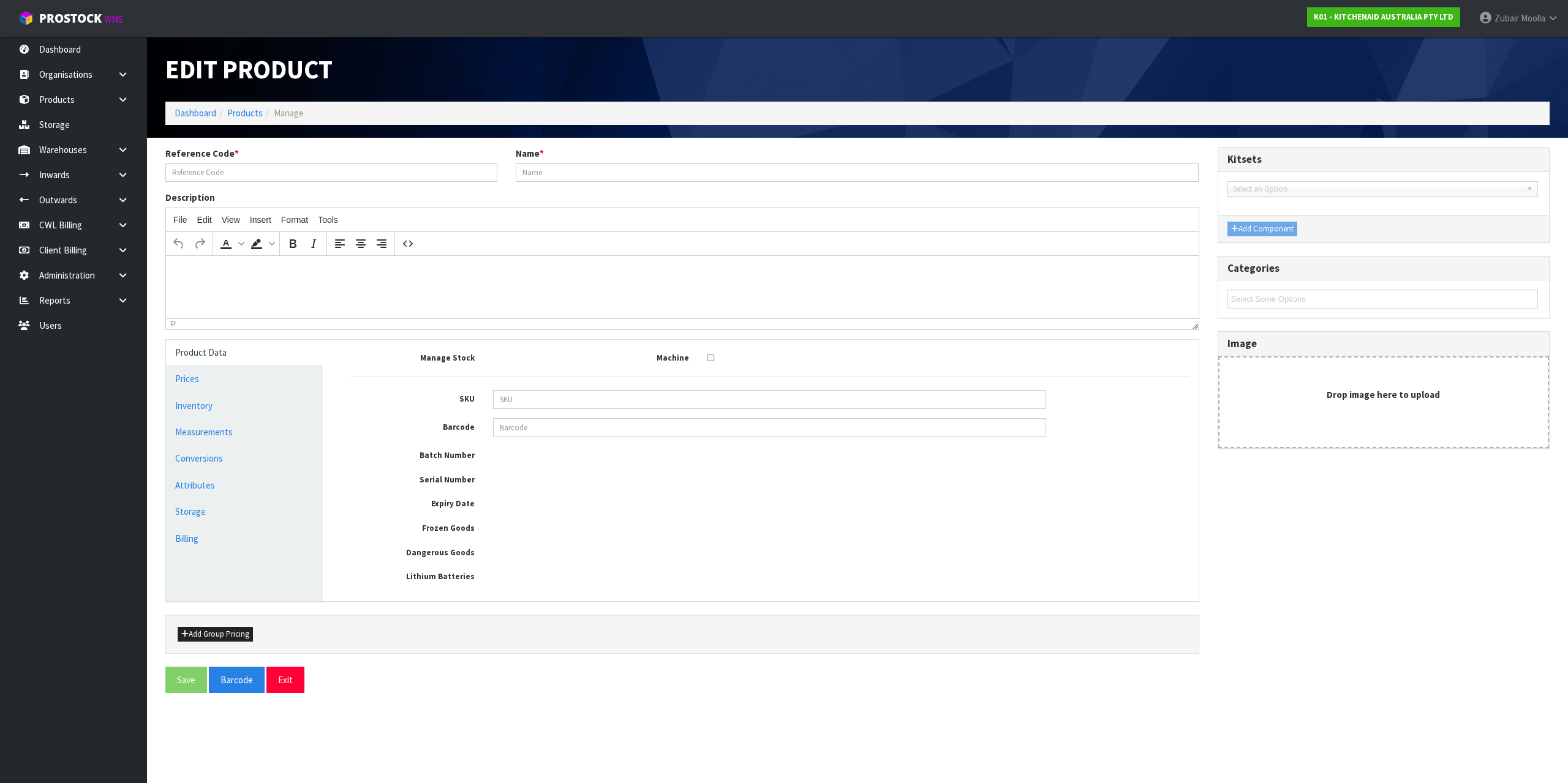
type input "5KSM70SHXAER"
type input "KSM70 BL MIXER EMPIRE RED"
type input "883049685878"
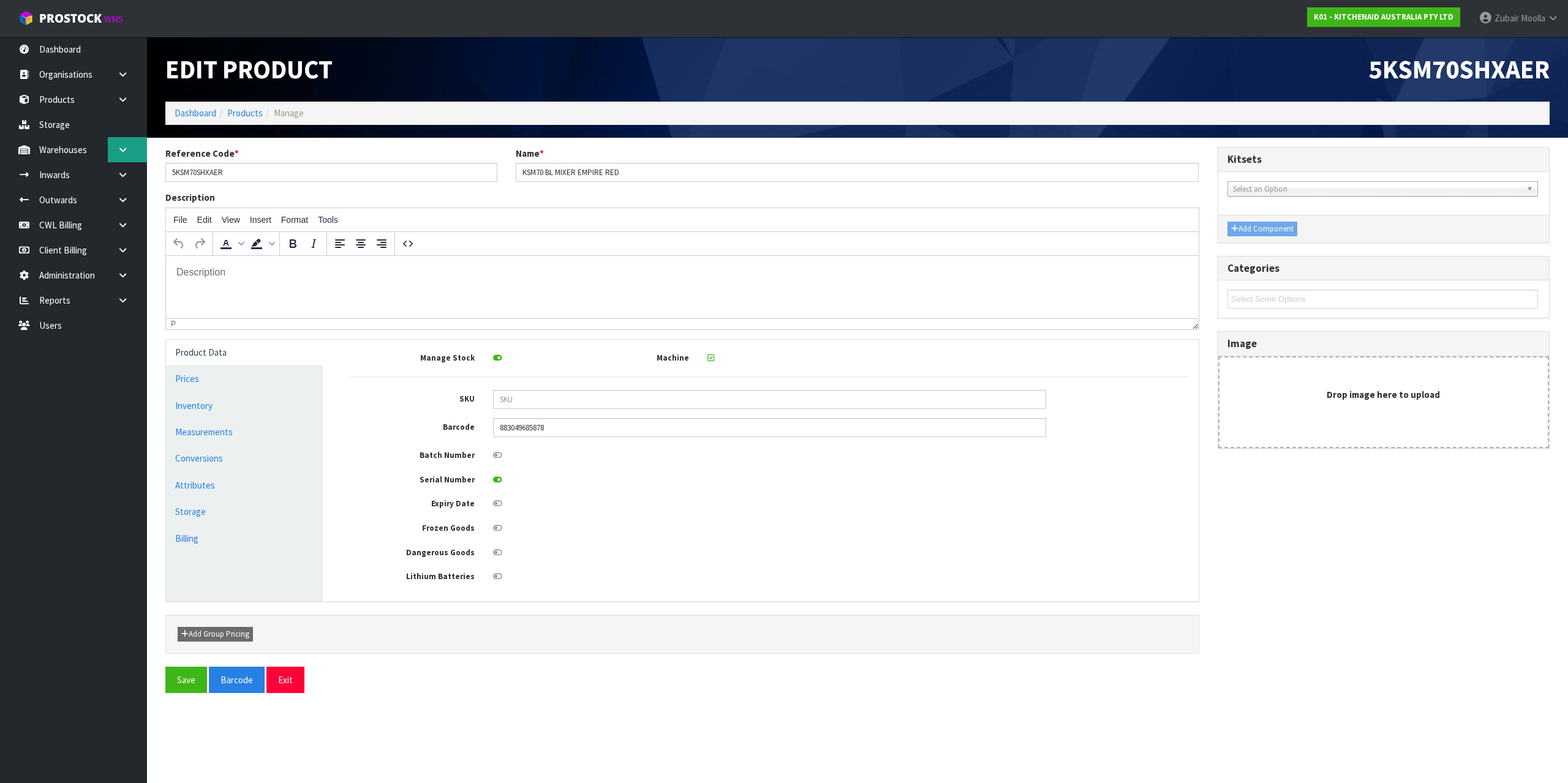
click at [110, 150] on link at bounding box center [127, 150] width 39 height 25
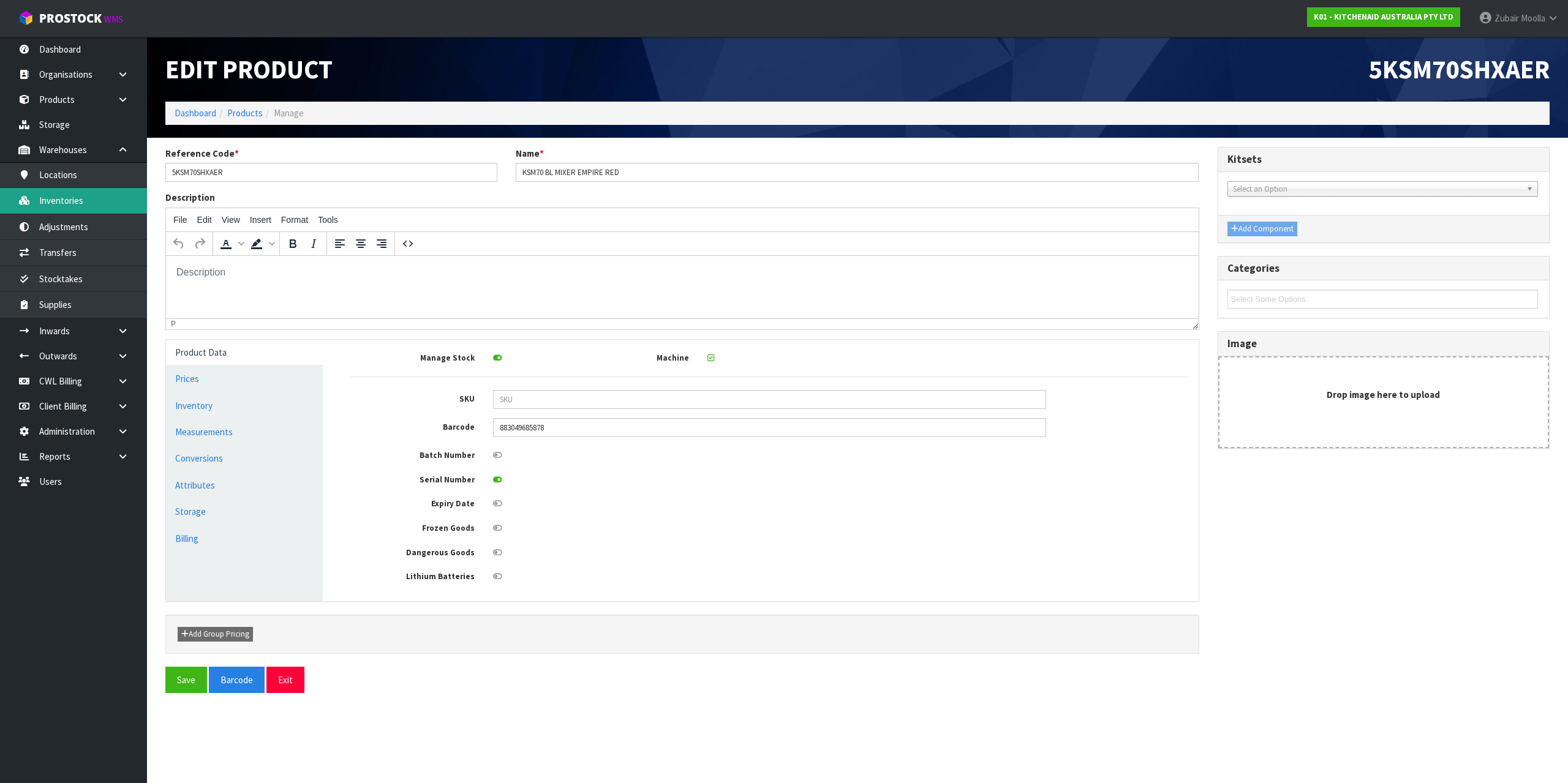
click at [99, 192] on link "Inventories" at bounding box center [74, 201] width 147 height 25
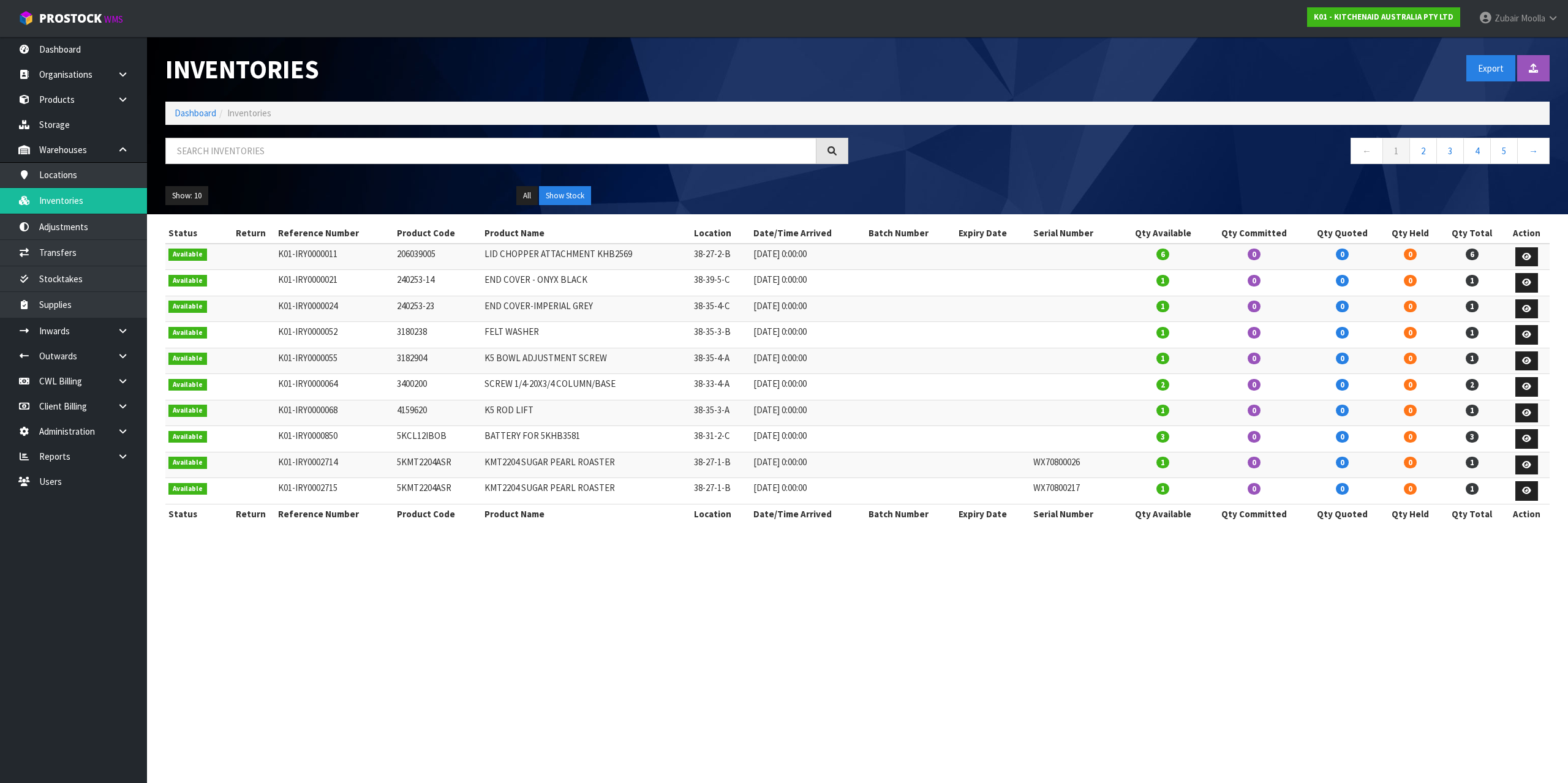
click at [338, 173] on div "← 1 2 3 4 5 →" at bounding box center [857, 157] width 1402 height 39
click at [348, 160] on input "text" at bounding box center [491, 150] width 651 height 26
paste input "WD2147965"
type input "WD2147965"
click at [630, 101] on div "Inventories" at bounding box center [507, 69] width 702 height 65
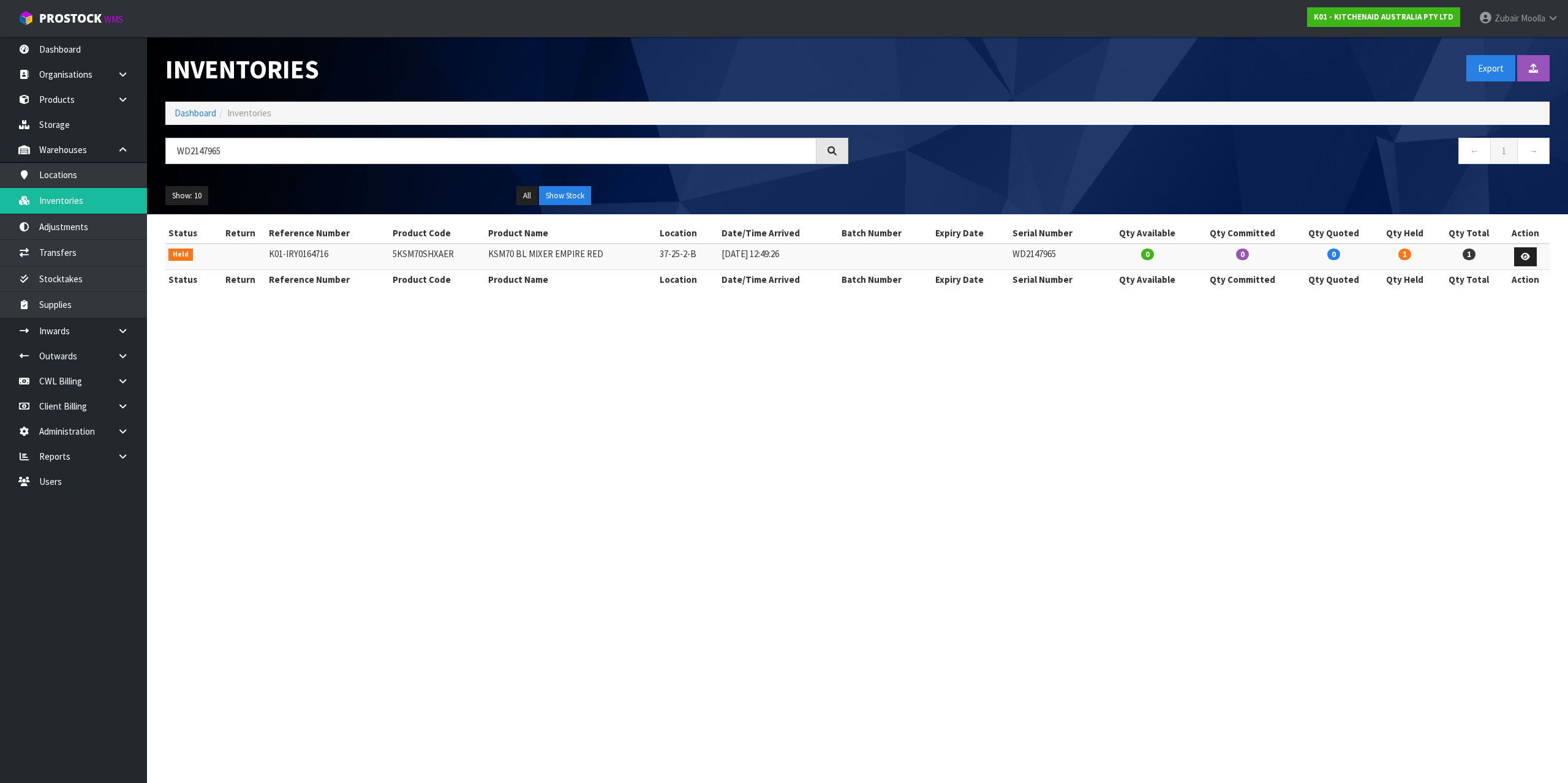
click at [581, 79] on h1 "Inventories" at bounding box center [507, 69] width 683 height 28
click at [1549, 390] on section "Inventories Export Import Inventory Drop file here to import csv template Dashb…" at bounding box center [784, 392] width 1568 height 783
click at [1516, 260] on link at bounding box center [1524, 257] width 22 height 19
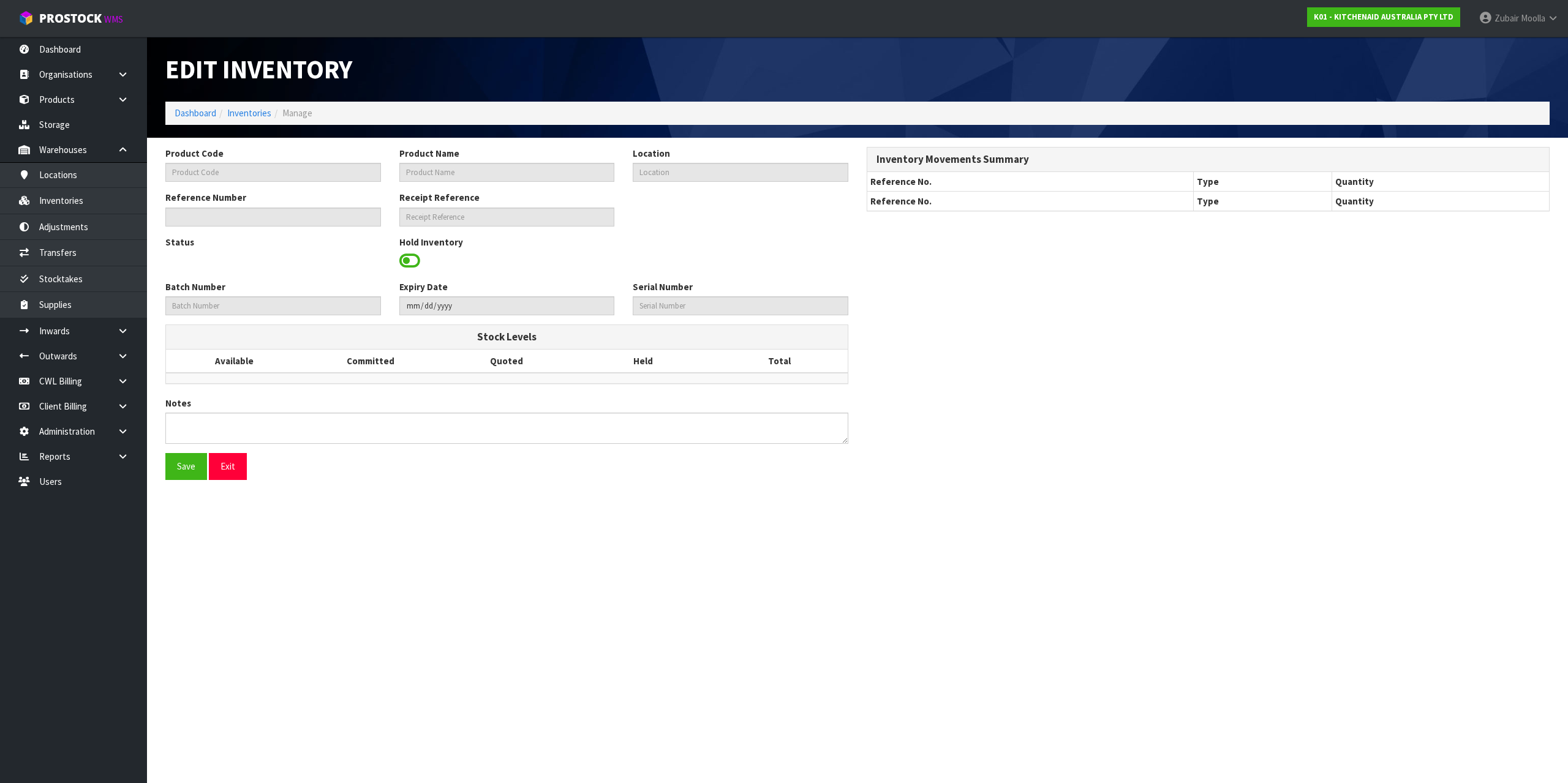
type input "5KSM70SHXAER"
type input "KSM70 BL MIXER EMPIRE RED"
type input "37-25-2-B"
type input "K01-IRY0164716"
type input "K01-REC0002017"
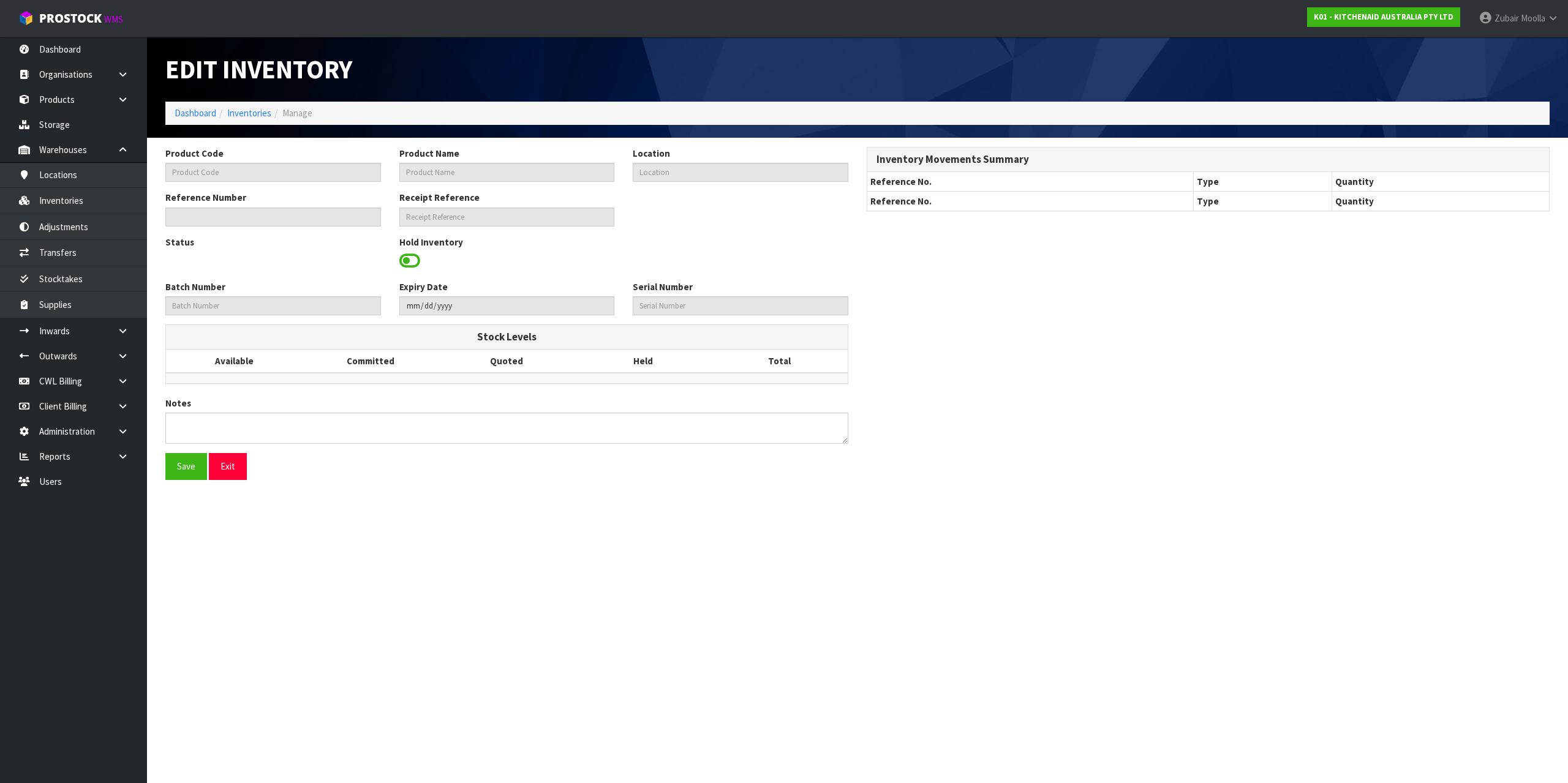
type input "WD2147965"
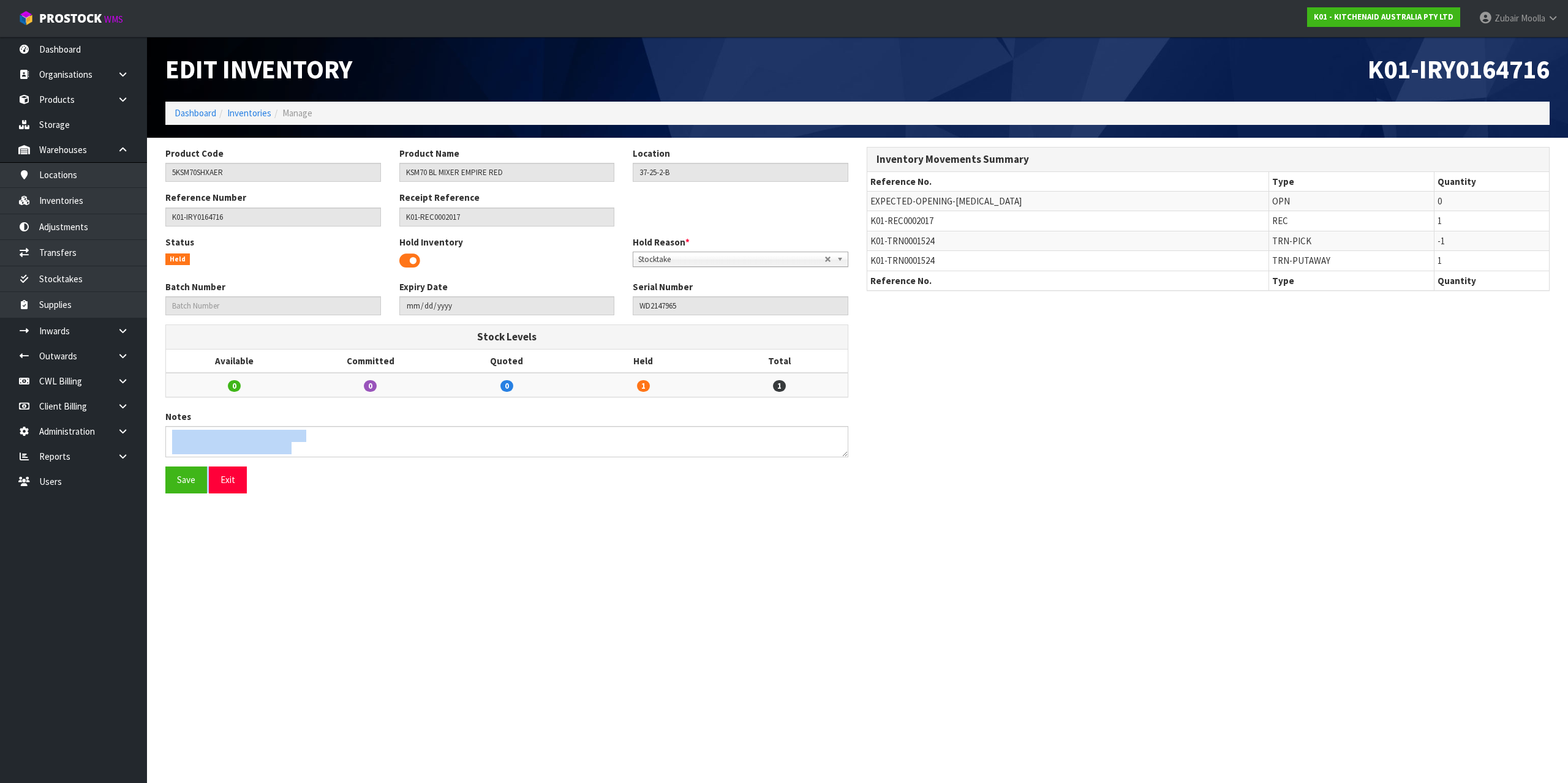
click at [502, 467] on form "Product Code 5KSM70SHXAER Product Name KSM70 BL MIXER EMPIRE RED Location 37-25…" at bounding box center [507, 325] width 683 height 356
click at [502, 467] on div "Save Exit" at bounding box center [507, 480] width 702 height 26
click at [265, 113] on link "Inventories" at bounding box center [249, 113] width 45 height 12
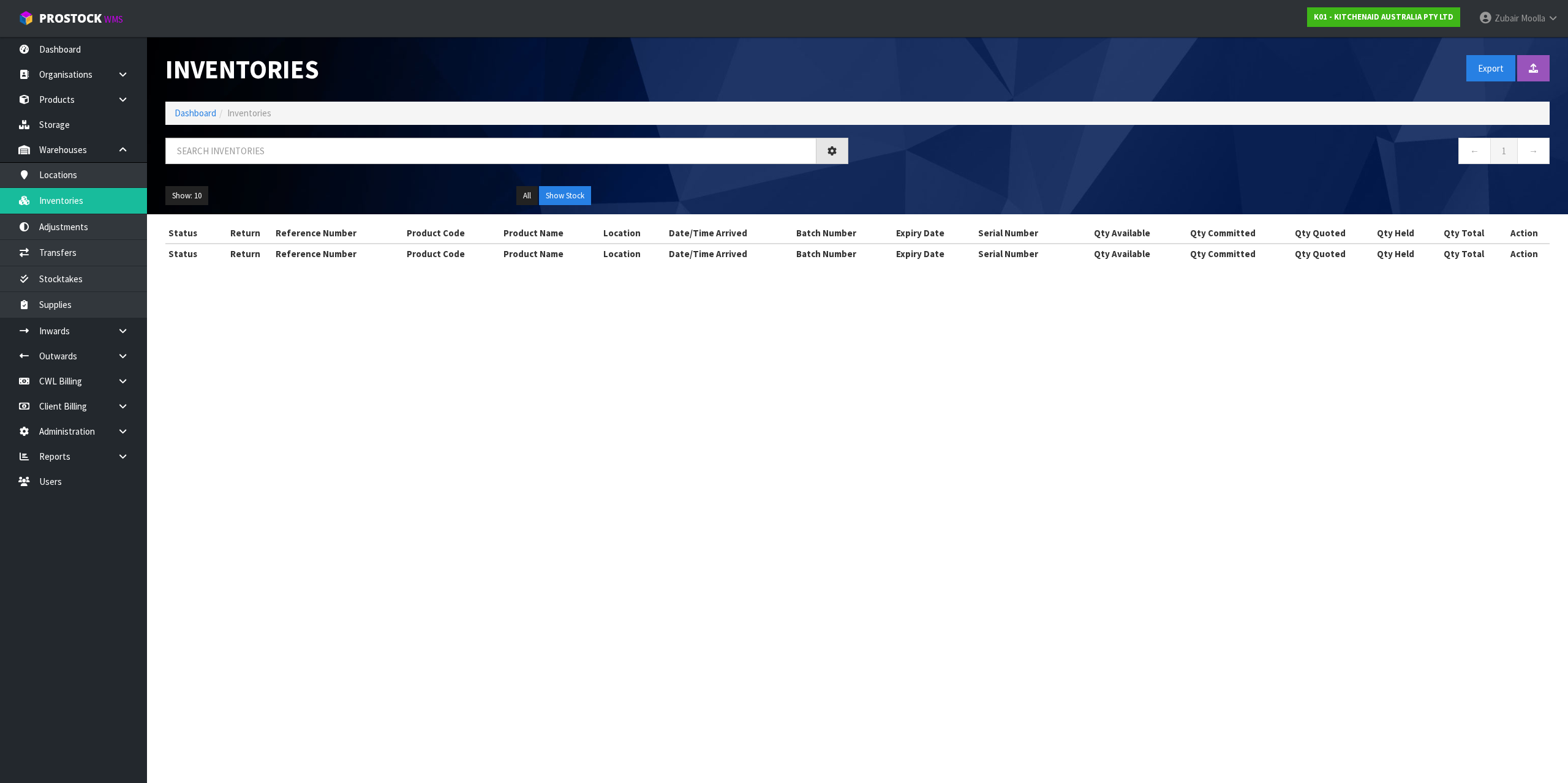
drag, startPoint x: 525, startPoint y: 99, endPoint x: 455, endPoint y: 179, distance: 106.3
click at [523, 99] on div "Inventories" at bounding box center [507, 69] width 702 height 65
click at [455, 182] on div "Show: 10 5 10 25 50 All Show Stock" at bounding box center [857, 196] width 1402 height 38
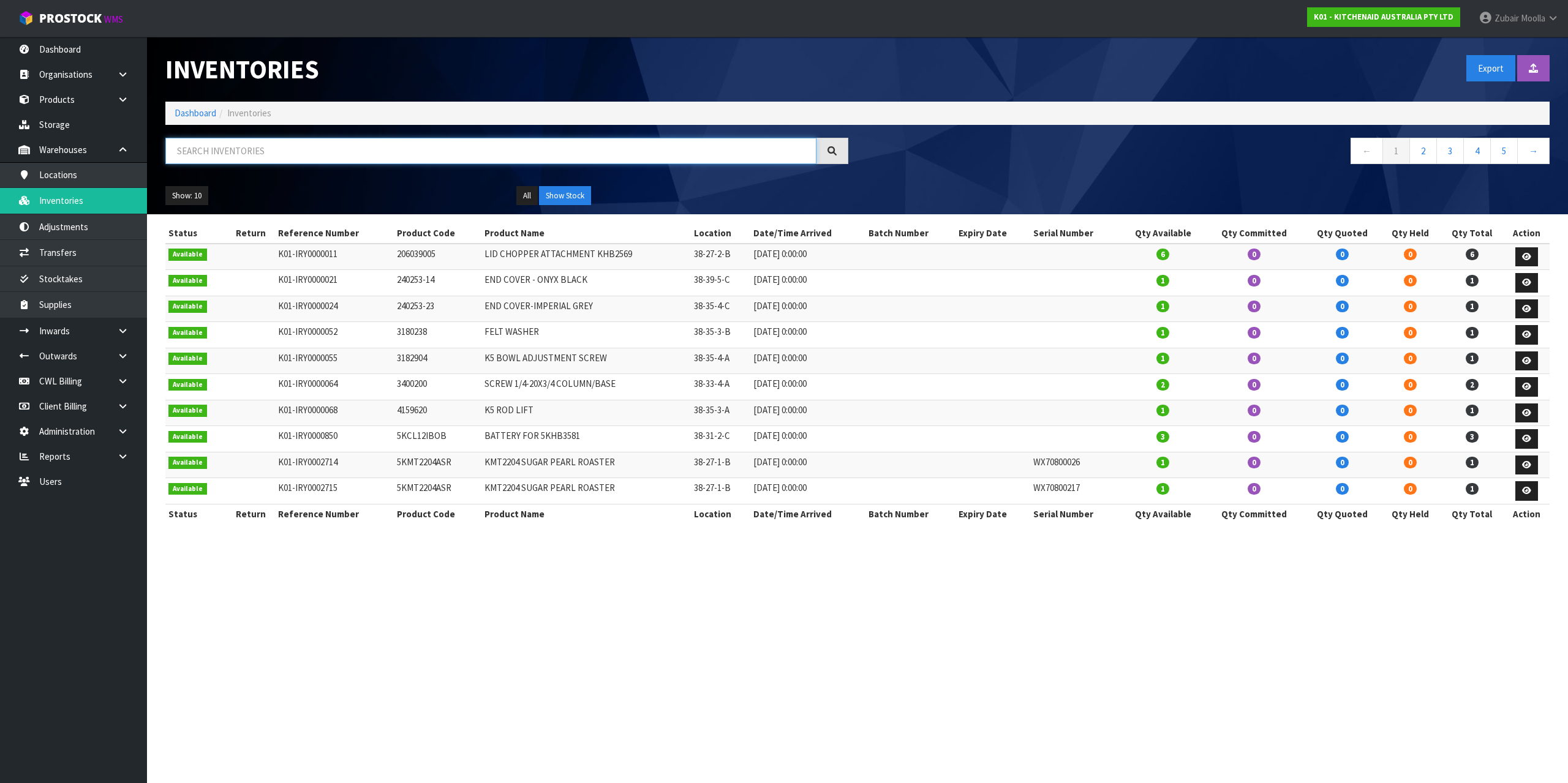
click at [471, 152] on input "text" at bounding box center [491, 150] width 651 height 26
paste input "wd0705958"
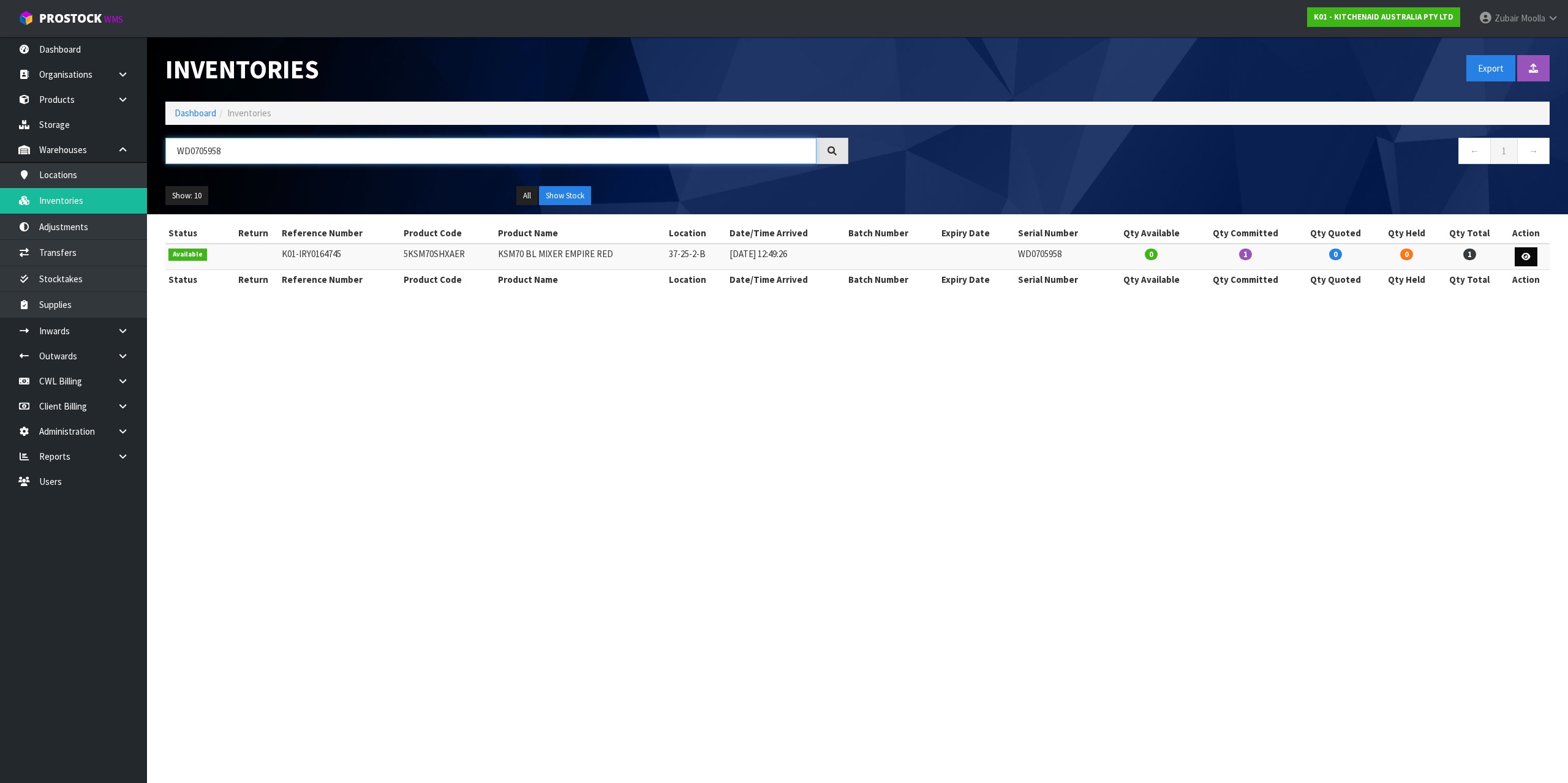
type input "WD0705958"
click at [1519, 261] on link at bounding box center [1525, 257] width 22 height 19
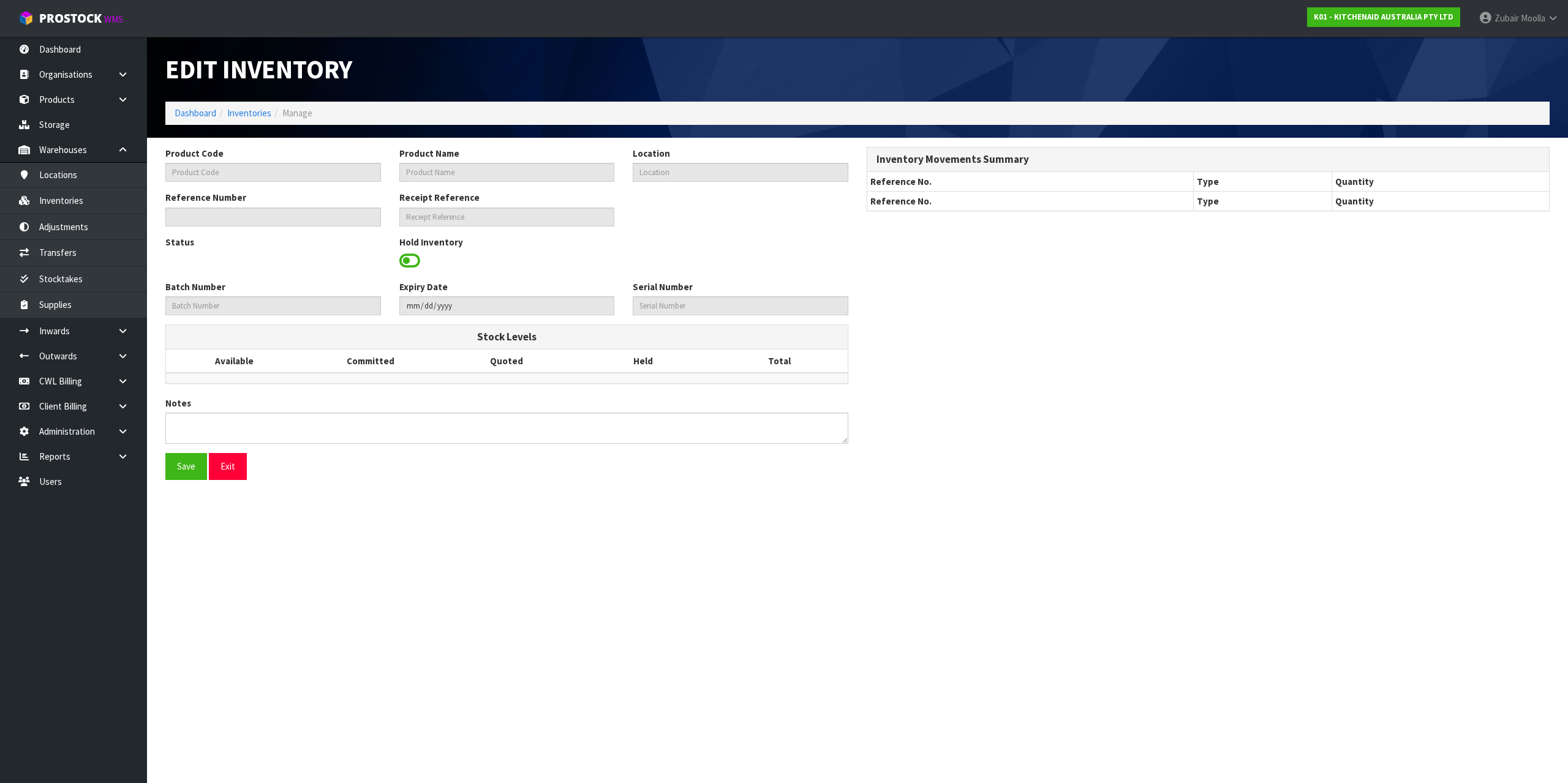
type input "5KSM70SHXAER"
type input "KSM70 BL MIXER EMPIRE RED"
type input "37-25-2-B"
type input "K01-IRY0164745"
type input "K01-REC0002017"
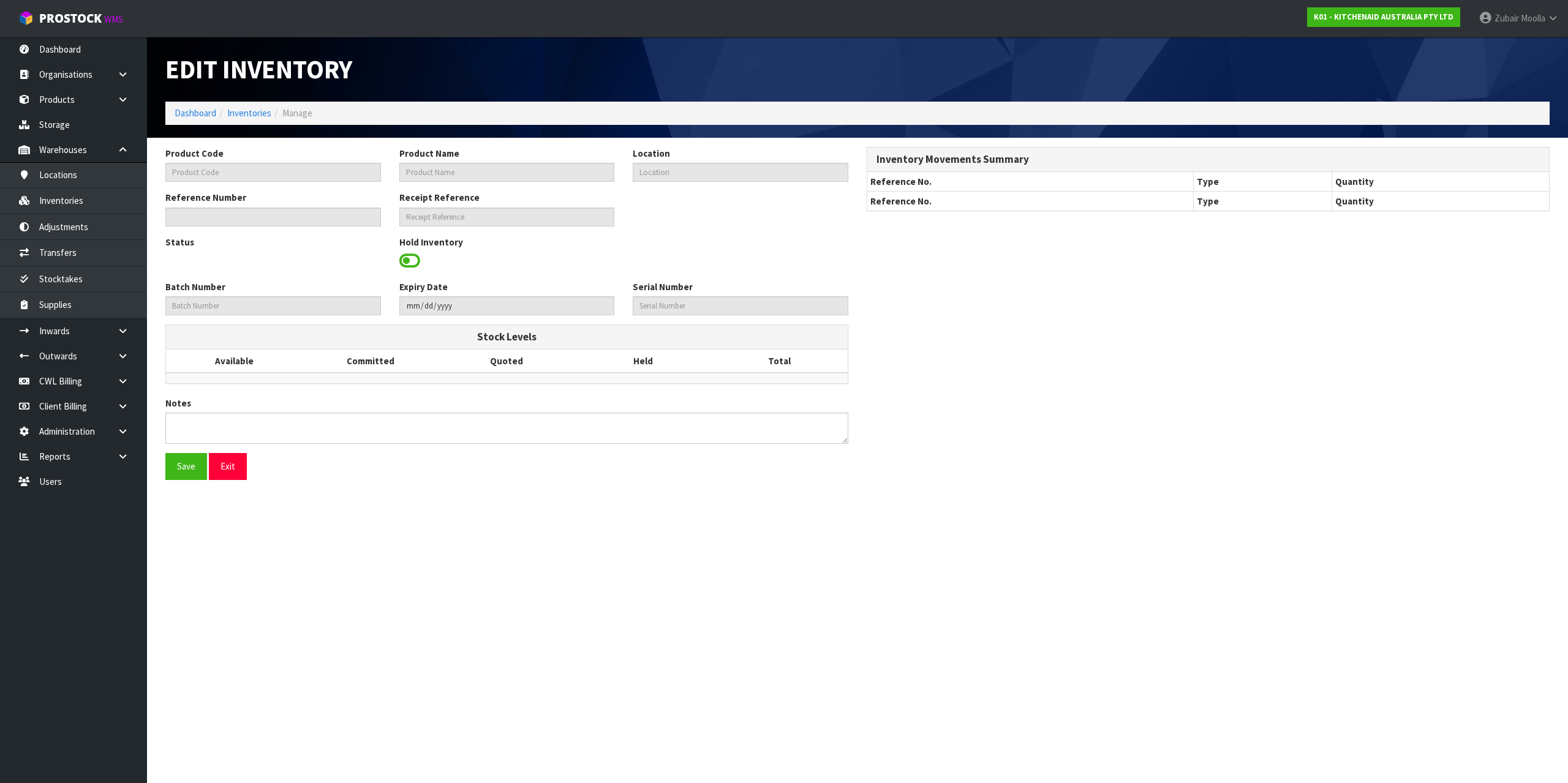
type input "WD0705958"
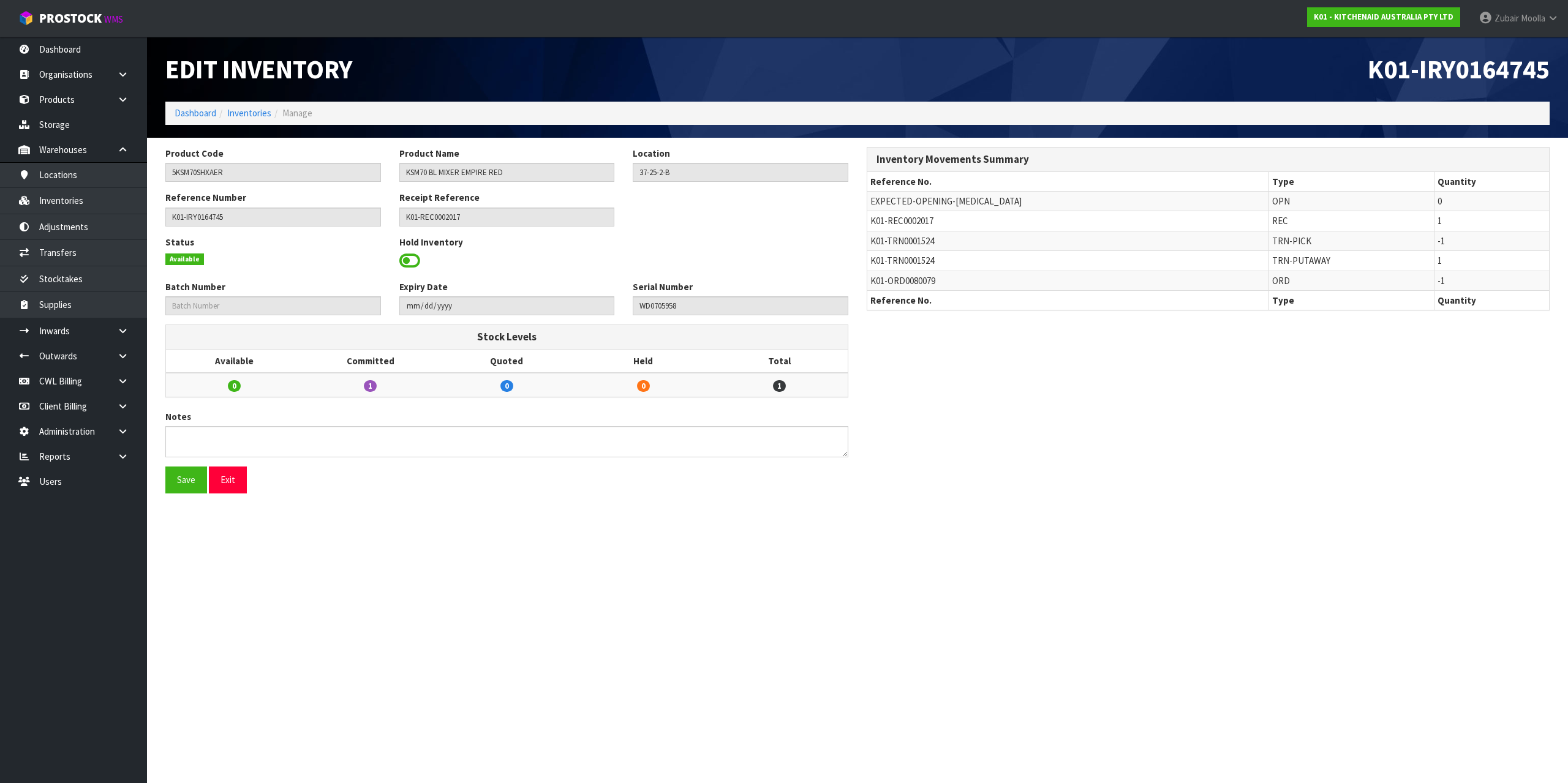
click at [1449, 423] on div "Product Code 5KSM70SHXAER Product Name KSM70 BL MIXER EMPIRE RED Location 37-25…" at bounding box center [857, 325] width 1402 height 356
click at [916, 289] on td "K01-ORD0080079" at bounding box center [1068, 280] width 402 height 19
drag, startPoint x: 755, startPoint y: 261, endPoint x: 789, endPoint y: 269, distance: 34.9
click at [758, 261] on div "Status Available Hold Inventory" at bounding box center [507, 258] width 702 height 45
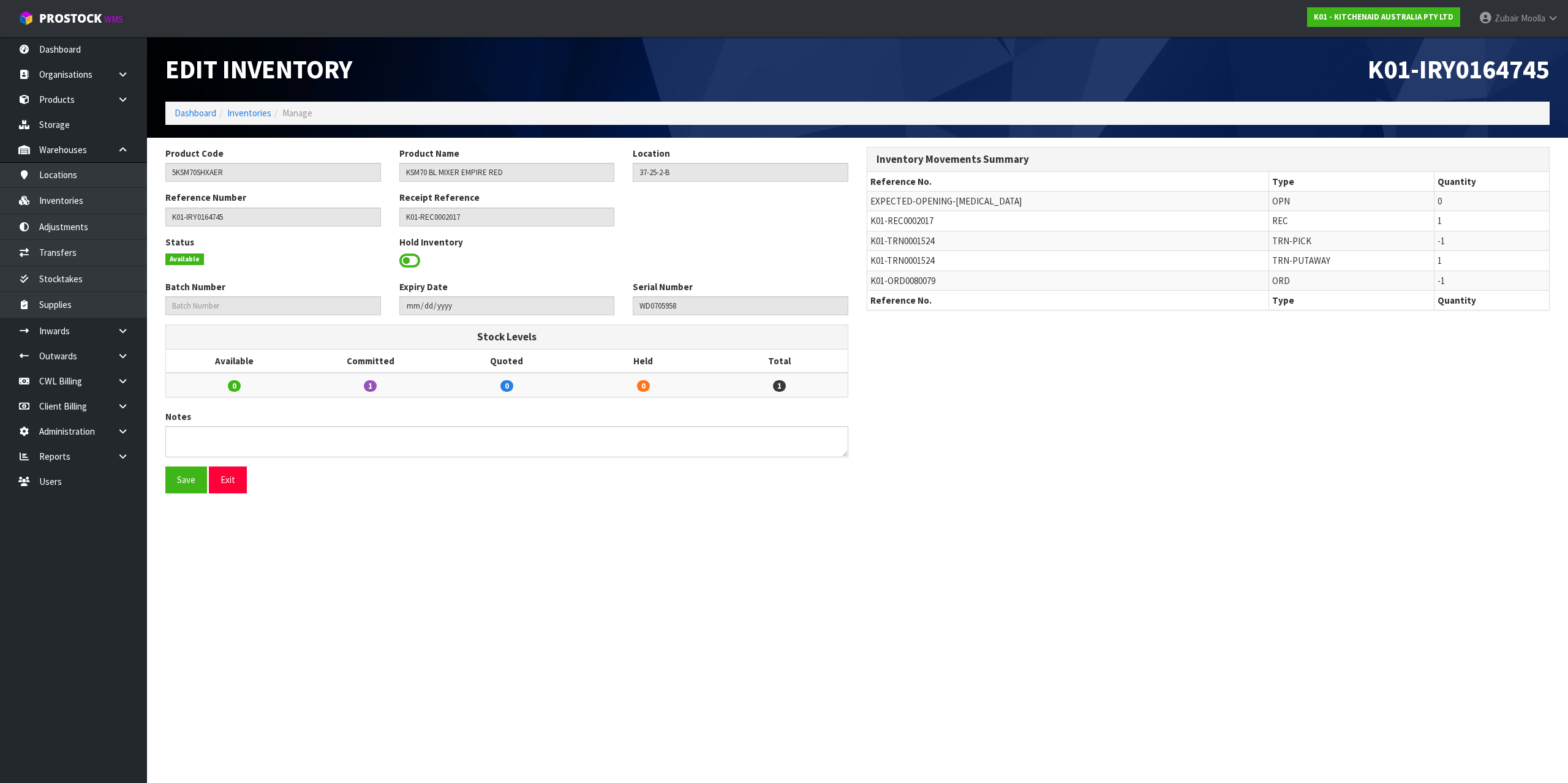
drag, startPoint x: 1050, startPoint y: 292, endPoint x: 997, endPoint y: 290, distance: 53.0
click at [1048, 292] on th "Reference No." at bounding box center [1068, 300] width 402 height 19
click at [916, 289] on td "K01-ORD0080079" at bounding box center [1068, 280] width 402 height 19
copy span "ORD0080079"
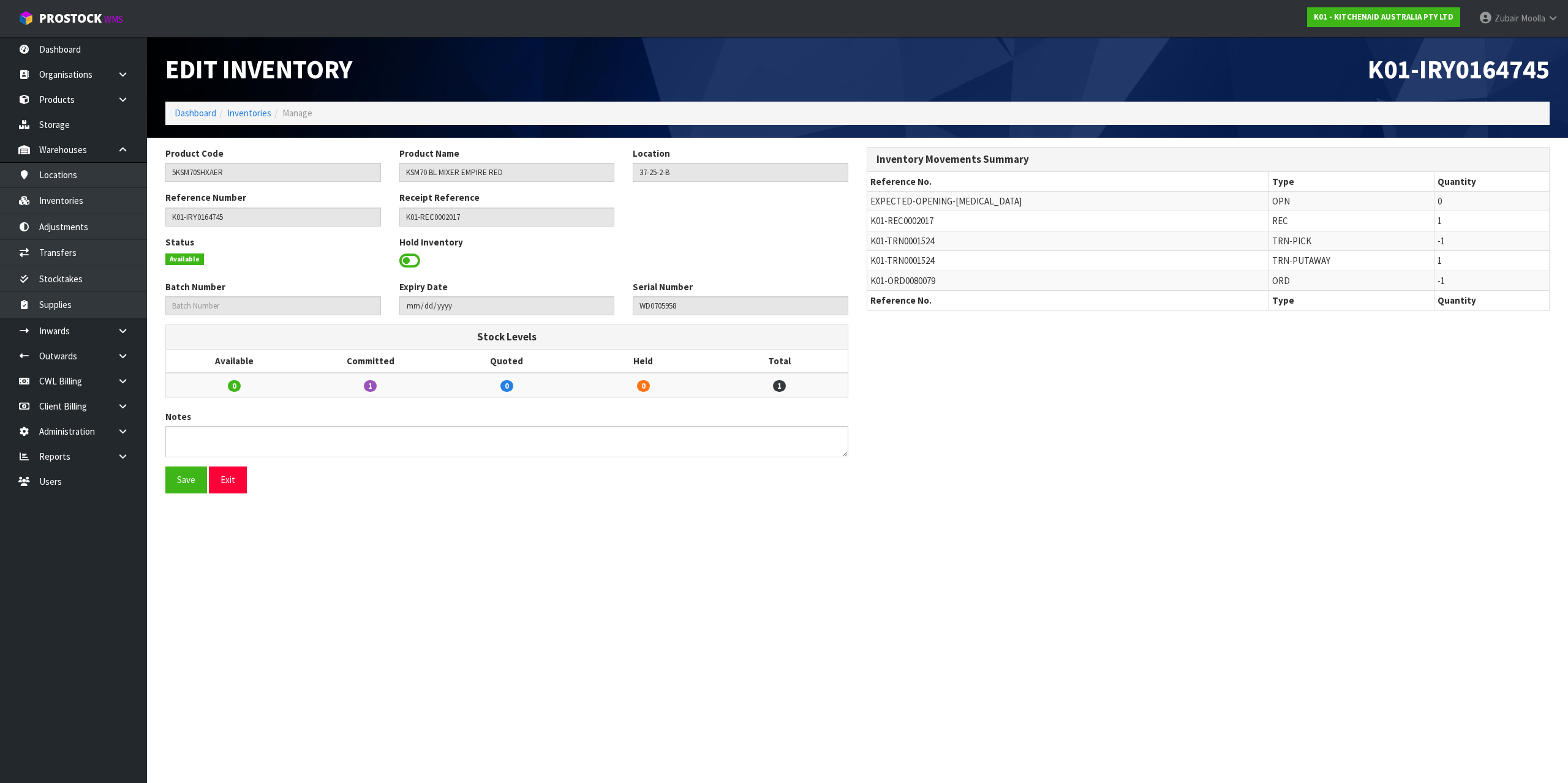
drag, startPoint x: 991, startPoint y: 514, endPoint x: 992, endPoint y: 500, distance: 14.0
click at [991, 513] on section "Edit Inventory K01-IRY0164745 Dashboard Inventories Manage Product Code 5KSM70S…" at bounding box center [784, 392] width 1568 height 783
click at [992, 500] on div "Product Code 5KSM70SHXAER Product Name KSM70 BL MIXER EMPIRE RED Location 37-25…" at bounding box center [857, 325] width 1402 height 356
click at [101, 350] on link "Outwards" at bounding box center [74, 357] width 147 height 25
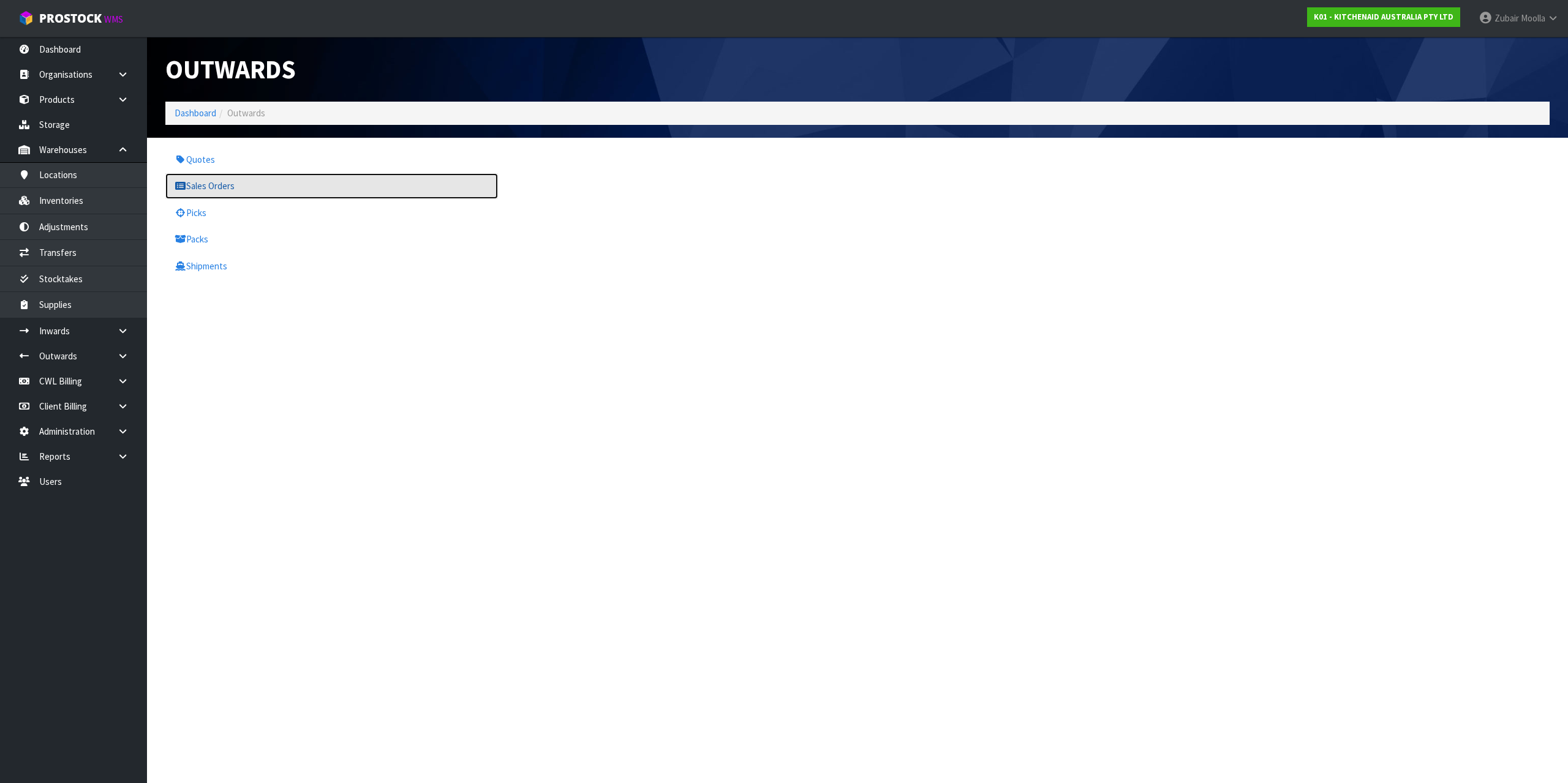
click at [242, 191] on link "Sales Orders" at bounding box center [331, 186] width 332 height 25
click at [868, 185] on div "Quotes Sales Orders Picks Packs Shipments" at bounding box center [857, 213] width 1402 height 132
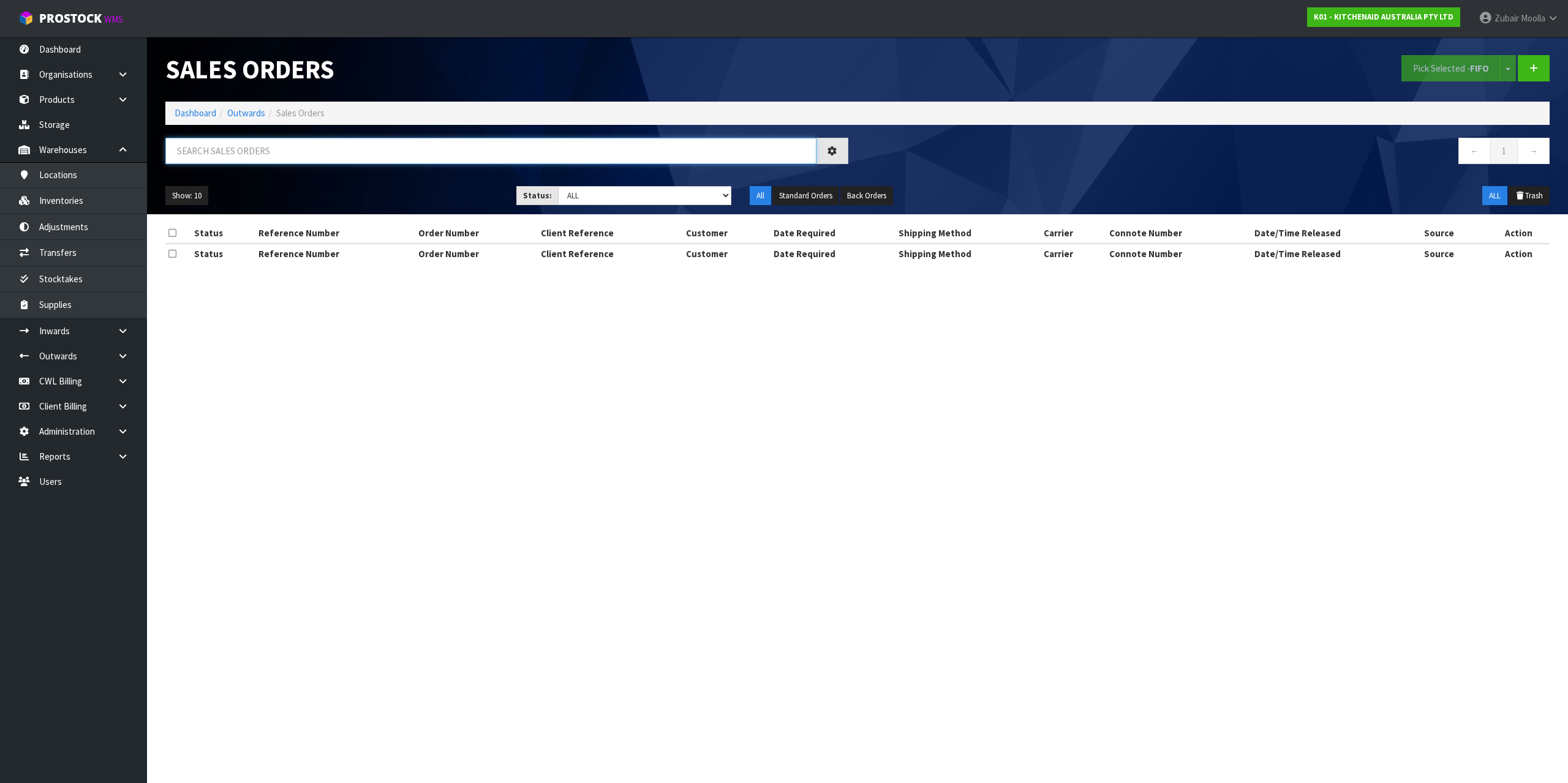
click at [336, 151] on input "text" at bounding box center [491, 150] width 651 height 26
paste input "ORD0080079"
type input "ORD0080079"
click at [883, 144] on nav "← 1 →" at bounding box center [1207, 152] width 683 height 30
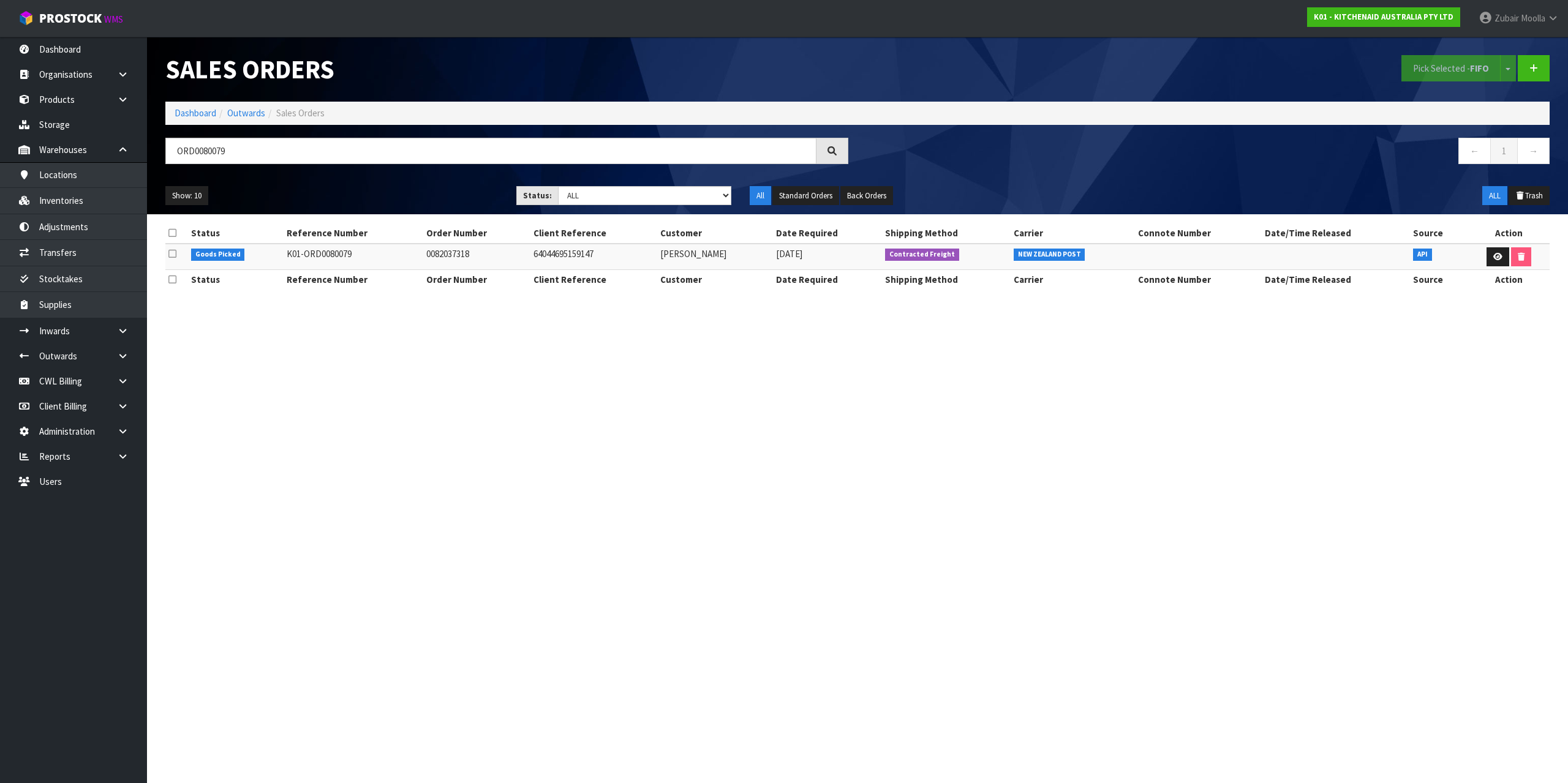
click at [219, 134] on div "Sales Orders Pick Selected - FIFO Split button! FIFO - First In First Out FEFO …" at bounding box center [857, 125] width 1402 height 177
click at [1487, 264] on link at bounding box center [1497, 257] width 22 height 19
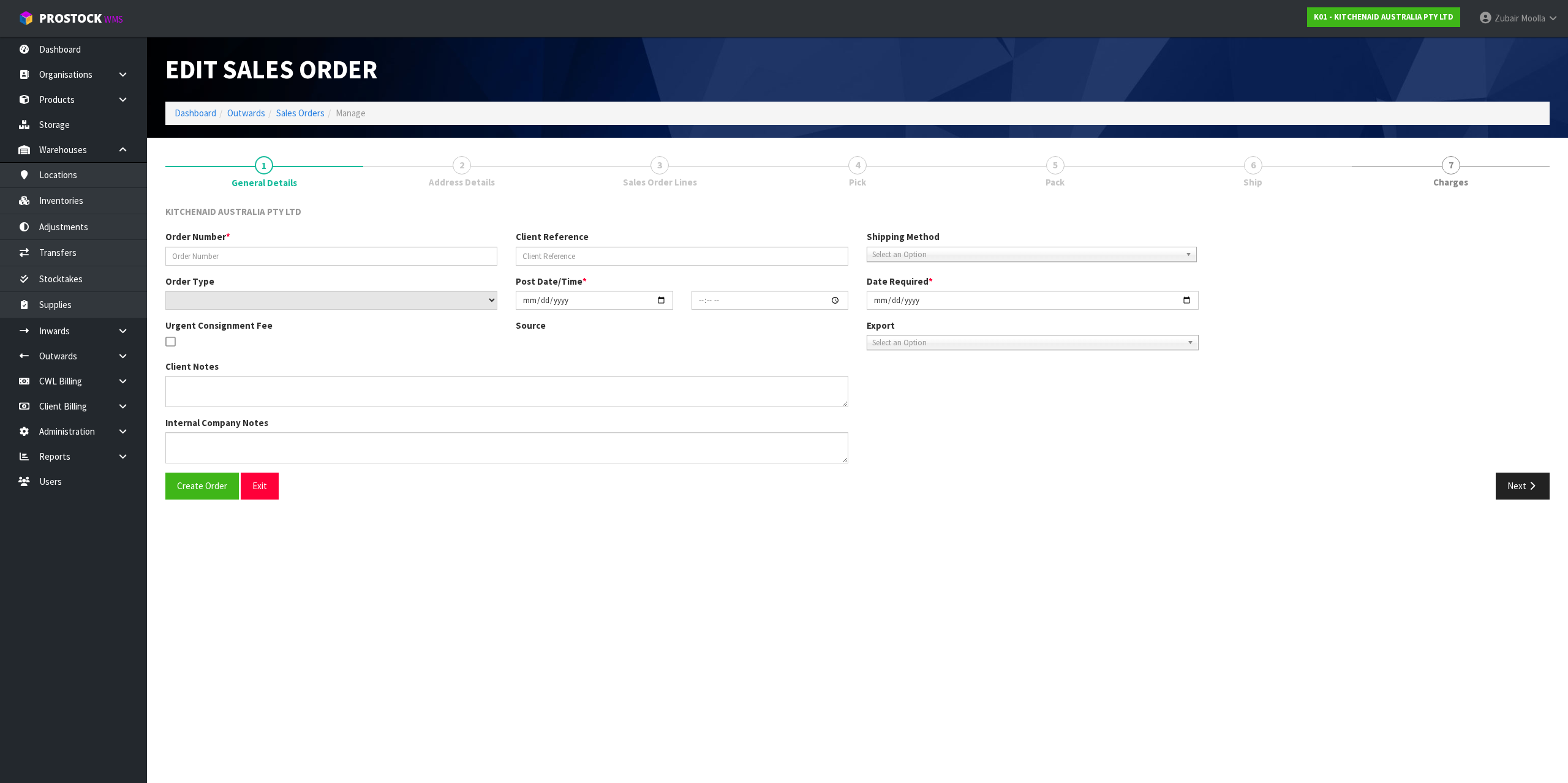
type input "0082037318"
type input "64044695159147"
select select "number:0"
type input "[DATE]"
type input "20:41:39.000"
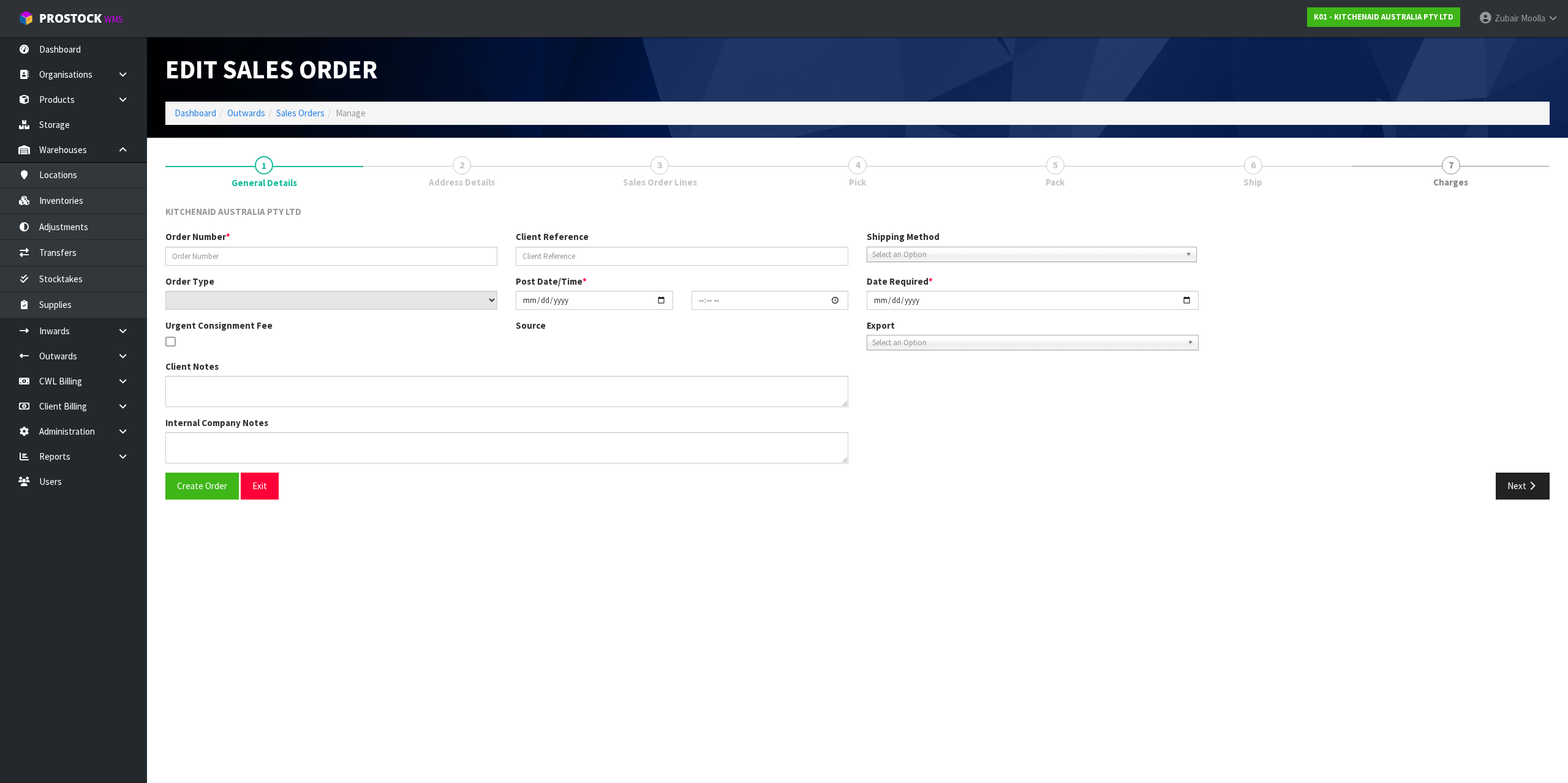
type input "[DATE]"
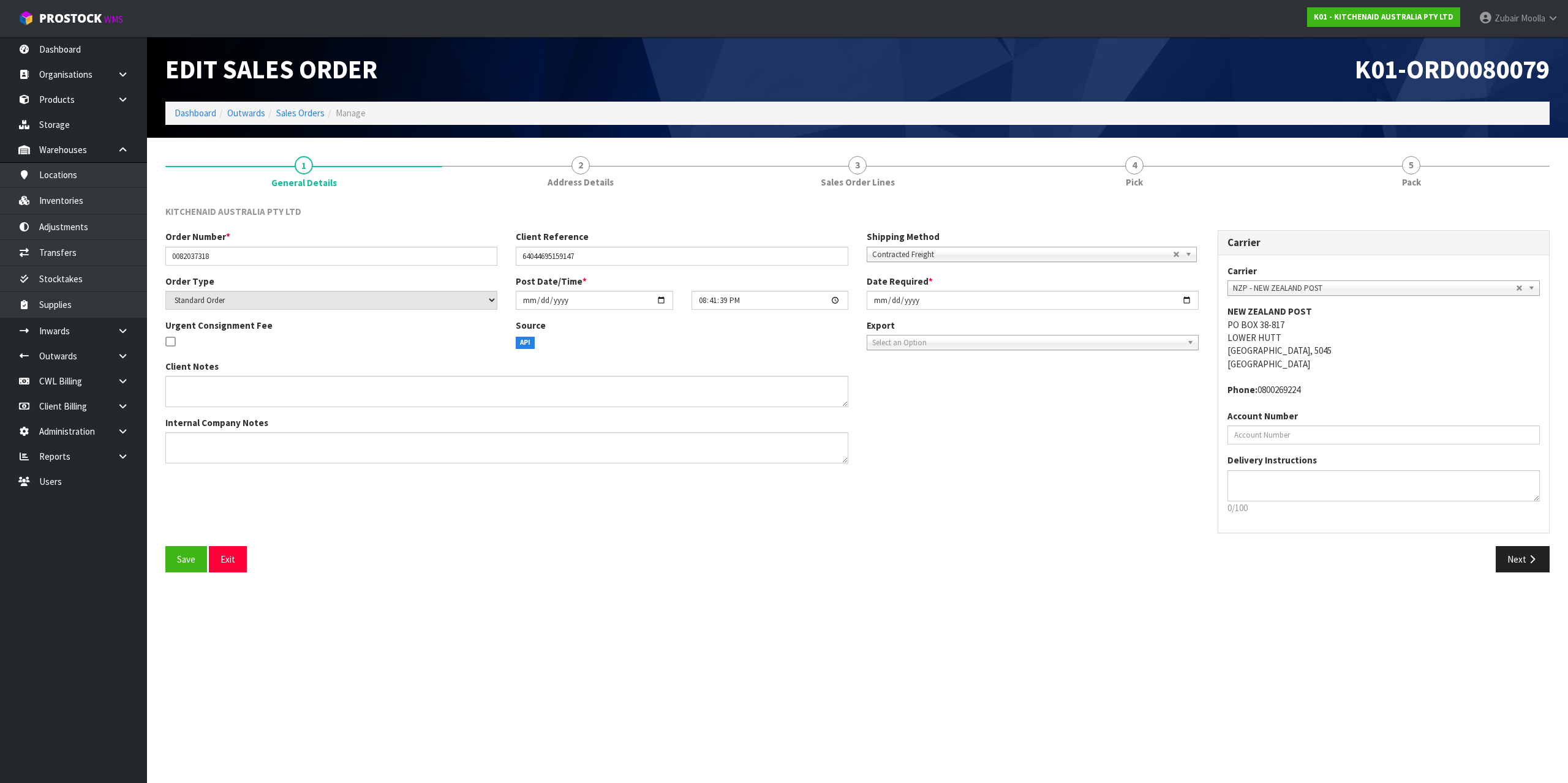
click at [1090, 196] on div "1 General Details 2 Address Details 3 Sales Order Lines 4 Pick 5 Pack KITCHENAI…" at bounding box center [858, 364] width 1384 height 435
click at [1134, 177] on span "Pick" at bounding box center [1135, 181] width 17 height 13
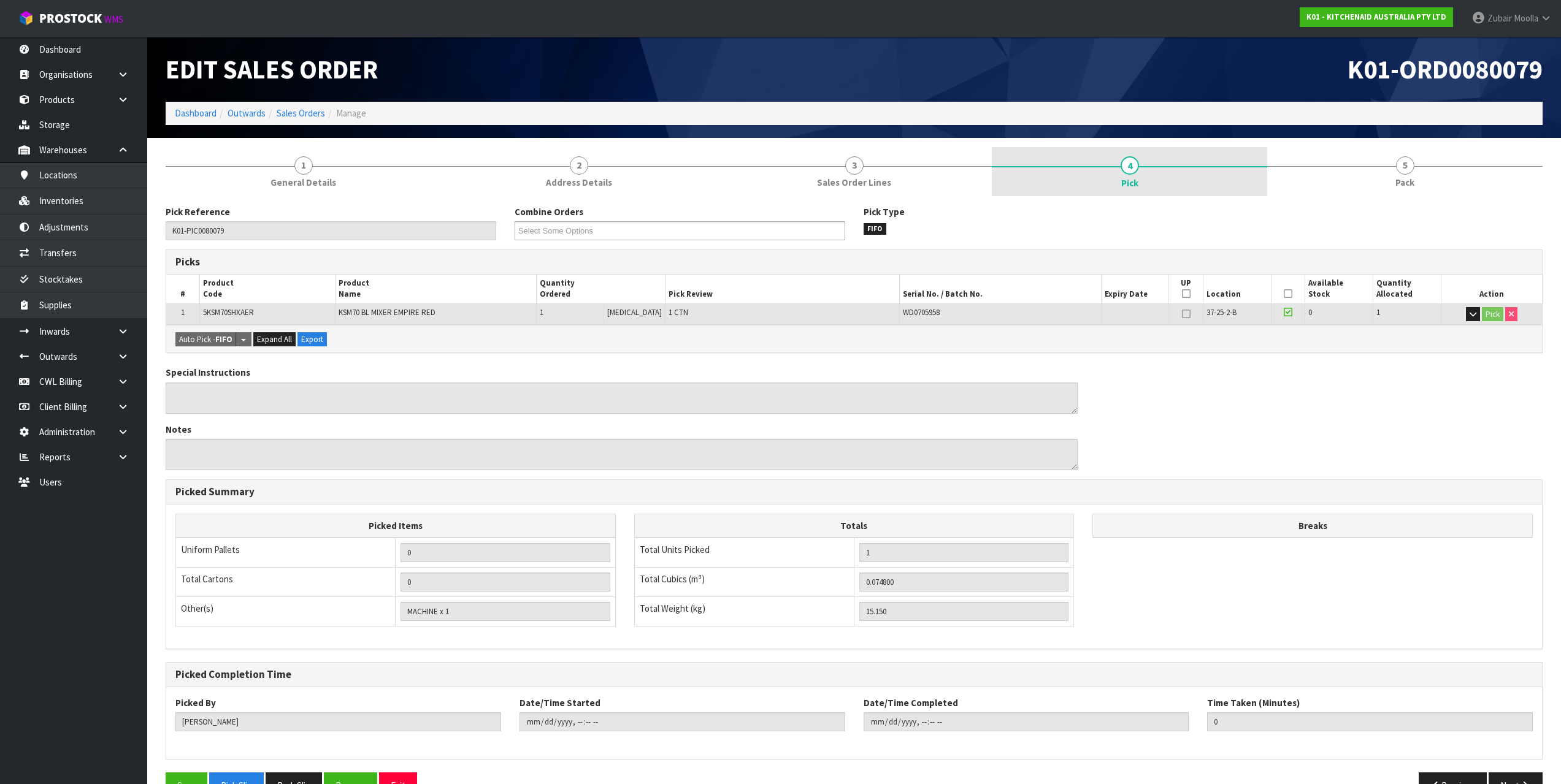
click at [1142, 174] on link "4 Pick" at bounding box center [1130, 172] width 276 height 49
click at [1133, 180] on span "Pick" at bounding box center [1130, 182] width 17 height 13
click at [1033, 475] on div "Special Instructions Notes" at bounding box center [621, 422] width 931 height 114
click at [900, 310] on td "WD0705958" at bounding box center [1001, 314] width 202 height 21
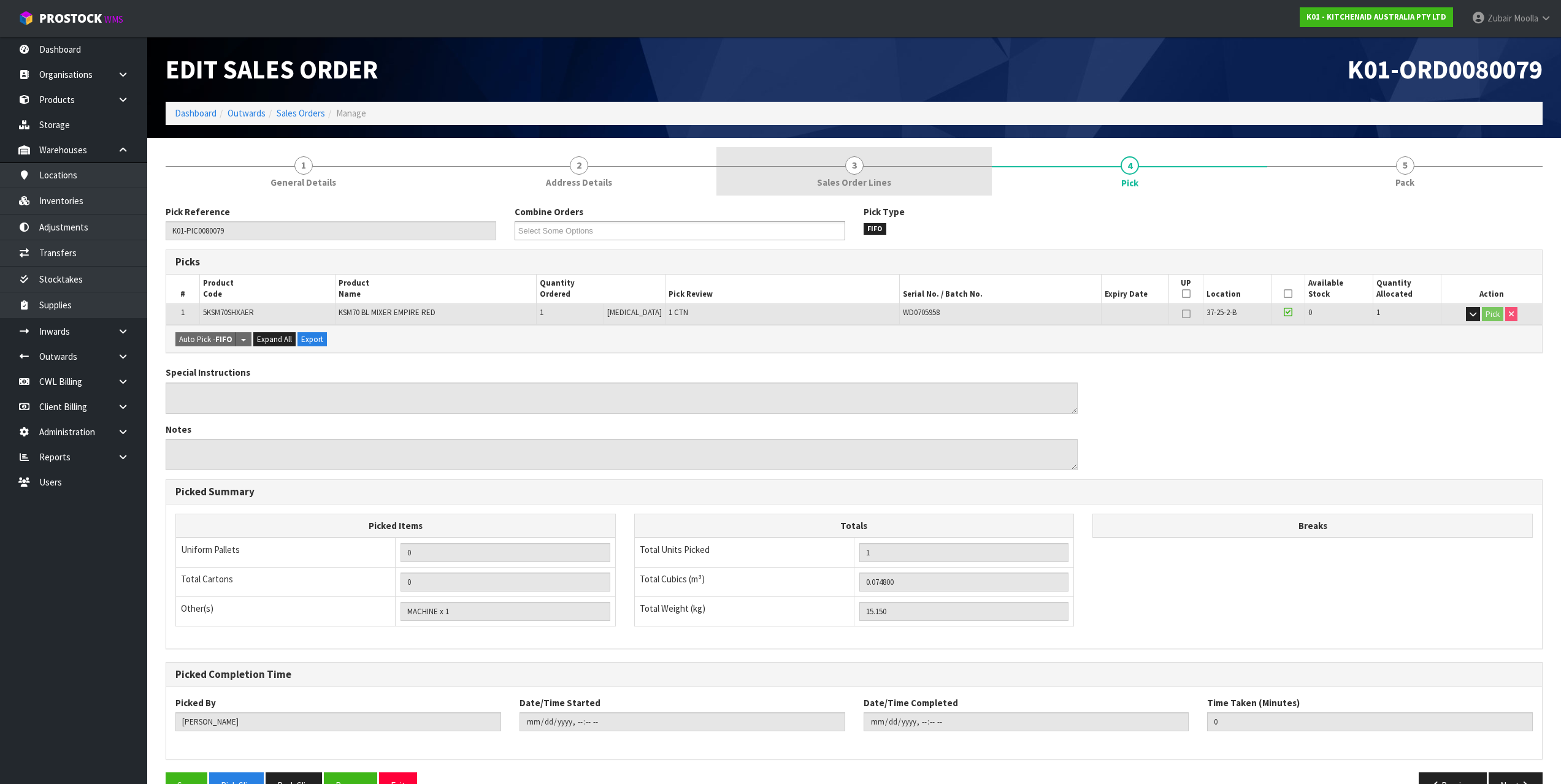
click at [900, 185] on link "3 Sales Order Lines" at bounding box center [854, 172] width 276 height 49
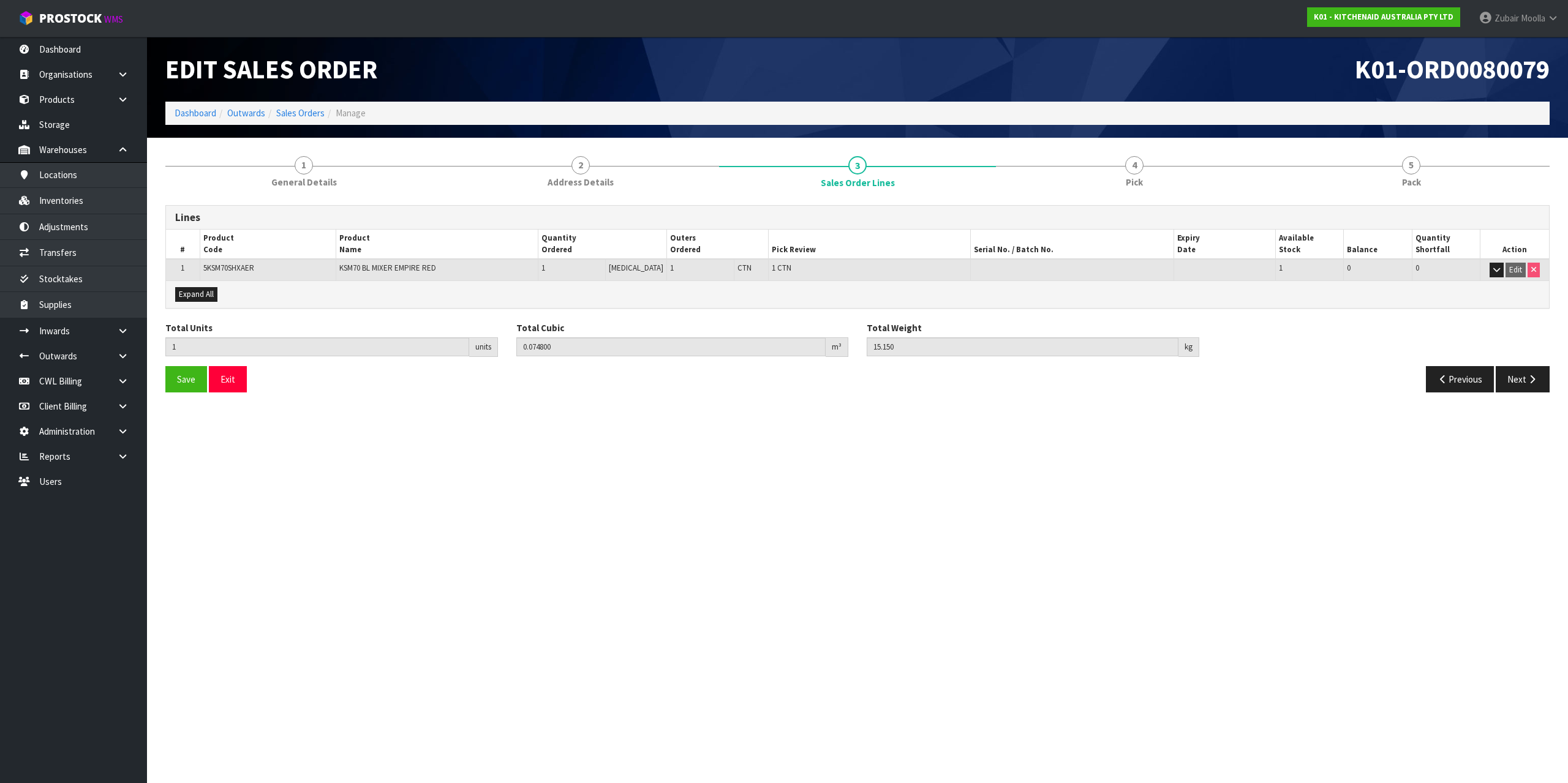
click at [978, 129] on div "Edit Sales Order K01-ORD0080079 Dashboard Outwards Sales Orders Manage" at bounding box center [857, 87] width 1402 height 101
click at [683, 173] on link "2 Address Details" at bounding box center [580, 172] width 277 height 48
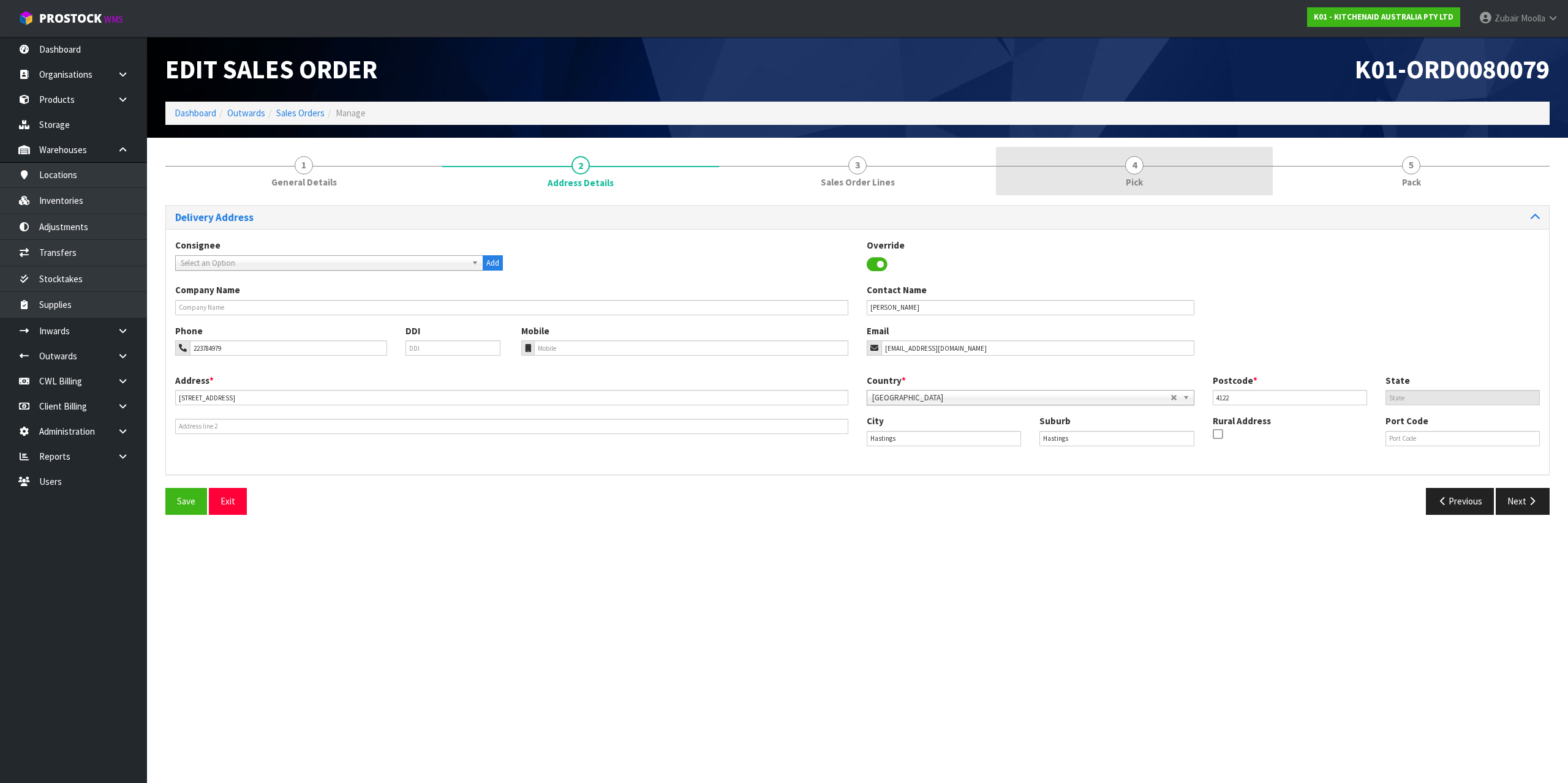
click at [1122, 165] on link "4 Pick" at bounding box center [1135, 172] width 277 height 48
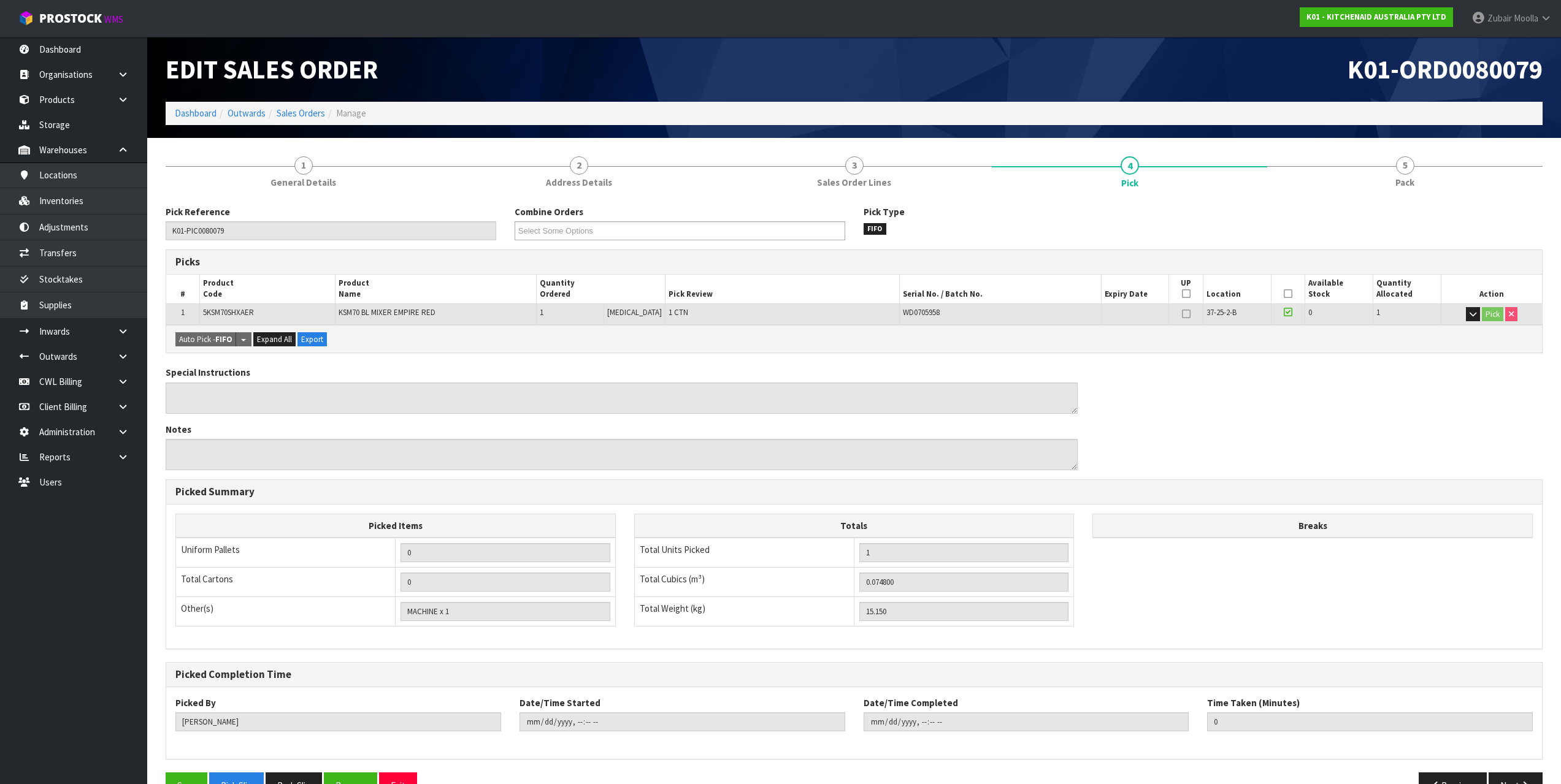
click at [1156, 108] on ol "Dashboard Outwards Sales Orders Manage" at bounding box center [854, 113] width 1378 height 22
